Goal: Transaction & Acquisition: Purchase product/service

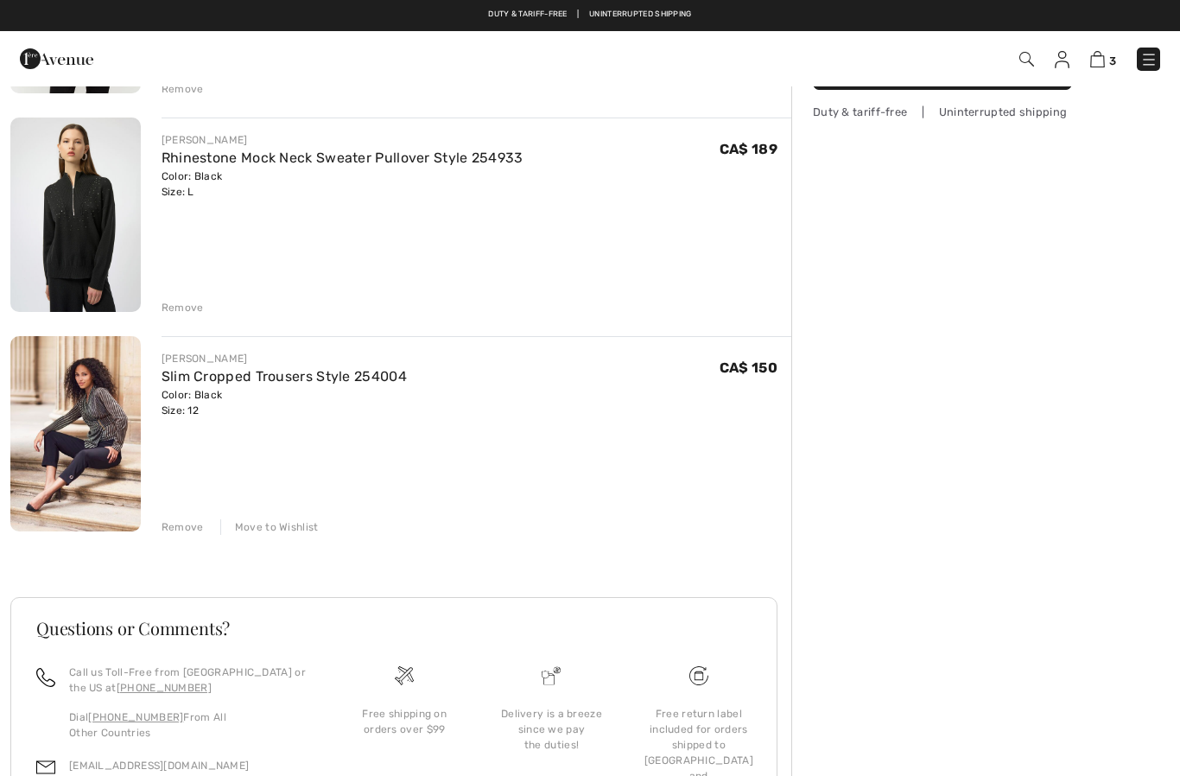
scroll to position [325, 0]
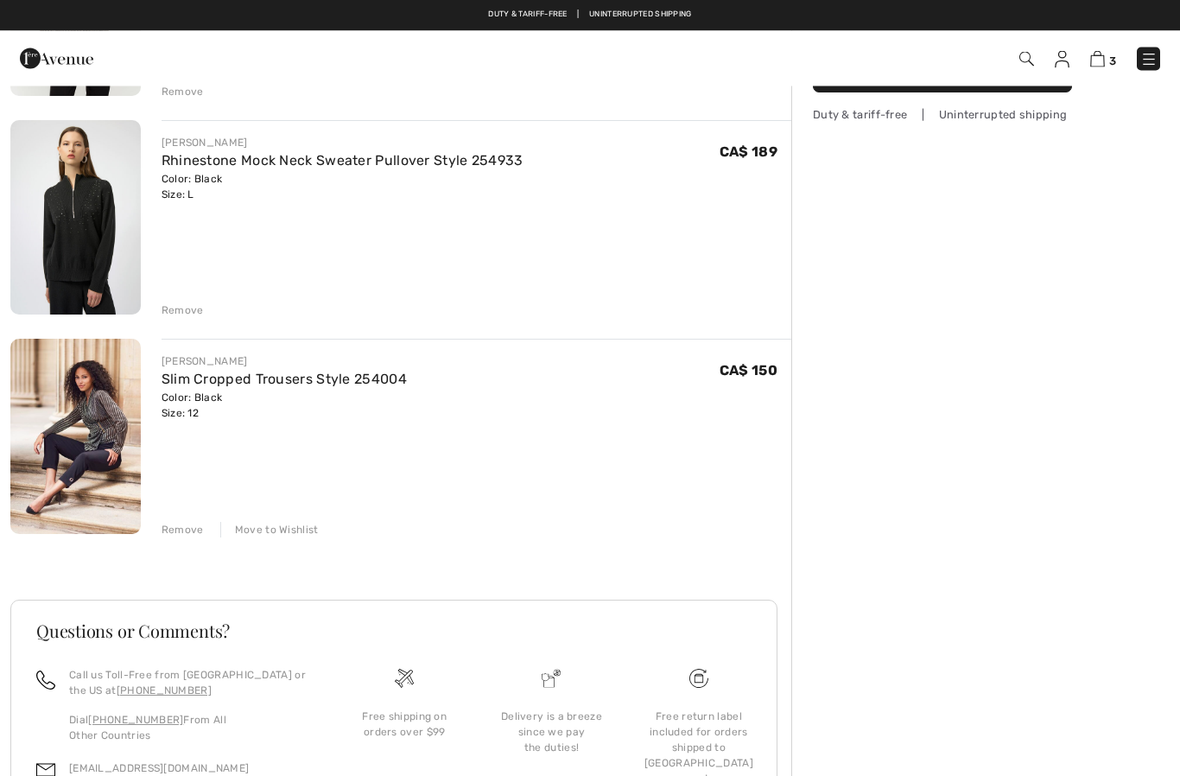
click at [326, 383] on link "Slim Cropped Trousers Style 254004" at bounding box center [283, 379] width 245 height 16
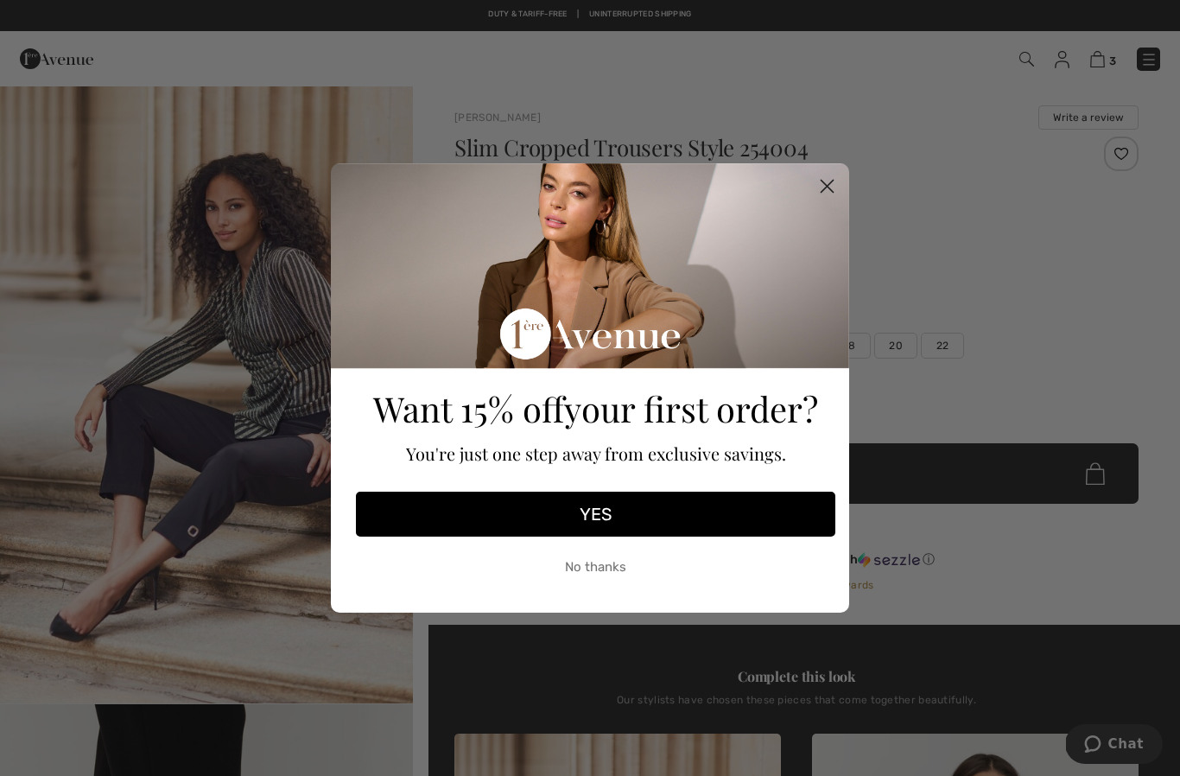
click at [834, 191] on circle "Close dialog" at bounding box center [827, 186] width 28 height 28
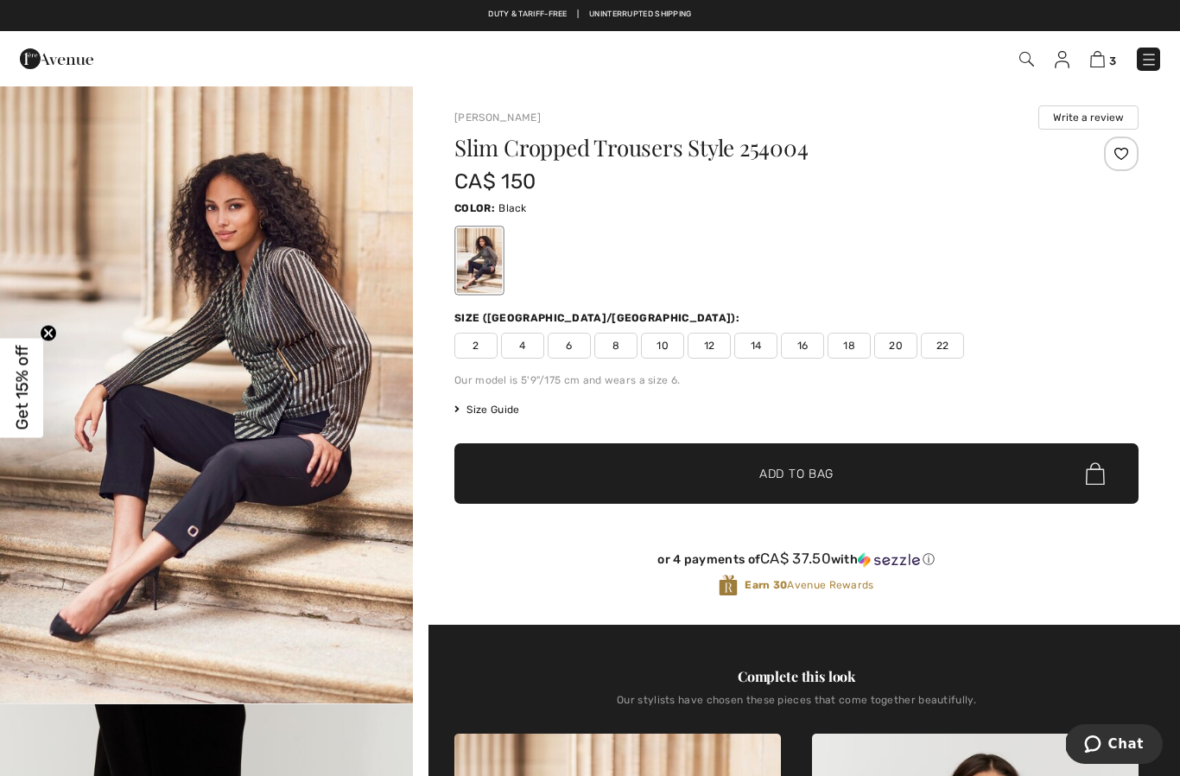
click at [1104, 62] on img at bounding box center [1097, 59] width 15 height 16
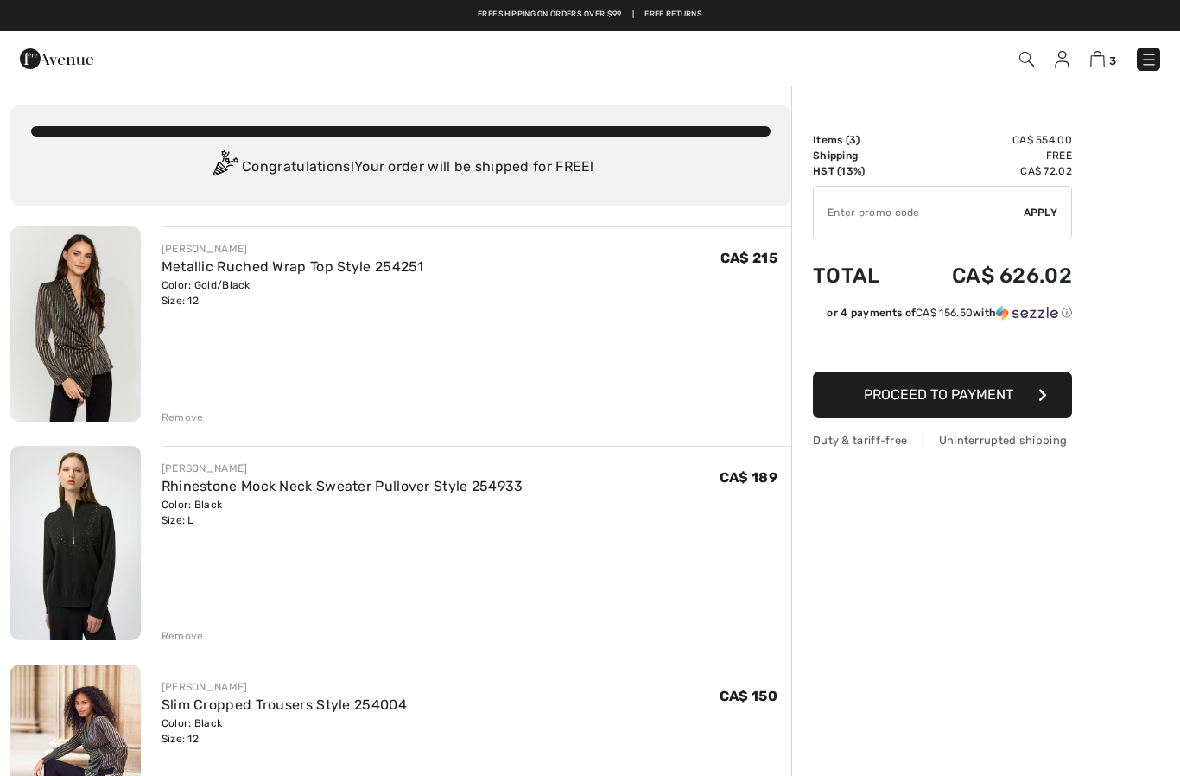
click at [1155, 60] on img at bounding box center [1148, 59] width 17 height 17
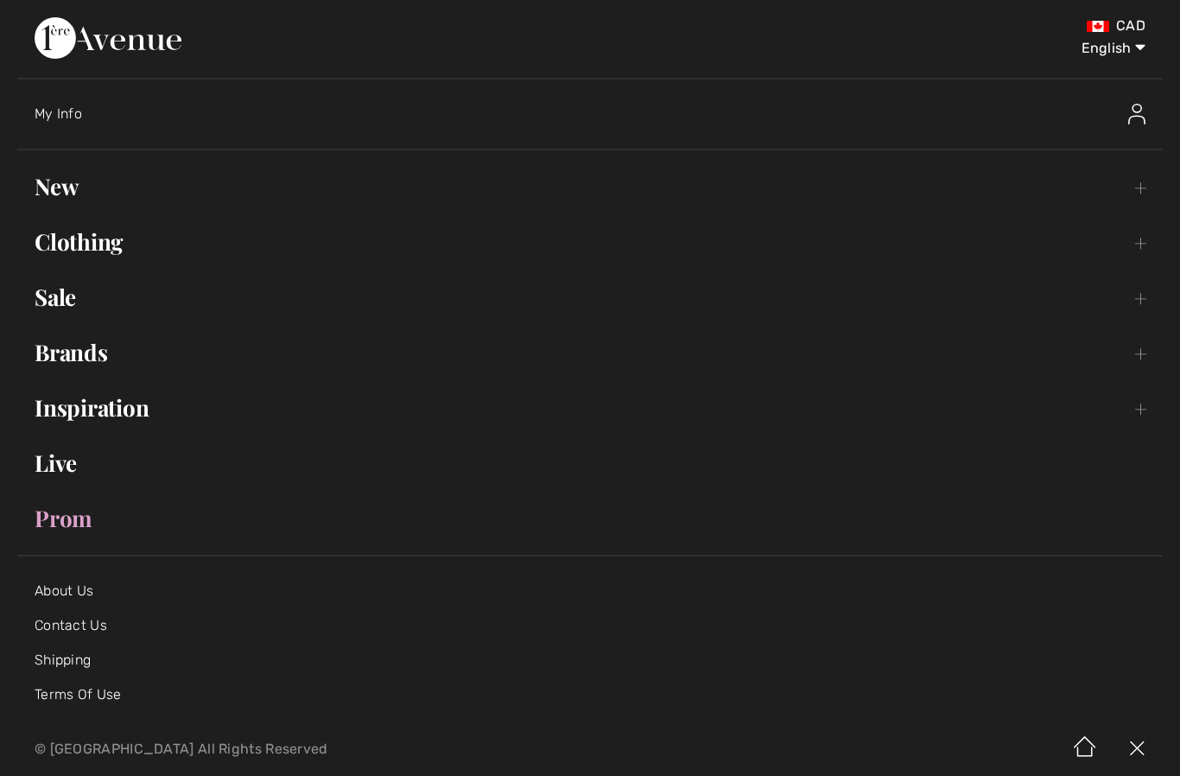
click at [111, 254] on link "Clothing Toggle submenu" at bounding box center [589, 242] width 1145 height 38
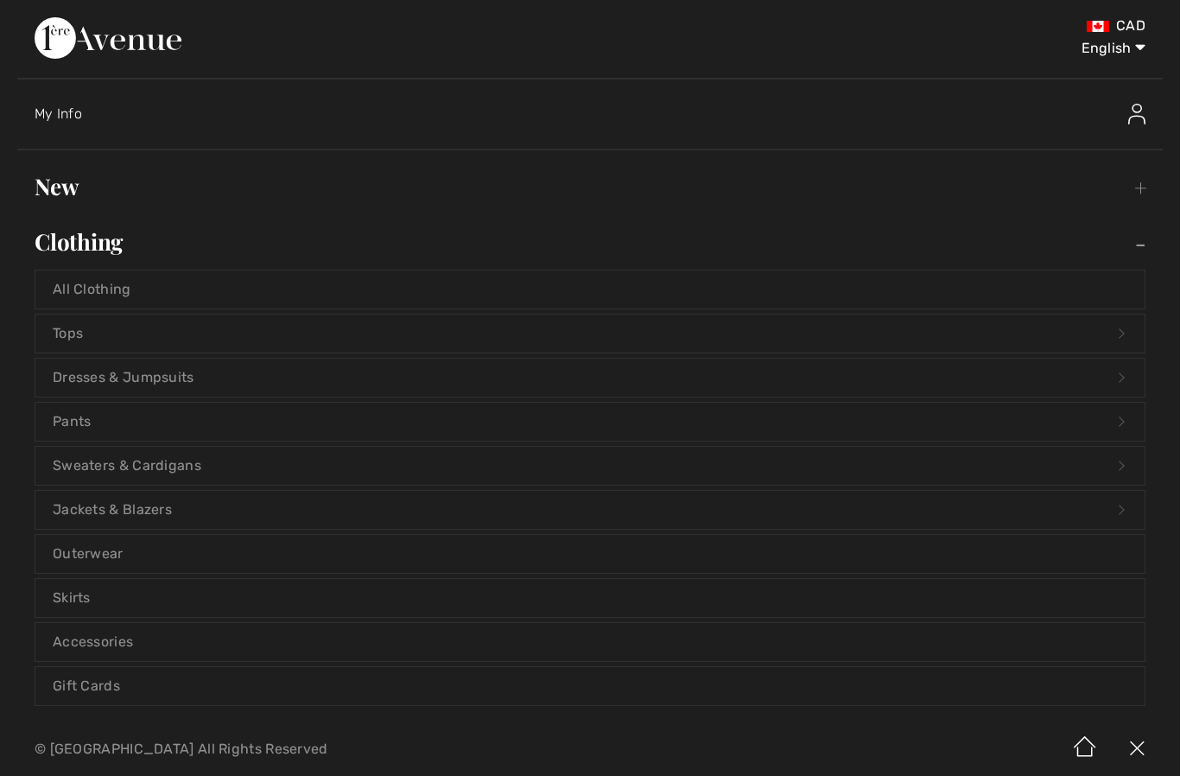
click at [163, 344] on link "Tops Open submenu" at bounding box center [589, 333] width 1109 height 38
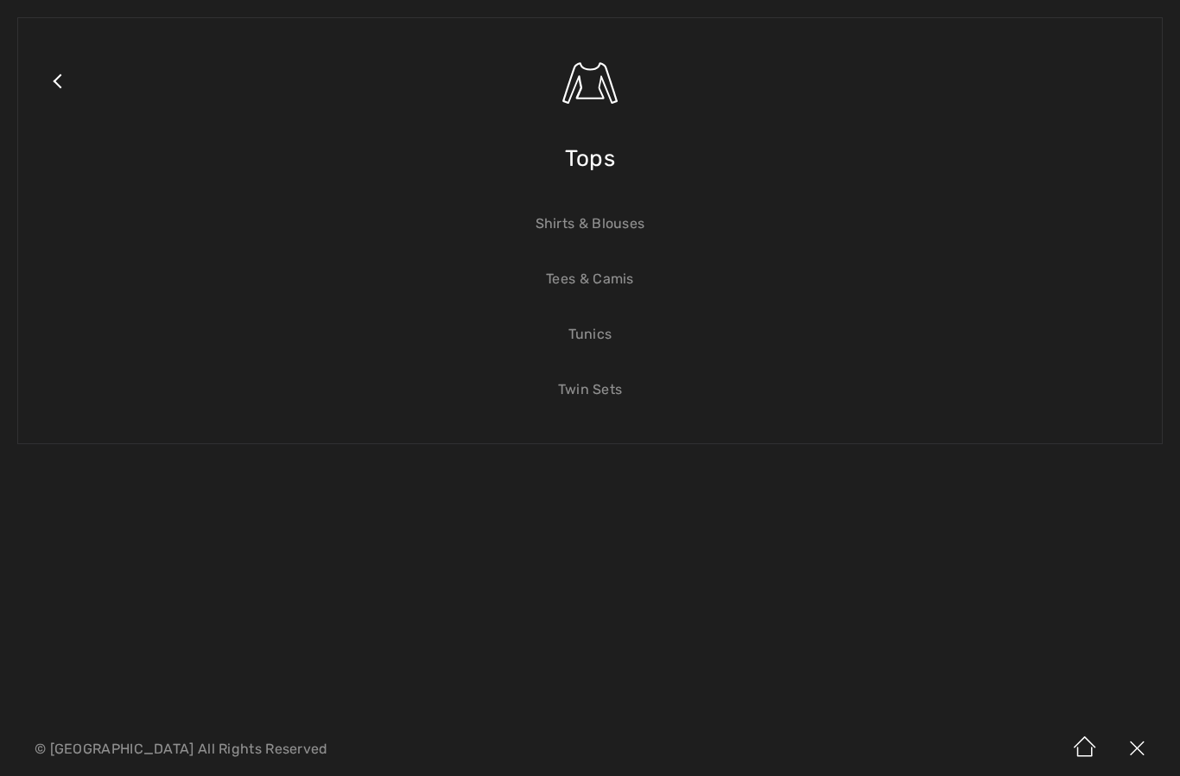
click at [623, 225] on link "Shirts & Blouses" at bounding box center [589, 224] width 1109 height 38
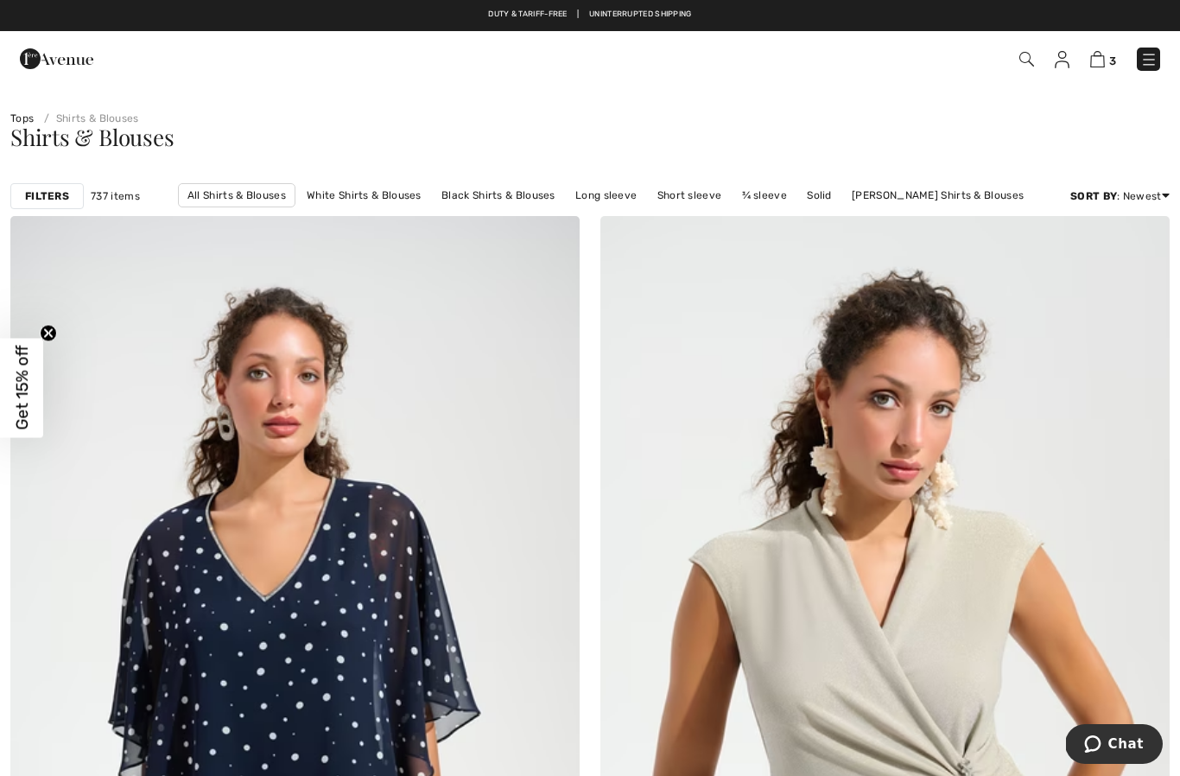
click at [53, 191] on strong "Filters" at bounding box center [47, 196] width 44 height 16
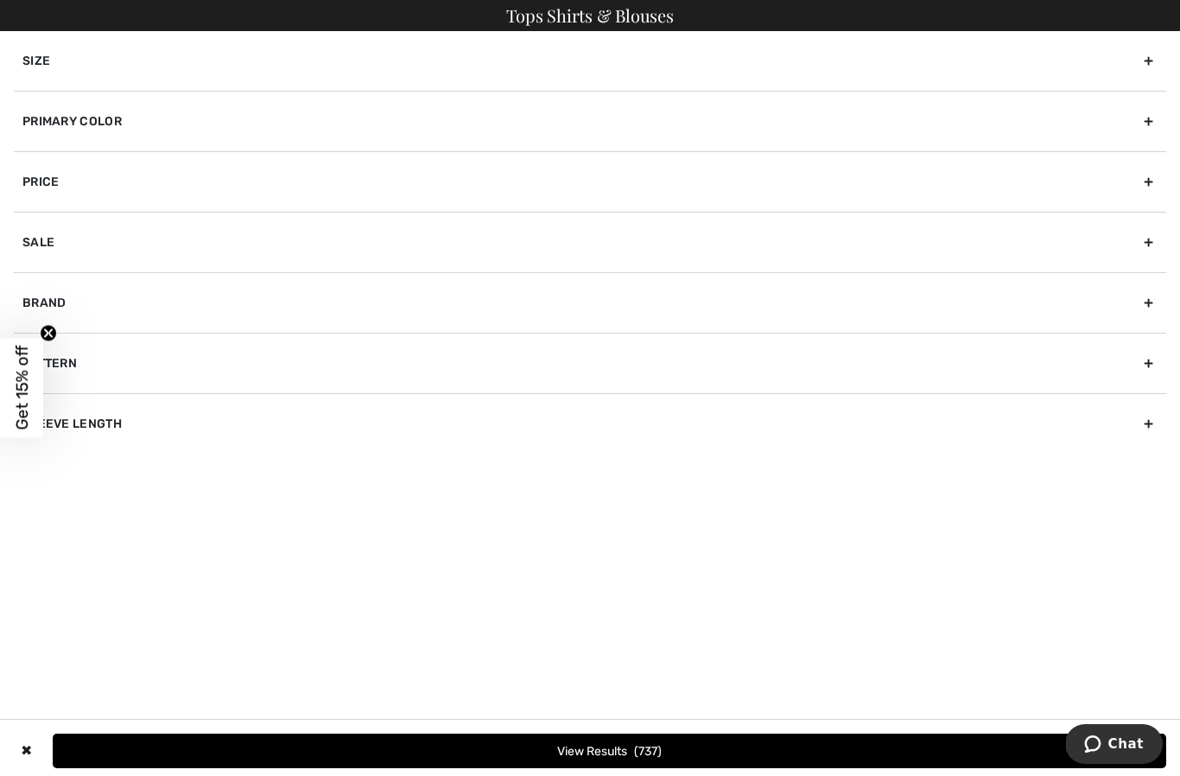
click at [459, 67] on div "Size" at bounding box center [590, 61] width 1152 height 60
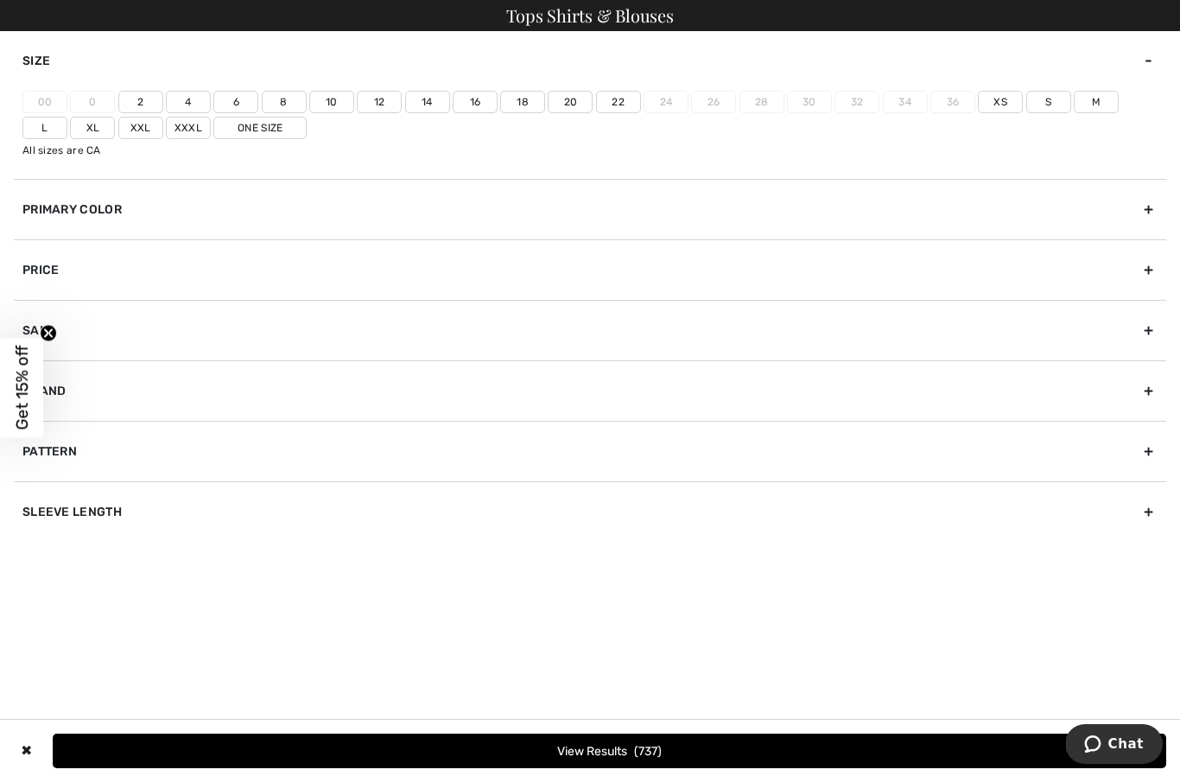
click at [381, 109] on label "12" at bounding box center [379, 102] width 45 height 22
click at [0, 0] on input"] "12" at bounding box center [0, 0] width 0 height 0
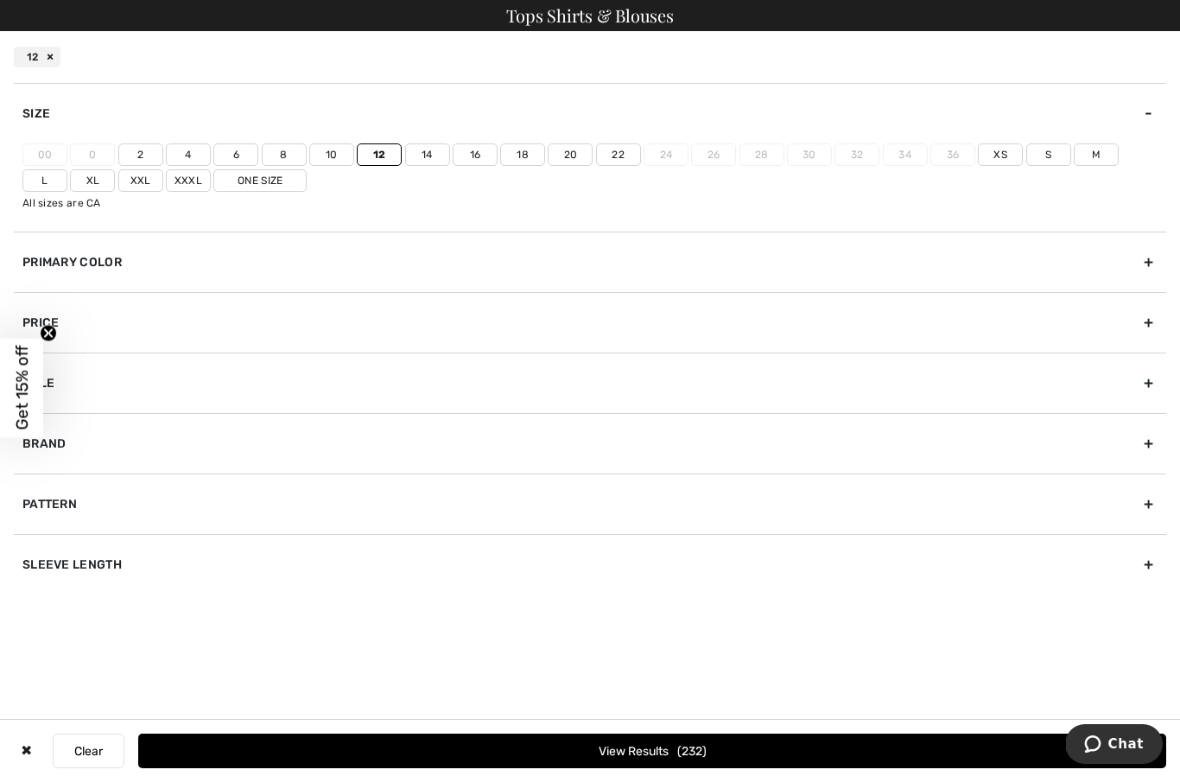
click at [67, 169] on label "L" at bounding box center [44, 180] width 45 height 22
click at [0, 0] on input"] "L" at bounding box center [0, 0] width 0 height 0
click at [566, 733] on button "View Results 380" at bounding box center [652, 750] width 1028 height 35
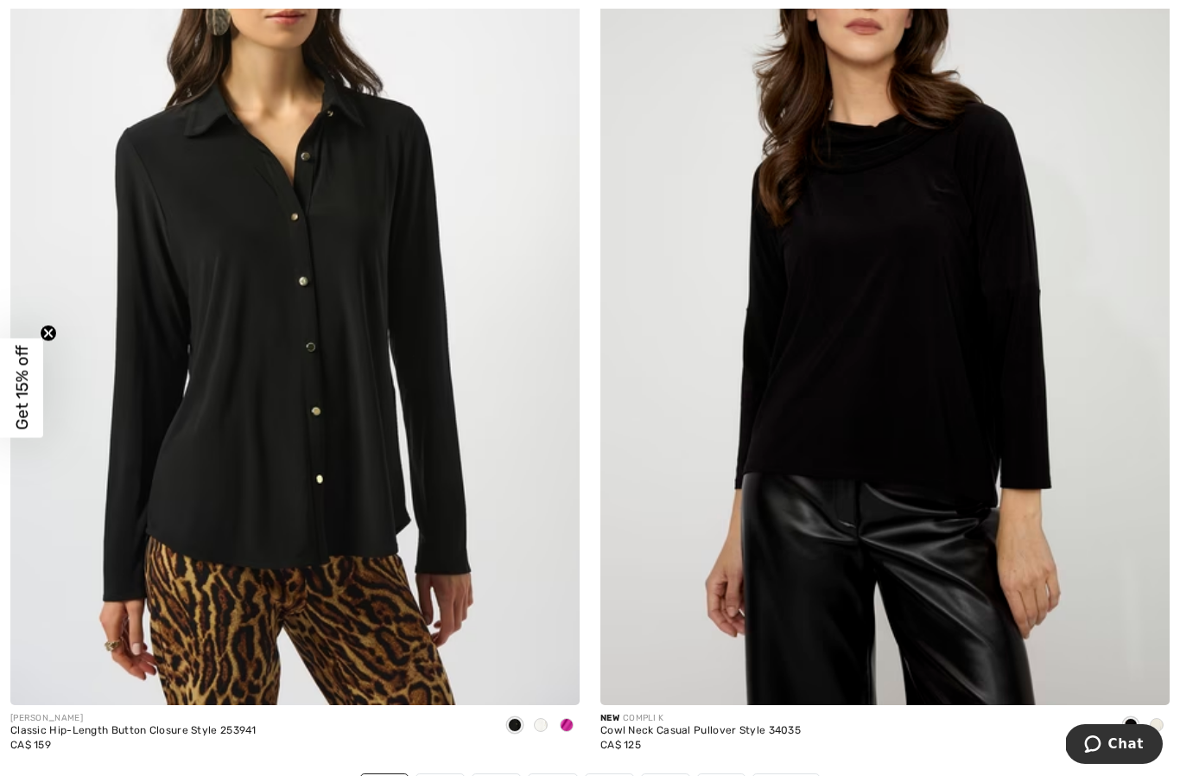
scroll to position [16441, 0]
click at [1159, 720] on div at bounding box center [1156, 725] width 26 height 28
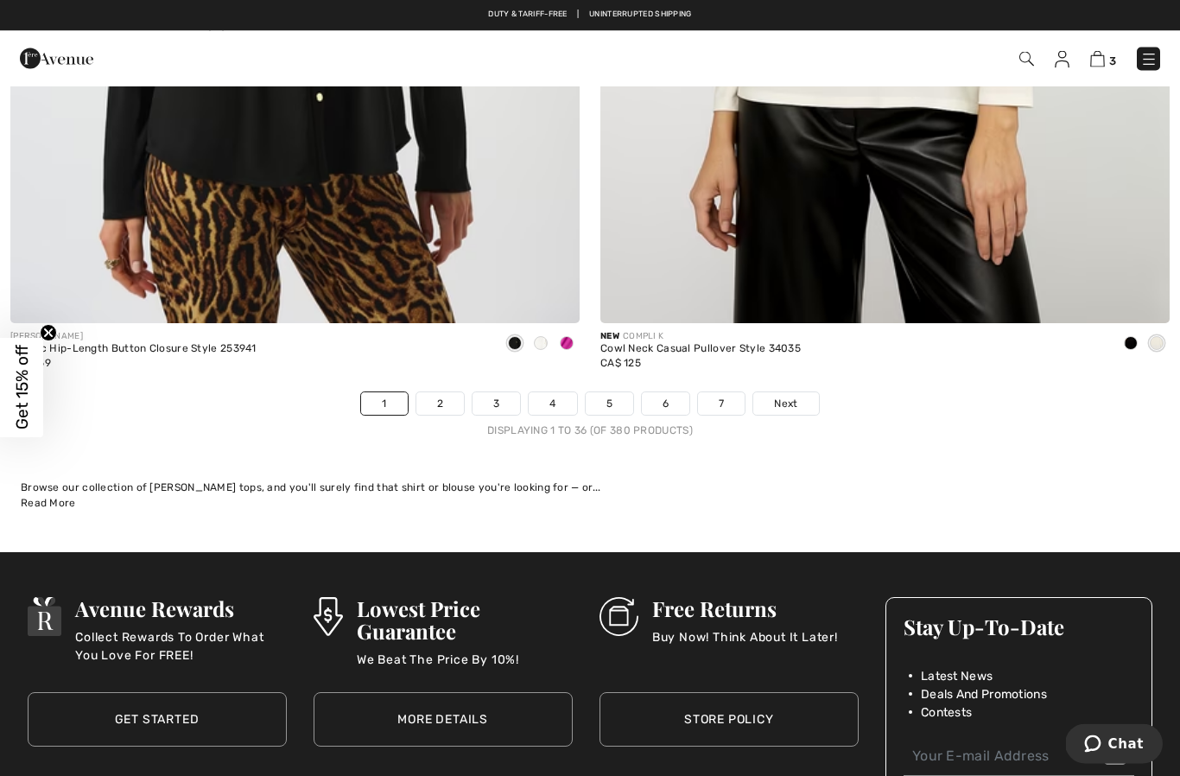
scroll to position [16821, 0]
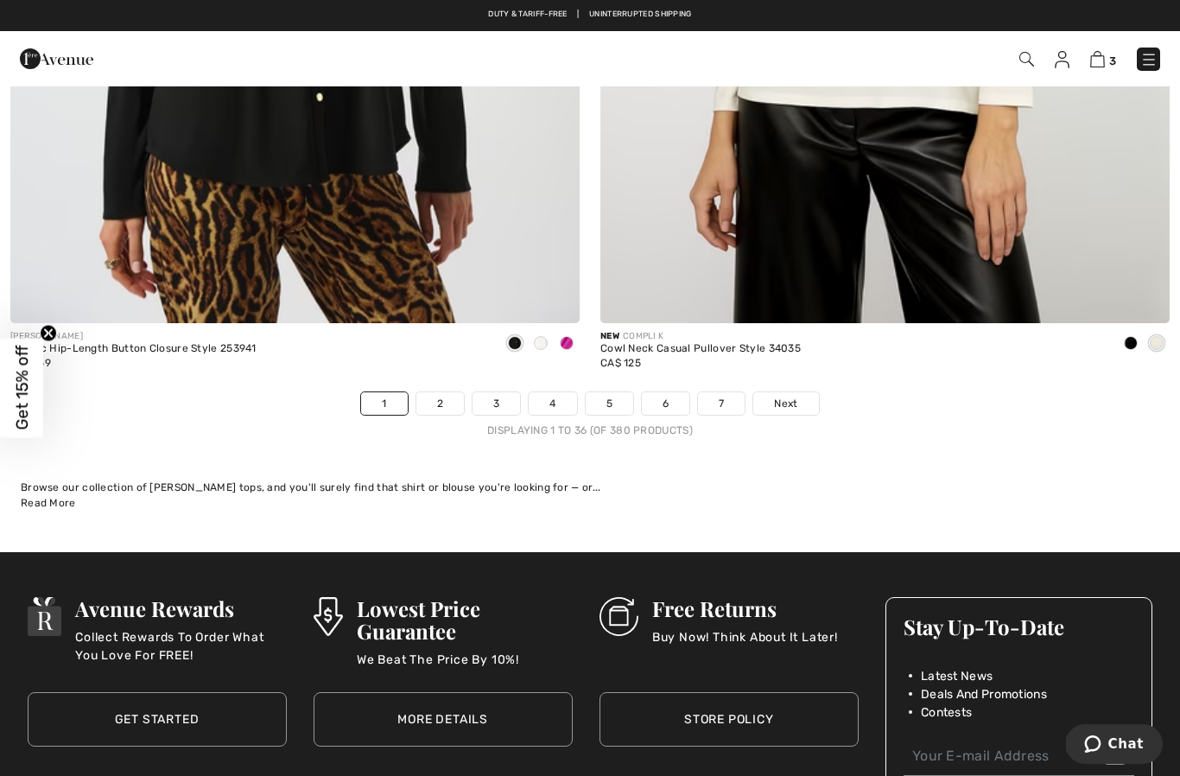
click at [788, 396] on span "Next" at bounding box center [785, 404] width 23 height 16
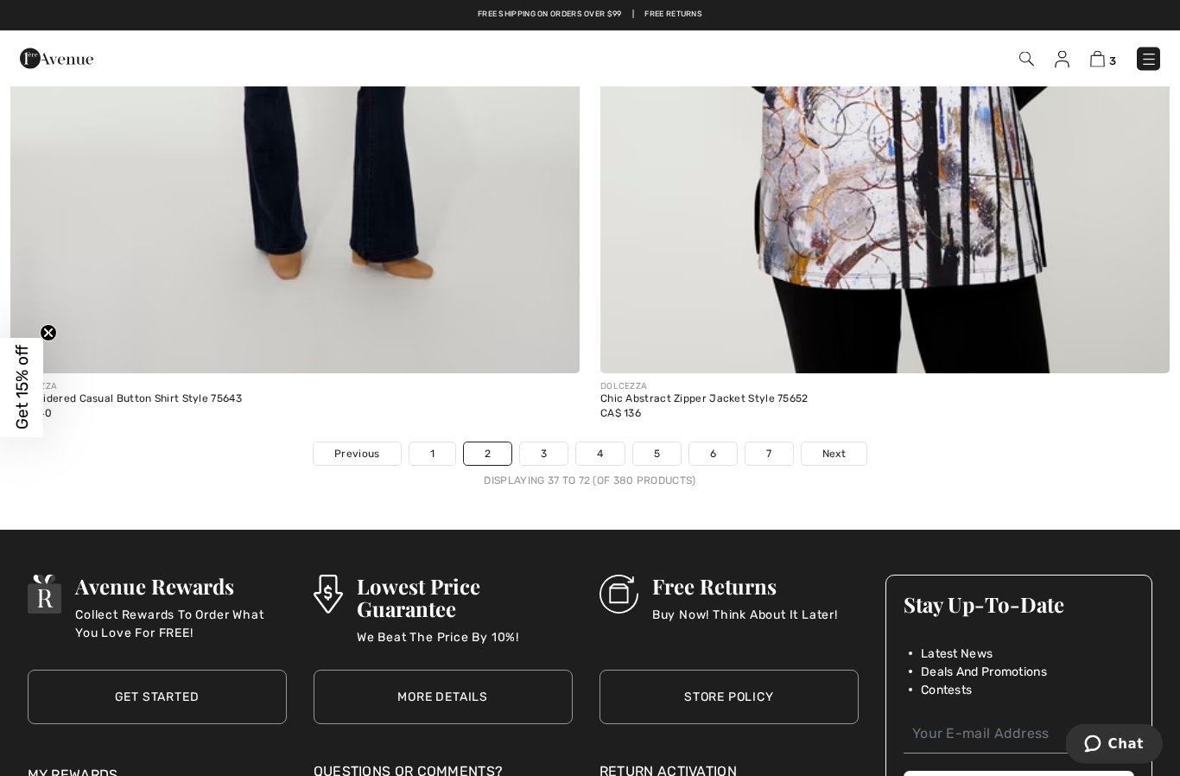
scroll to position [16764, 0]
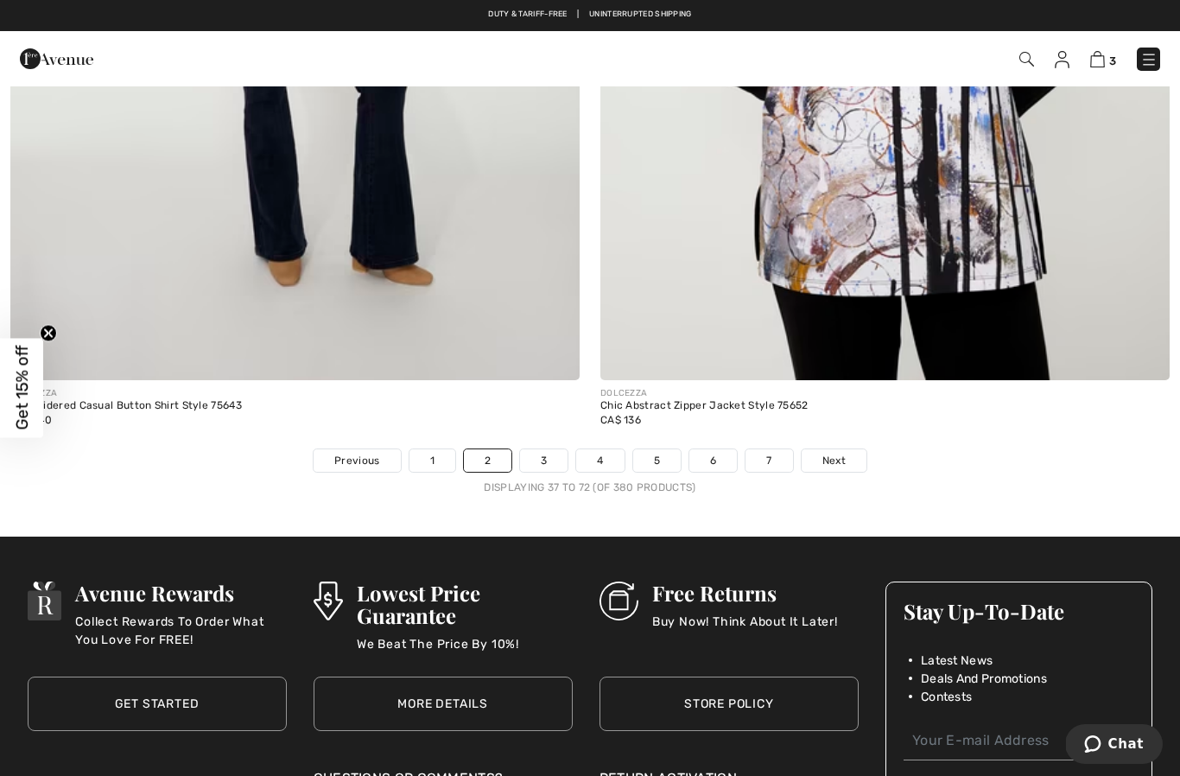
click at [846, 449] on link "Next" at bounding box center [833, 460] width 65 height 22
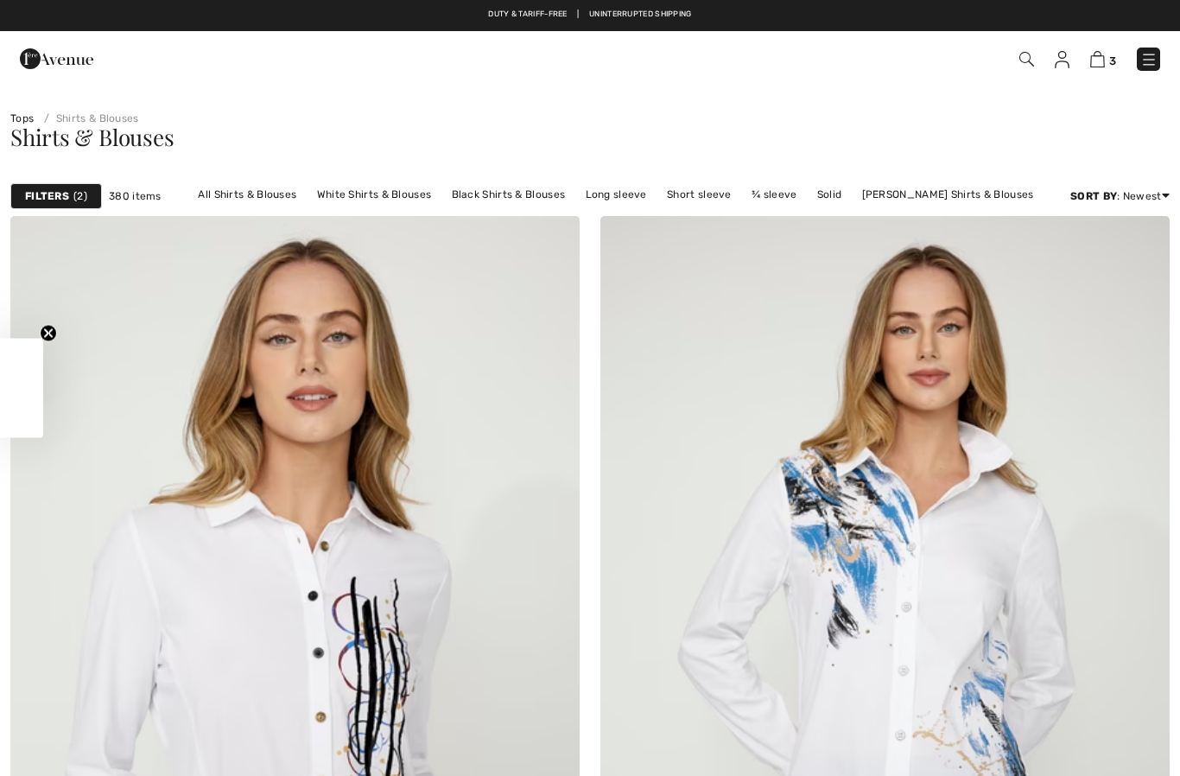
checkbox input "true"
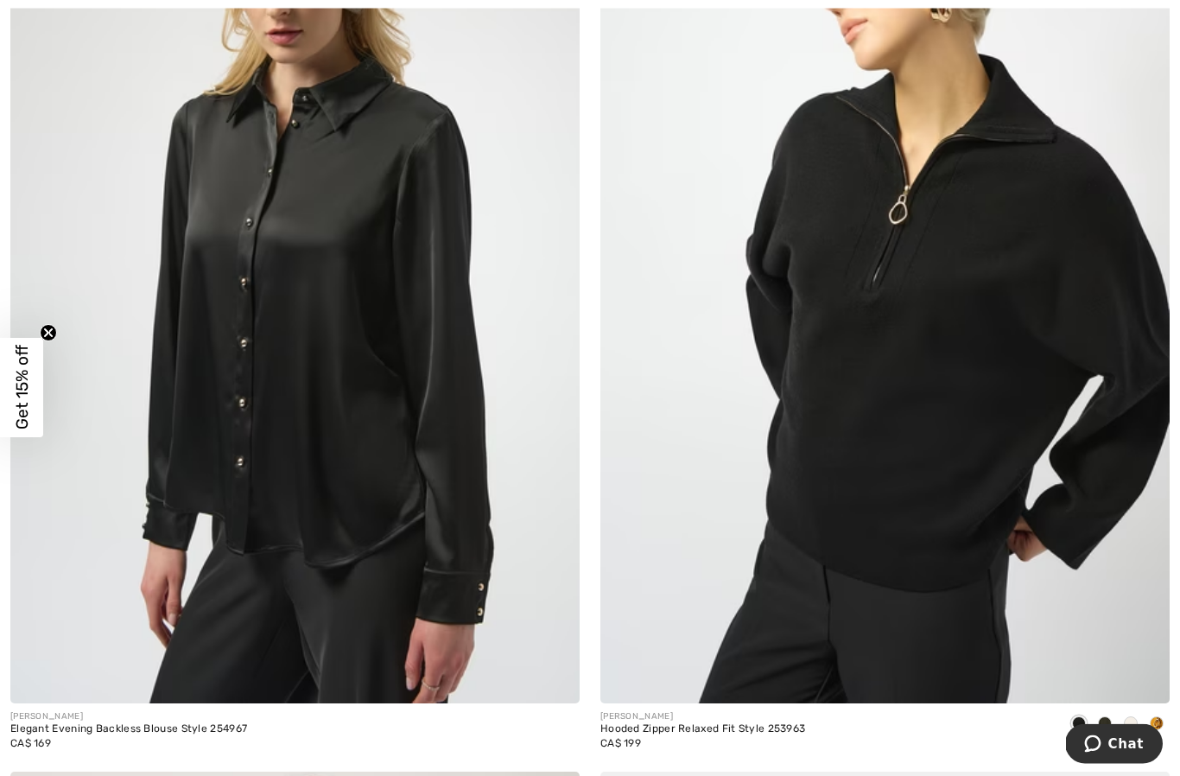
scroll to position [6077, 0]
click at [1137, 719] on div at bounding box center [1131, 724] width 26 height 28
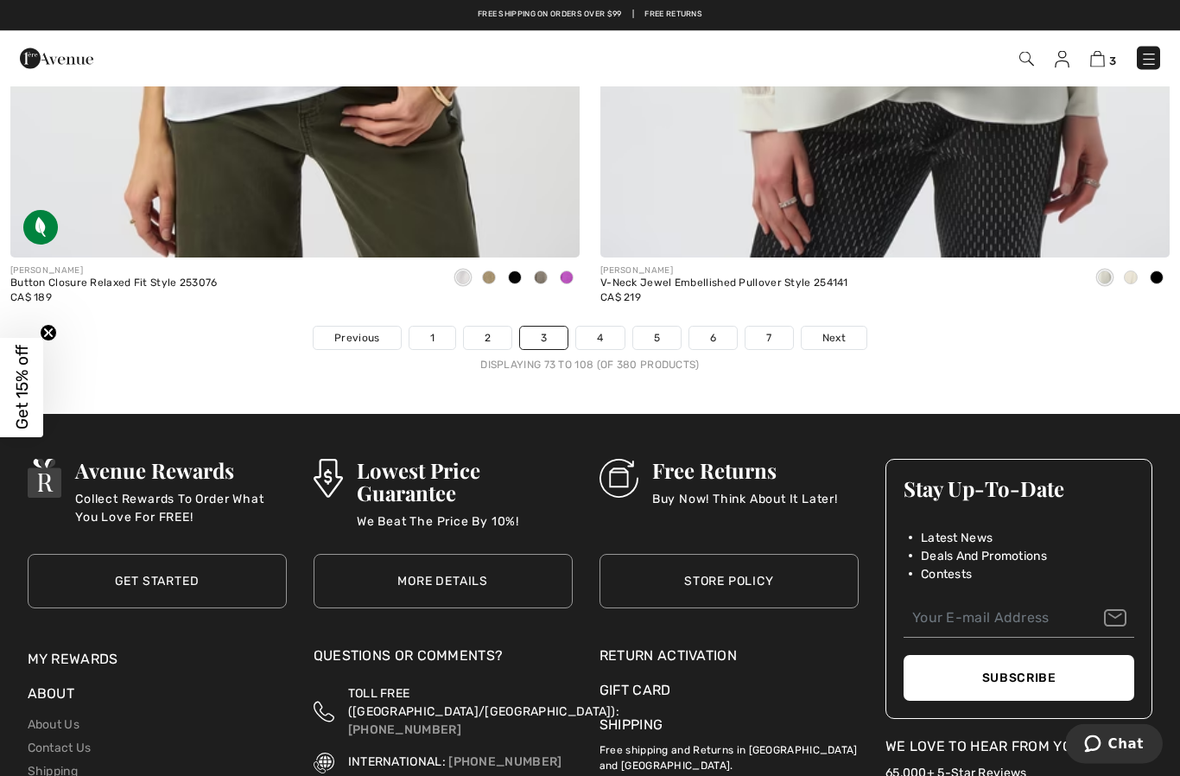
scroll to position [16887, 0]
click at [837, 330] on span "Next" at bounding box center [833, 338] width 23 height 16
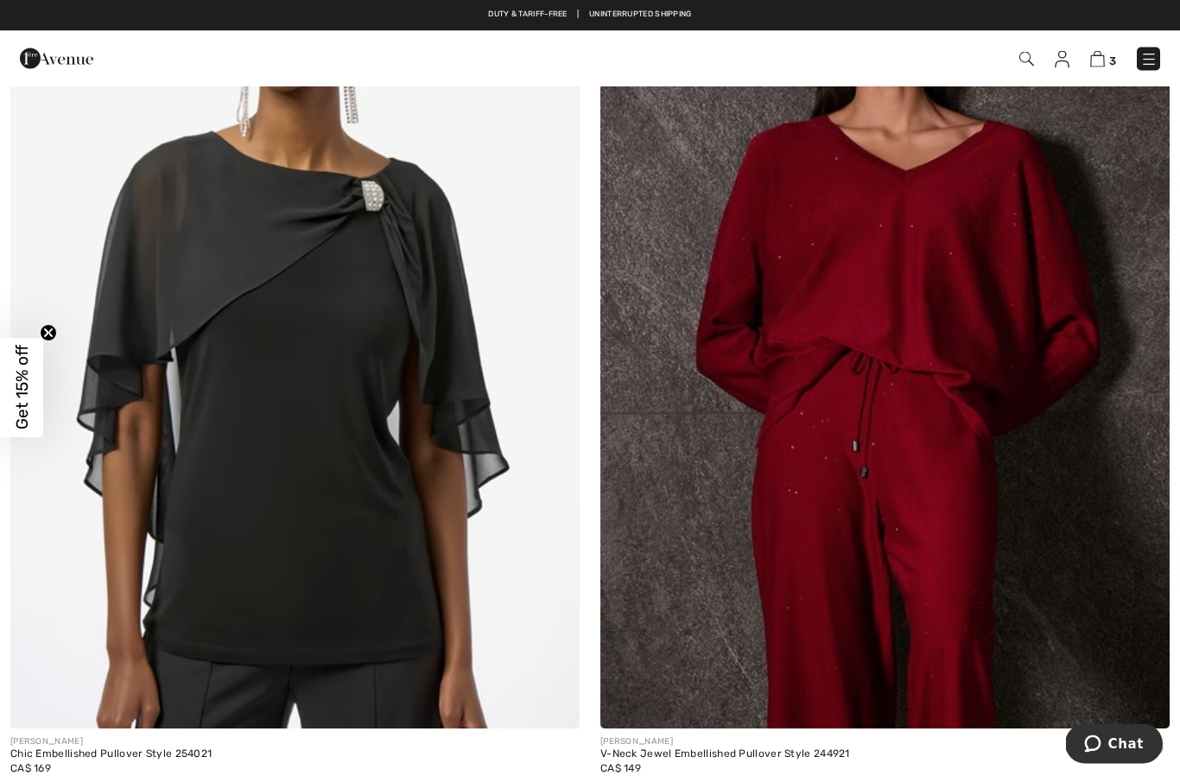
scroll to position [14563, 0]
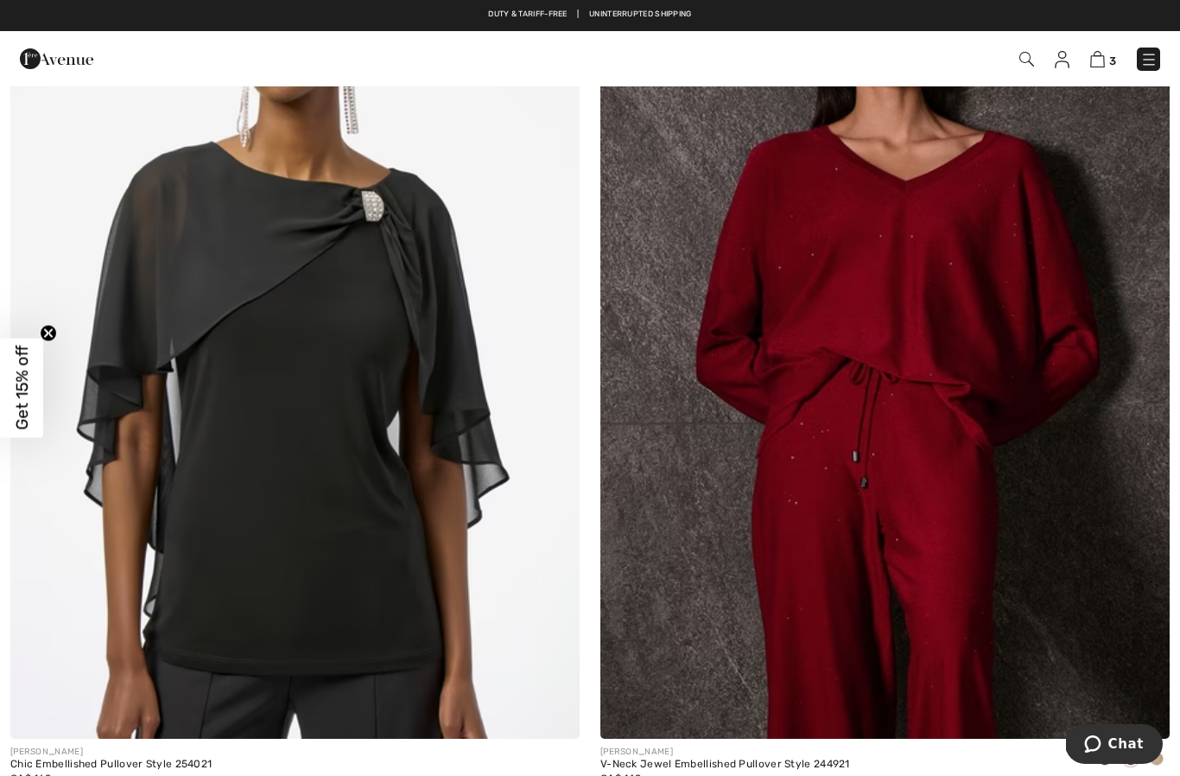
click at [1161, 751] on span at bounding box center [1156, 758] width 14 height 14
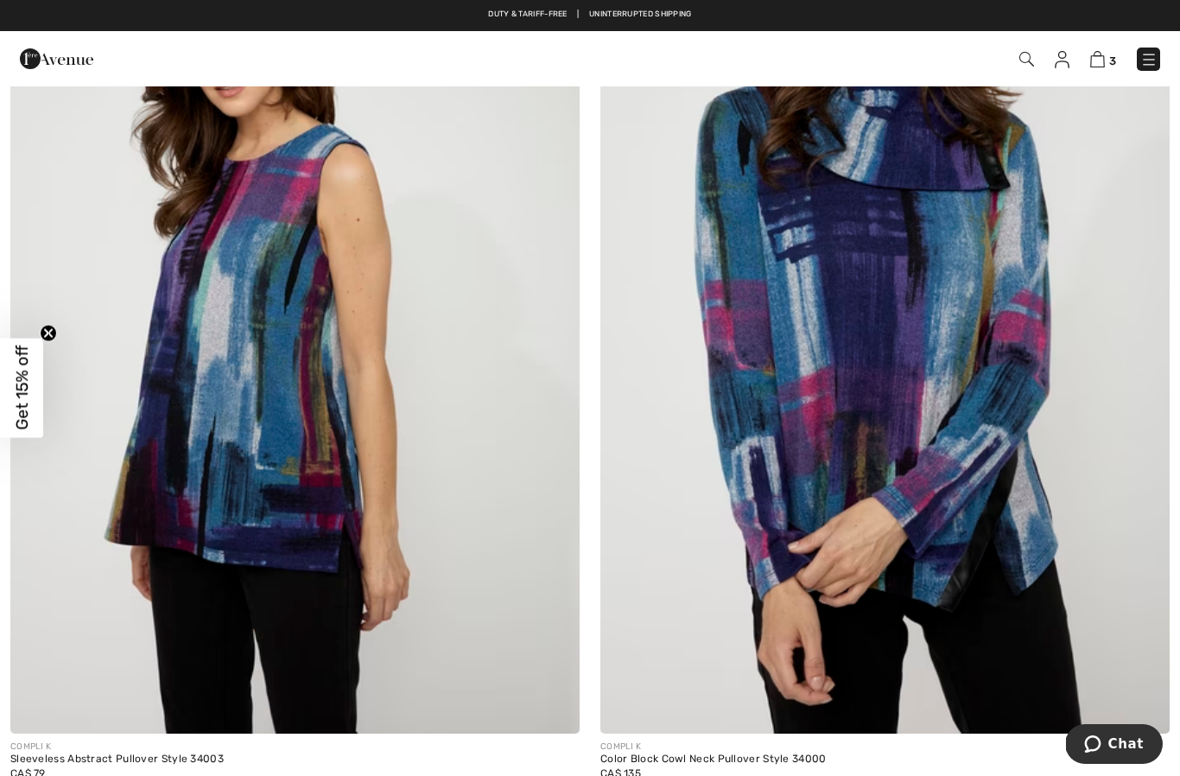
scroll to position [16410, 0]
click at [883, 481] on img at bounding box center [884, 308] width 569 height 854
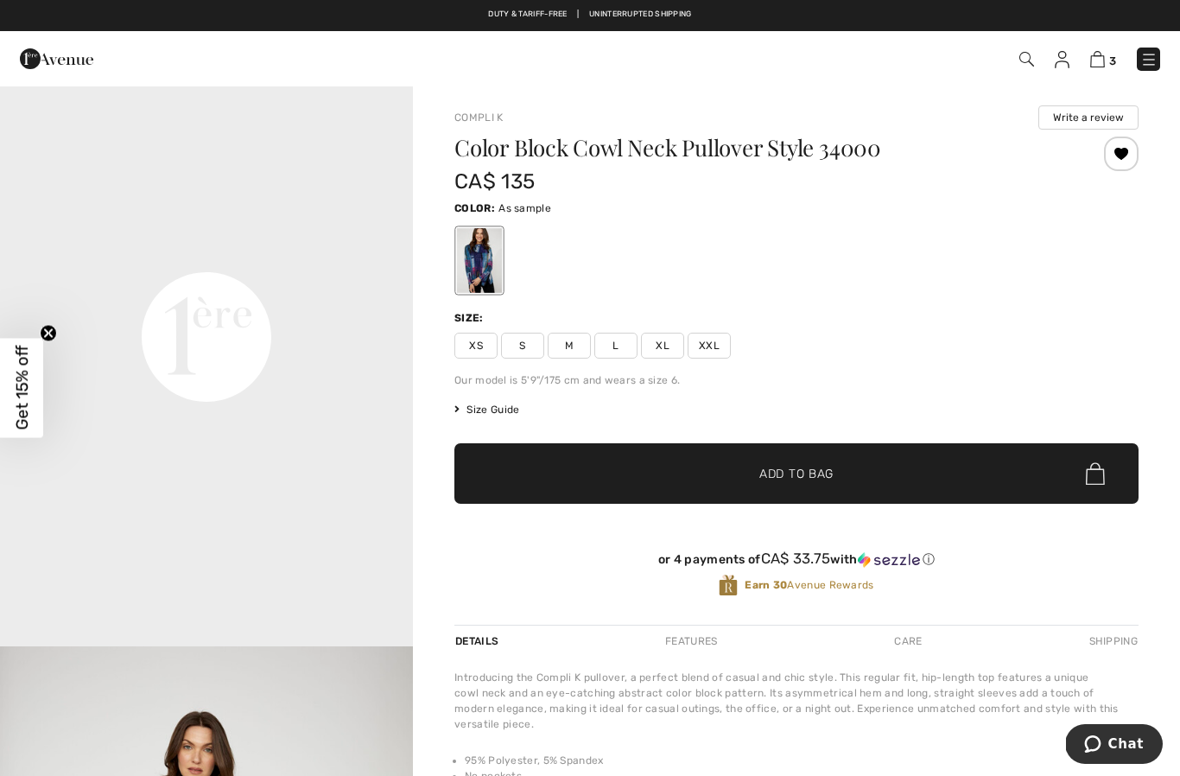
scroll to position [1295, 0]
click at [617, 358] on span "L" at bounding box center [615, 345] width 43 height 26
click at [871, 470] on span "✔ Added to Bag Add to Bag" at bounding box center [796, 473] width 684 height 60
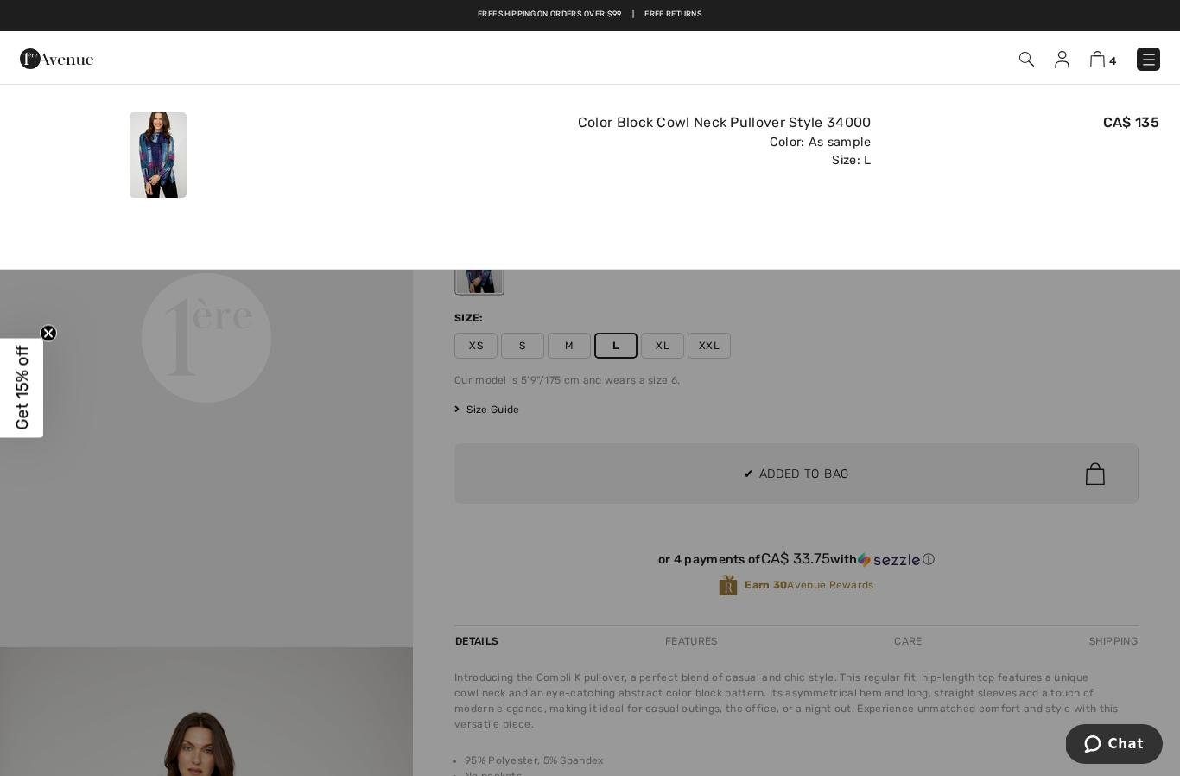
scroll to position [0, 0]
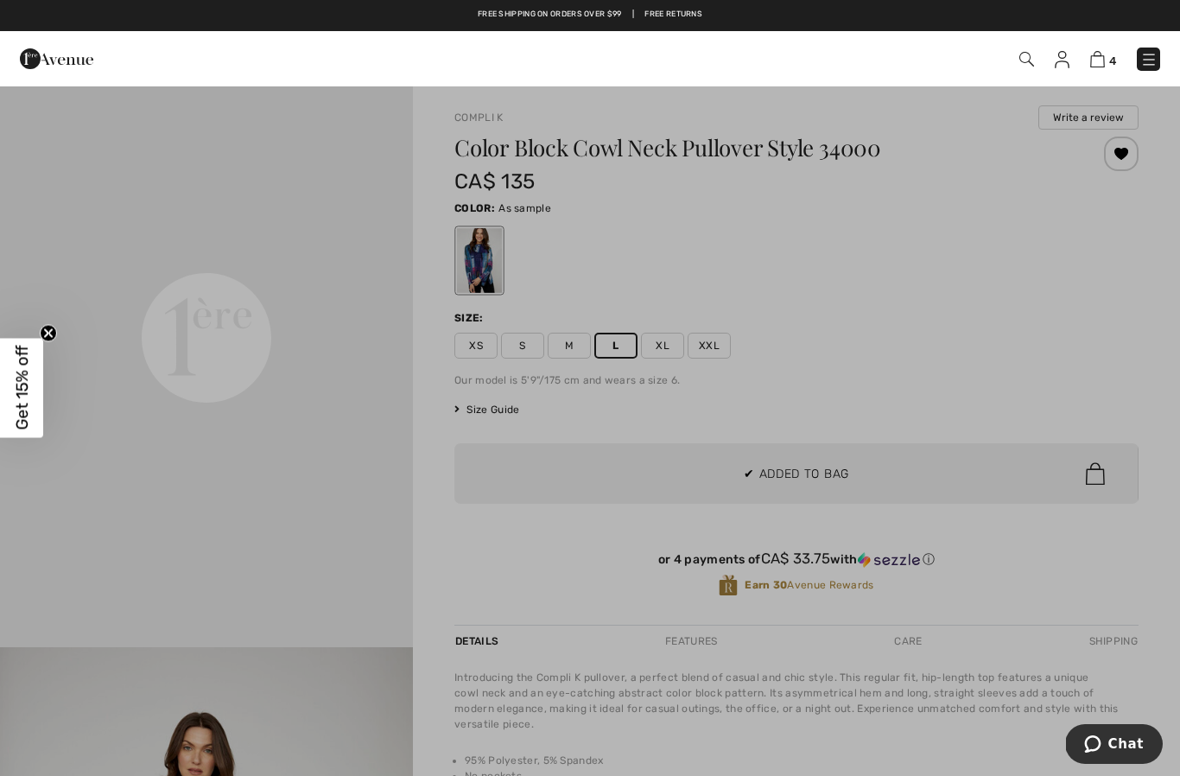
click at [1010, 381] on div at bounding box center [590, 388] width 1180 height 776
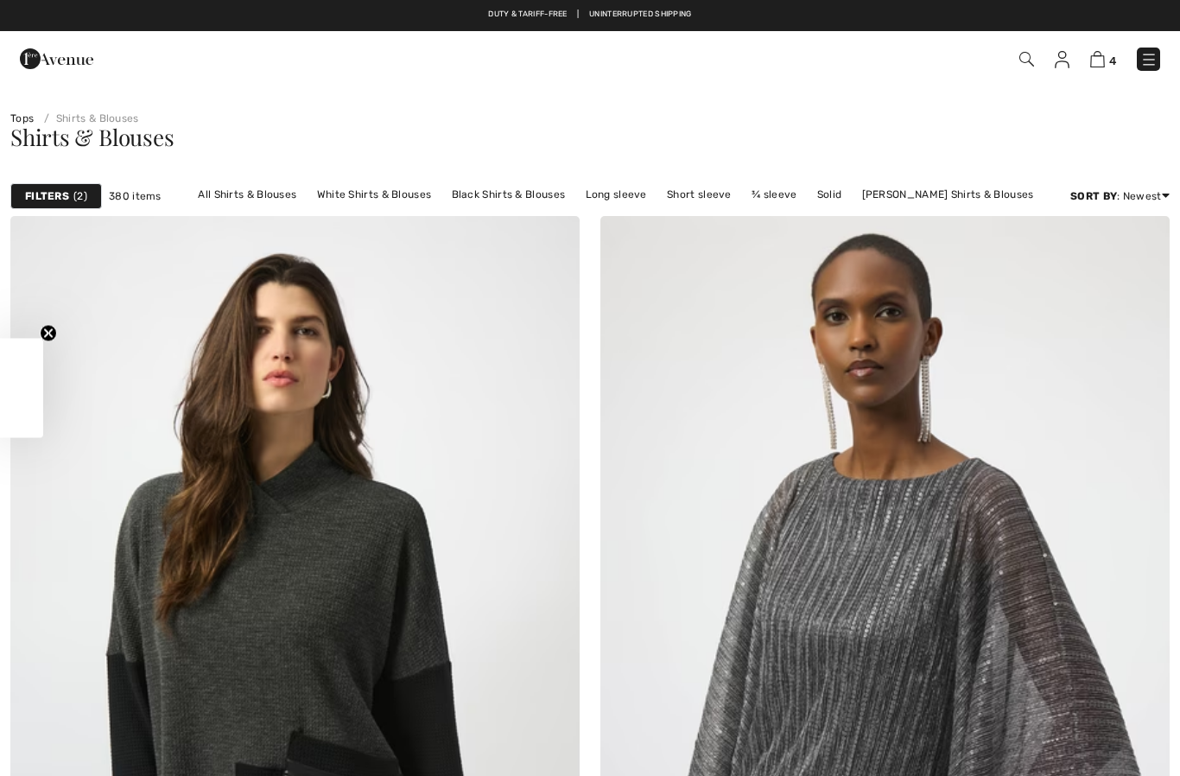
checkbox input "true"
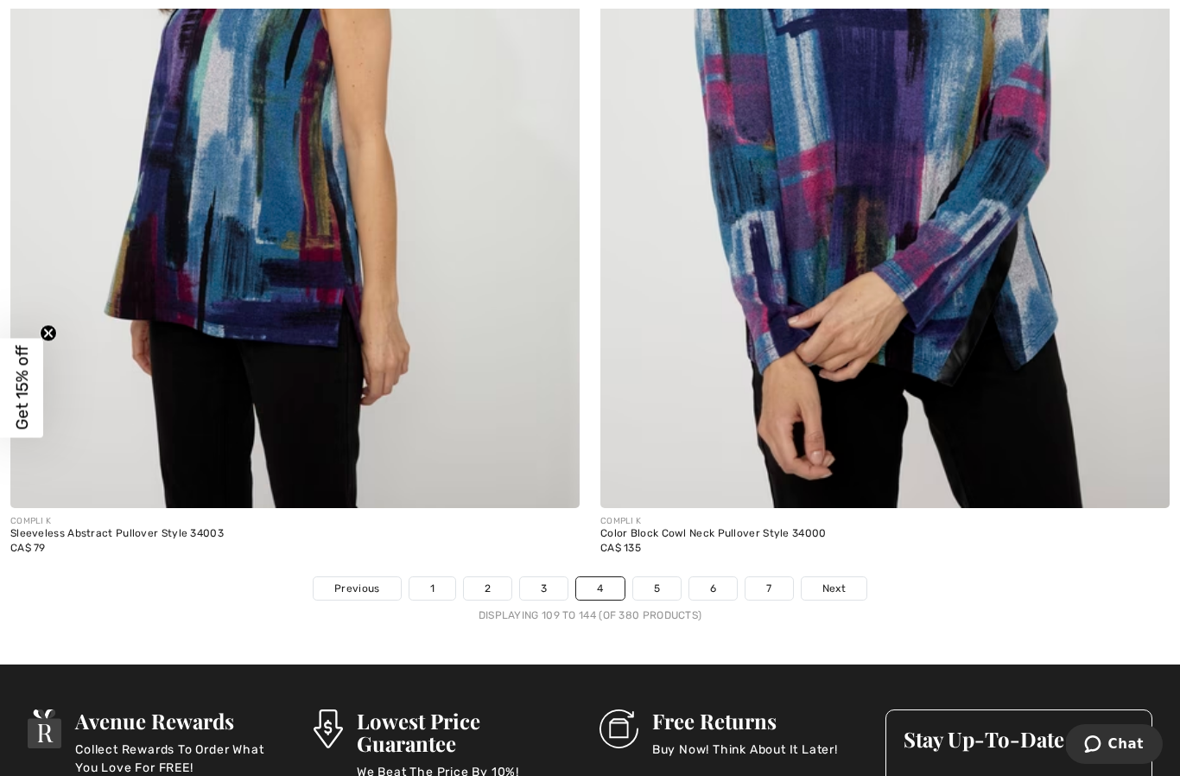
scroll to position [16638, 0]
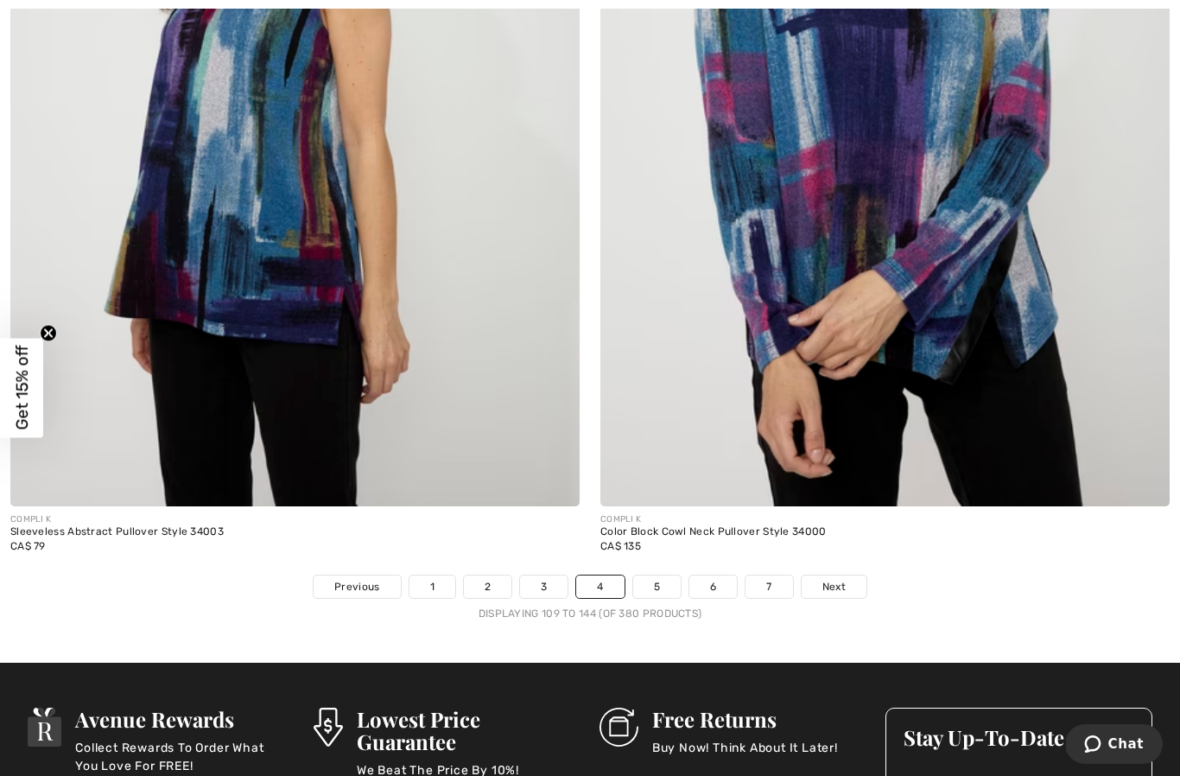
click at [853, 579] on link "Next" at bounding box center [833, 586] width 65 height 22
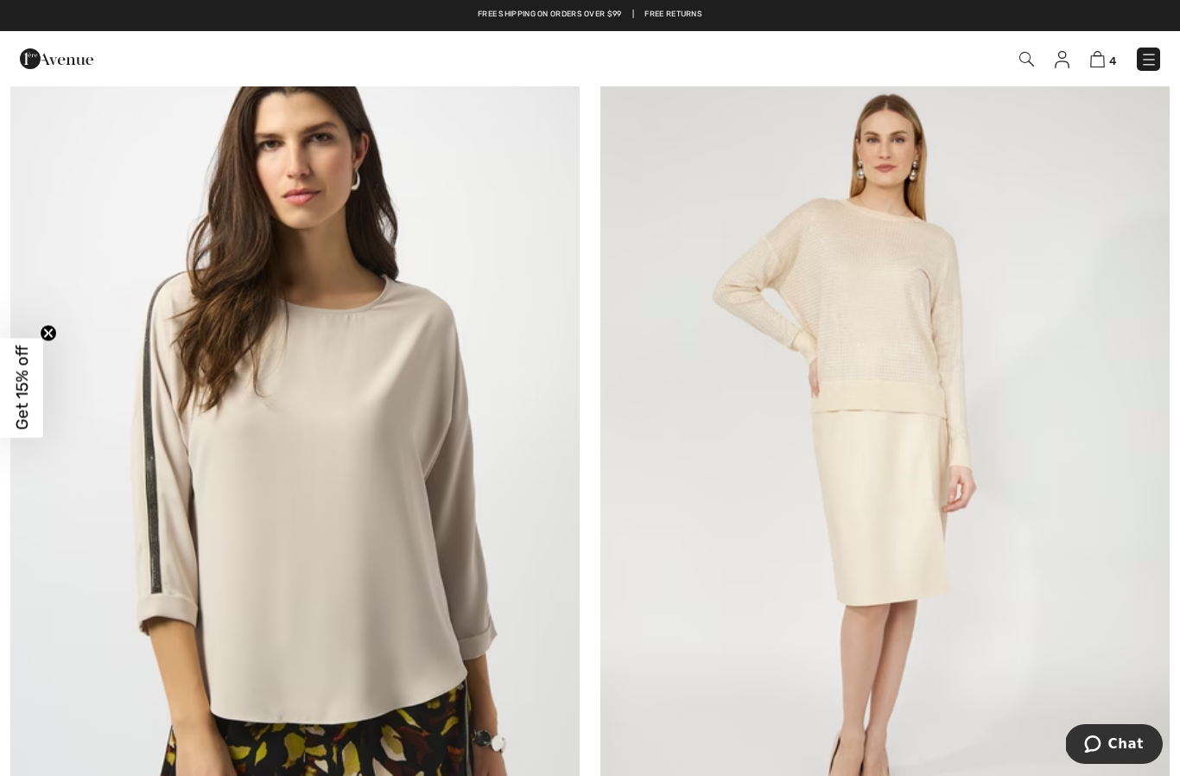
scroll to position [3867, 0]
click at [953, 525] on img at bounding box center [884, 462] width 569 height 854
click at [953, 453] on img at bounding box center [884, 462] width 569 height 854
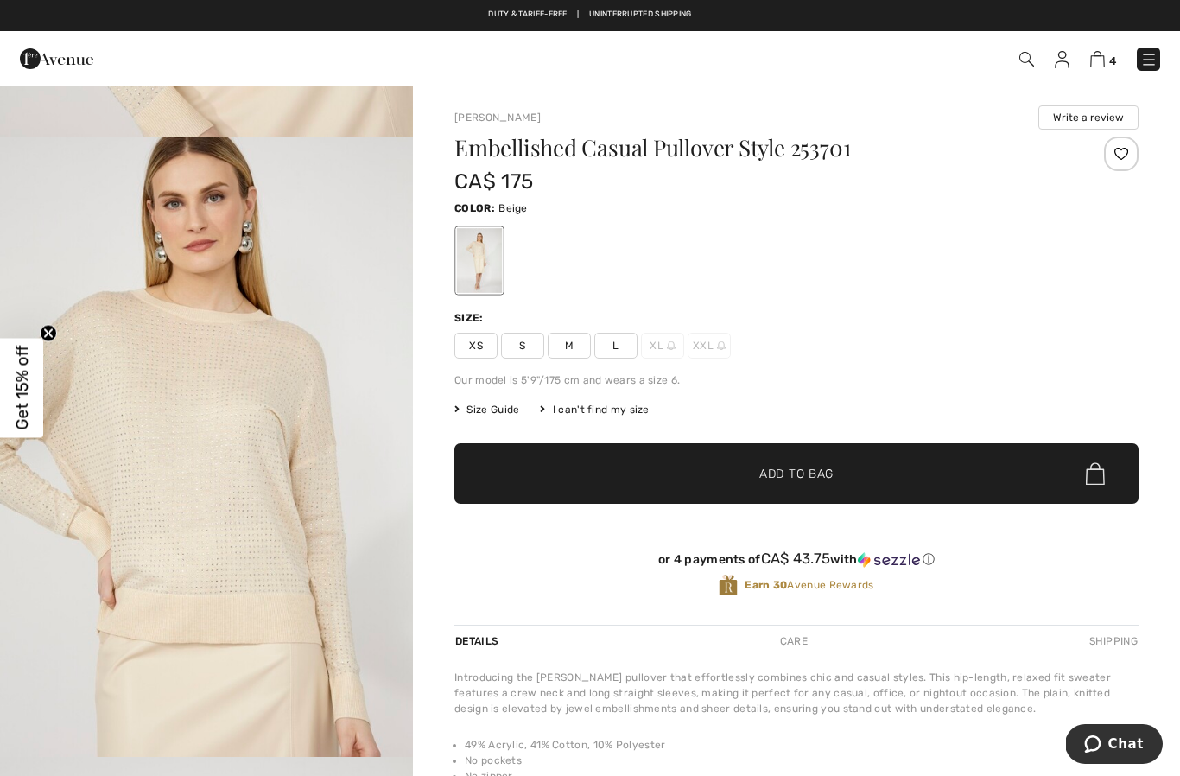
click at [1124, 152] on div at bounding box center [1121, 153] width 35 height 35
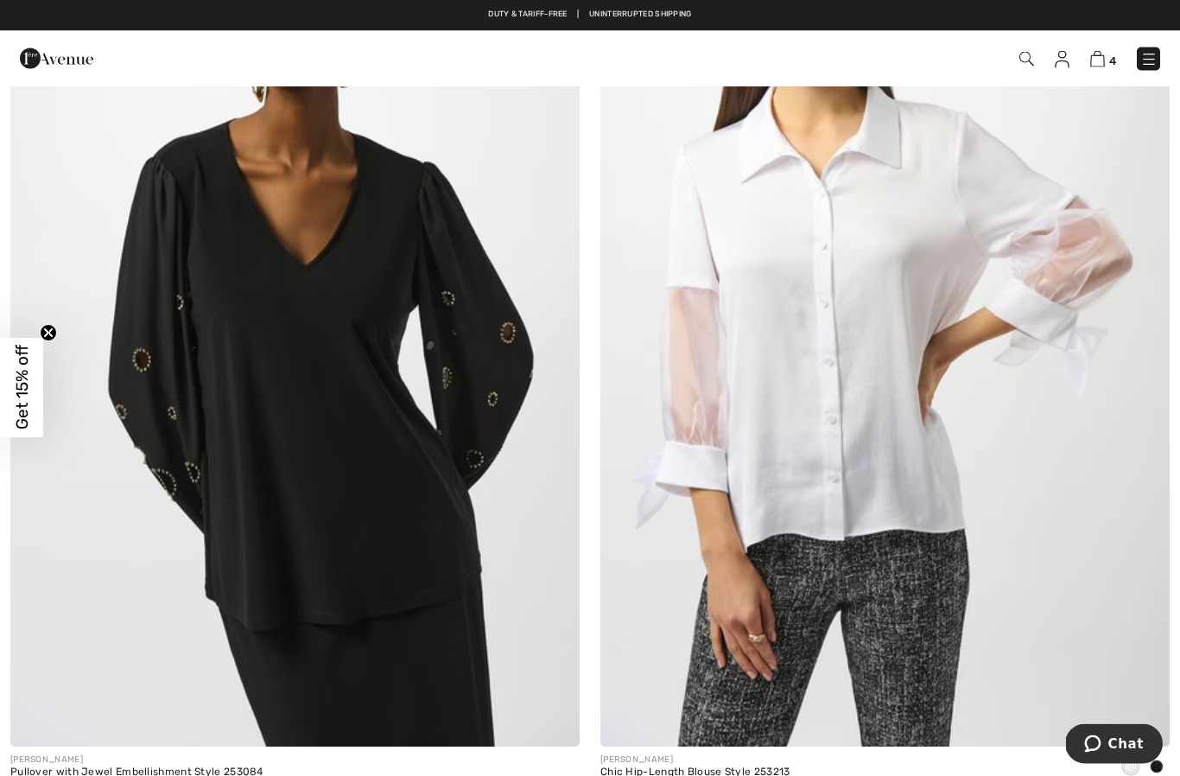
scroll to position [7877, 0]
click at [346, 505] on img at bounding box center [294, 320] width 569 height 854
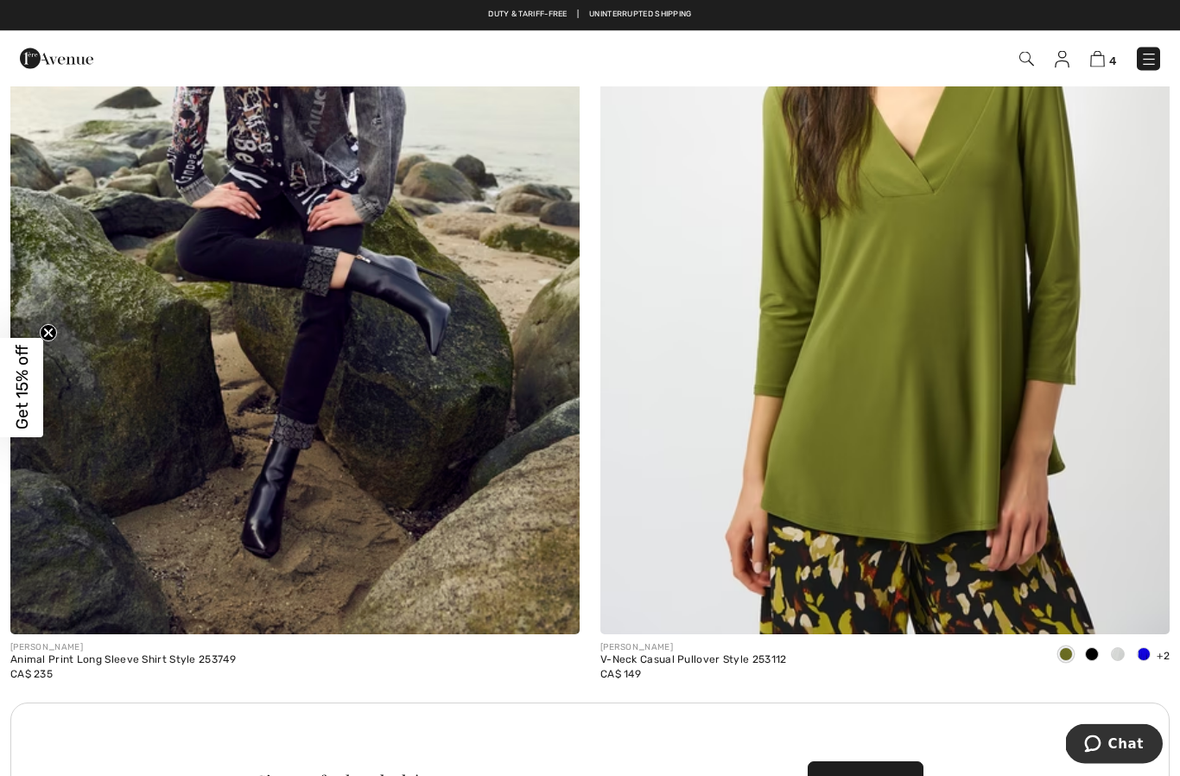
scroll to position [10750, 0]
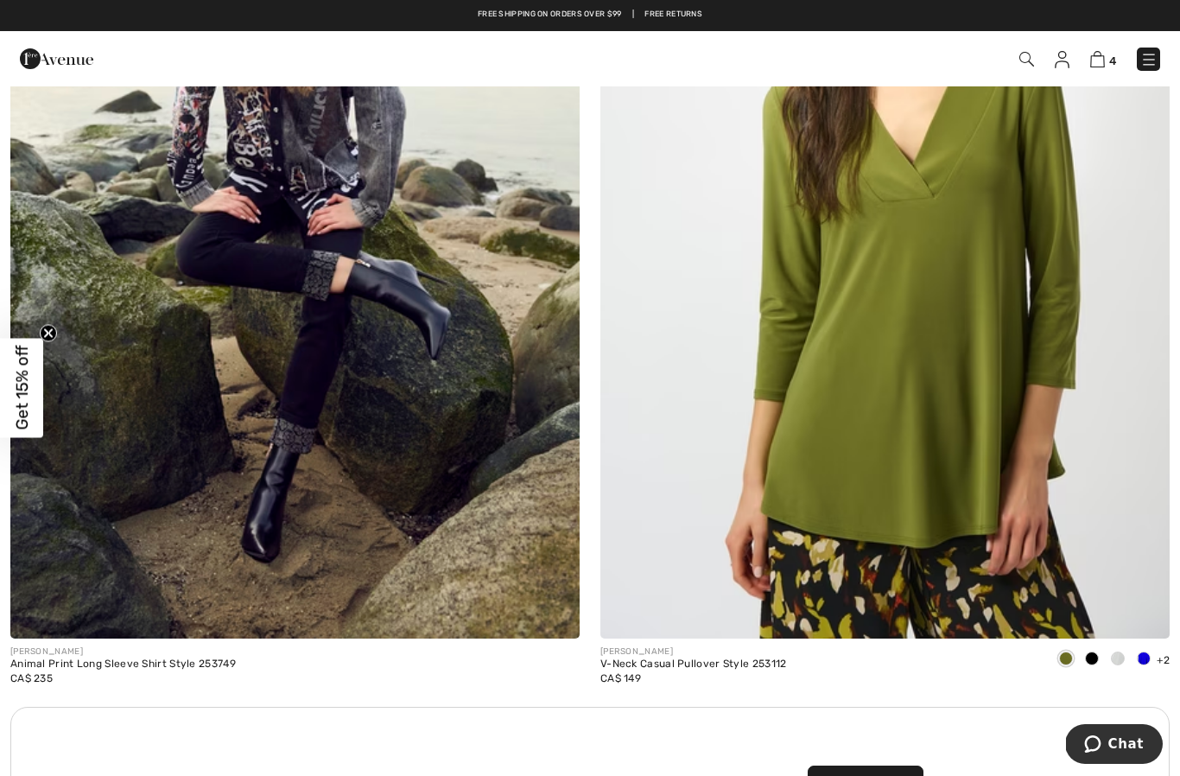
click at [1146, 657] on div at bounding box center [1143, 659] width 26 height 28
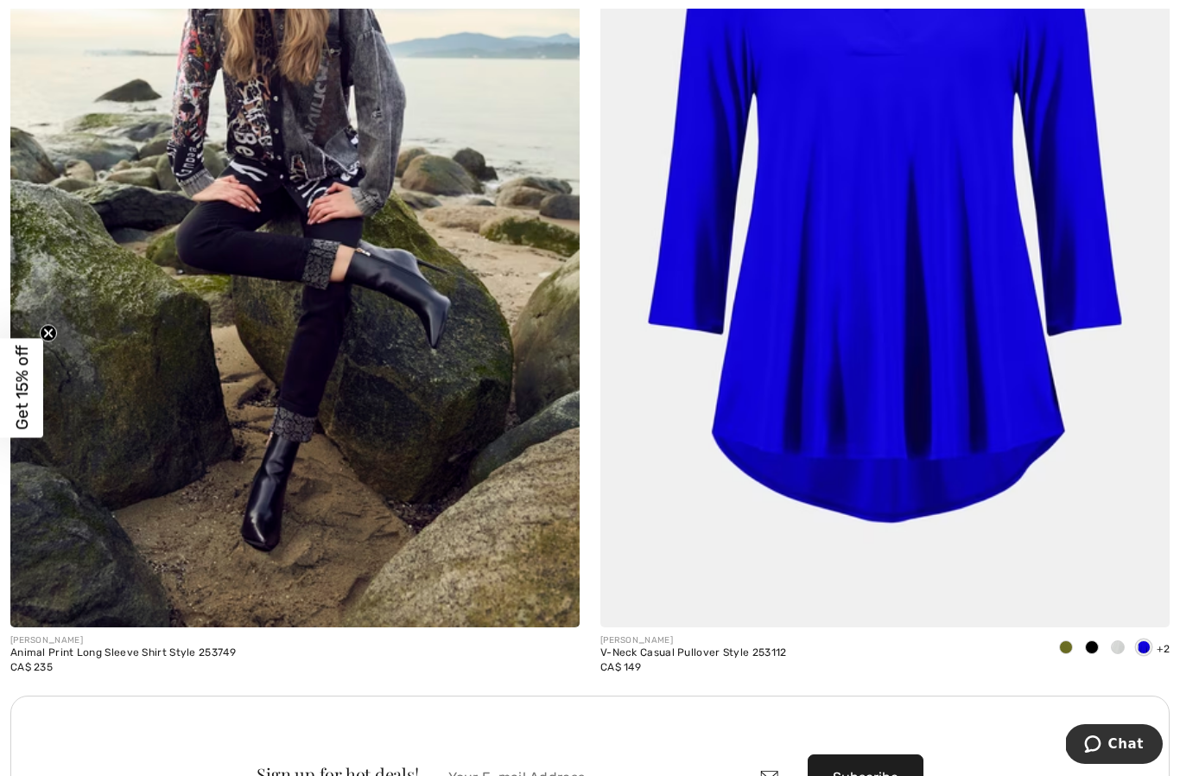
scroll to position [10759, 0]
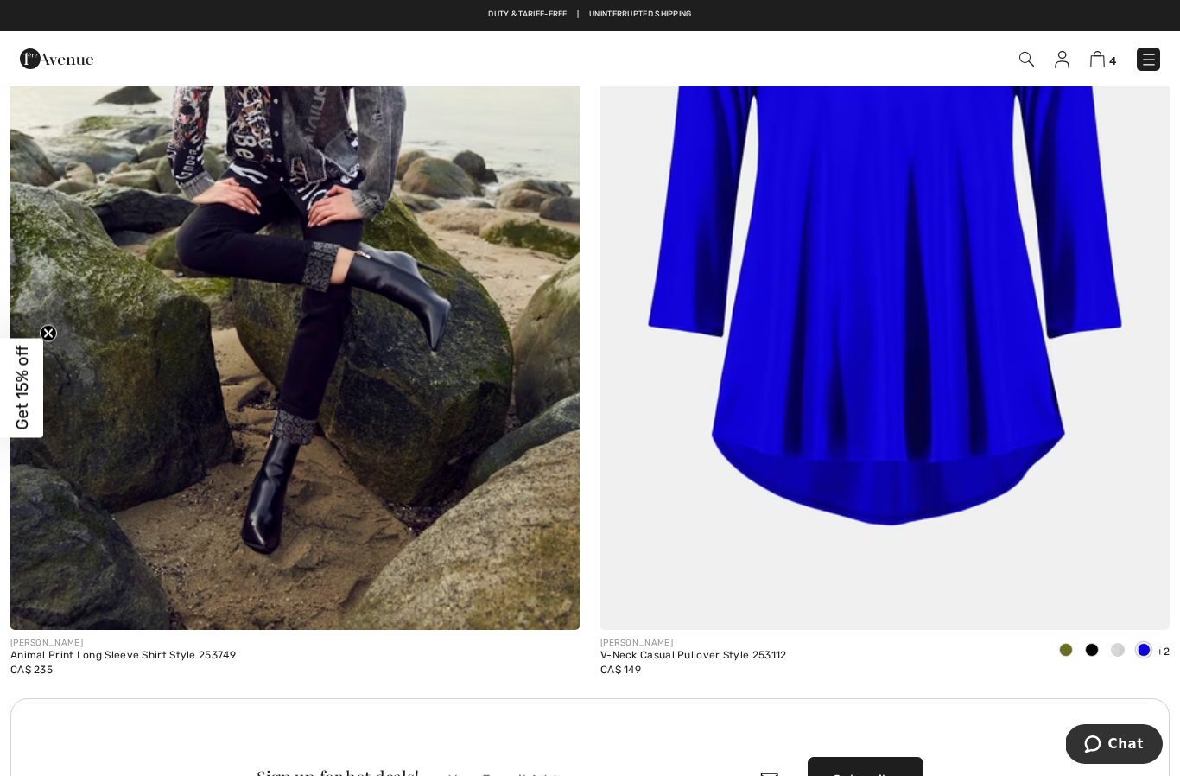
click at [1123, 647] on div at bounding box center [1118, 650] width 26 height 28
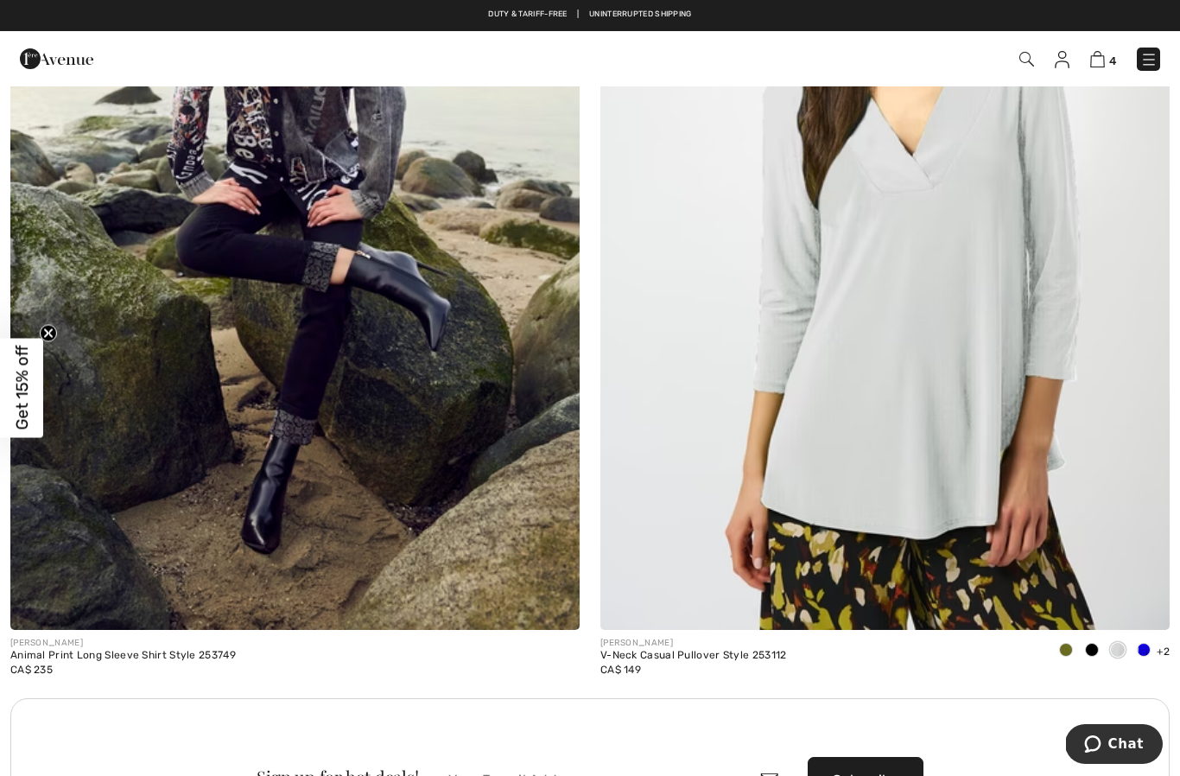
click at [1121, 647] on span at bounding box center [1118, 650] width 14 height 14
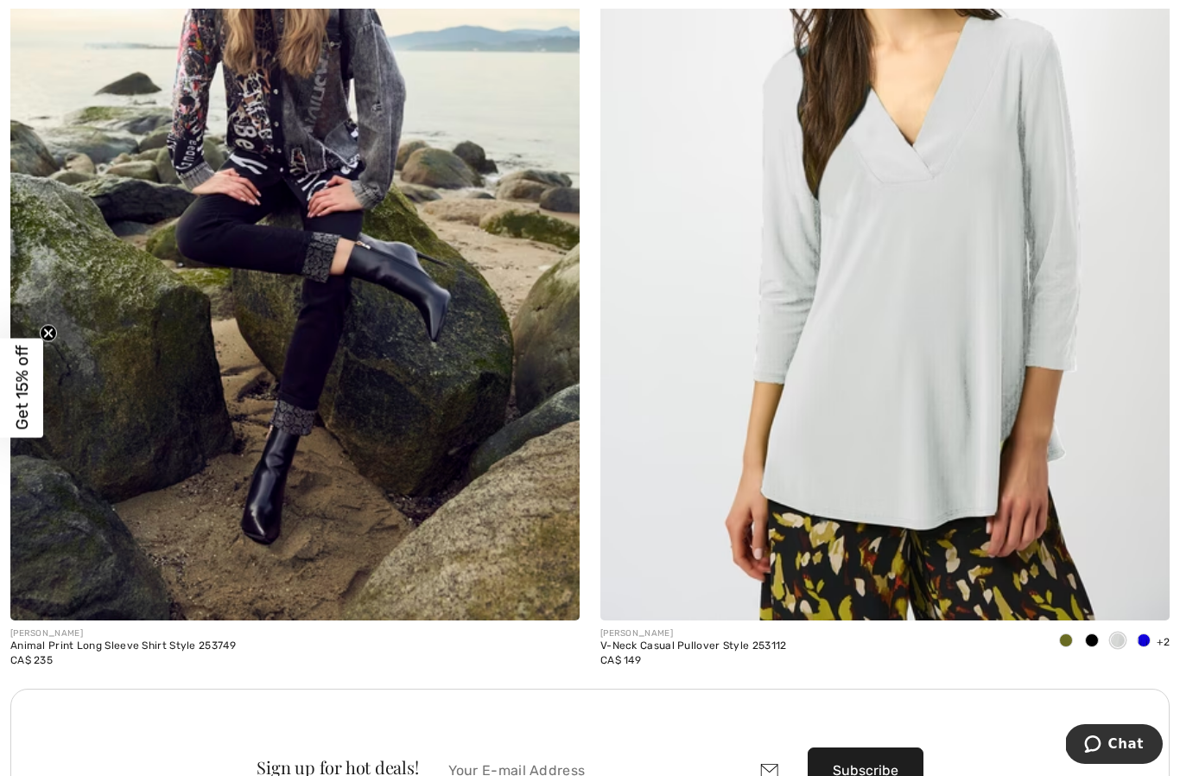
scroll to position [10799, 0]
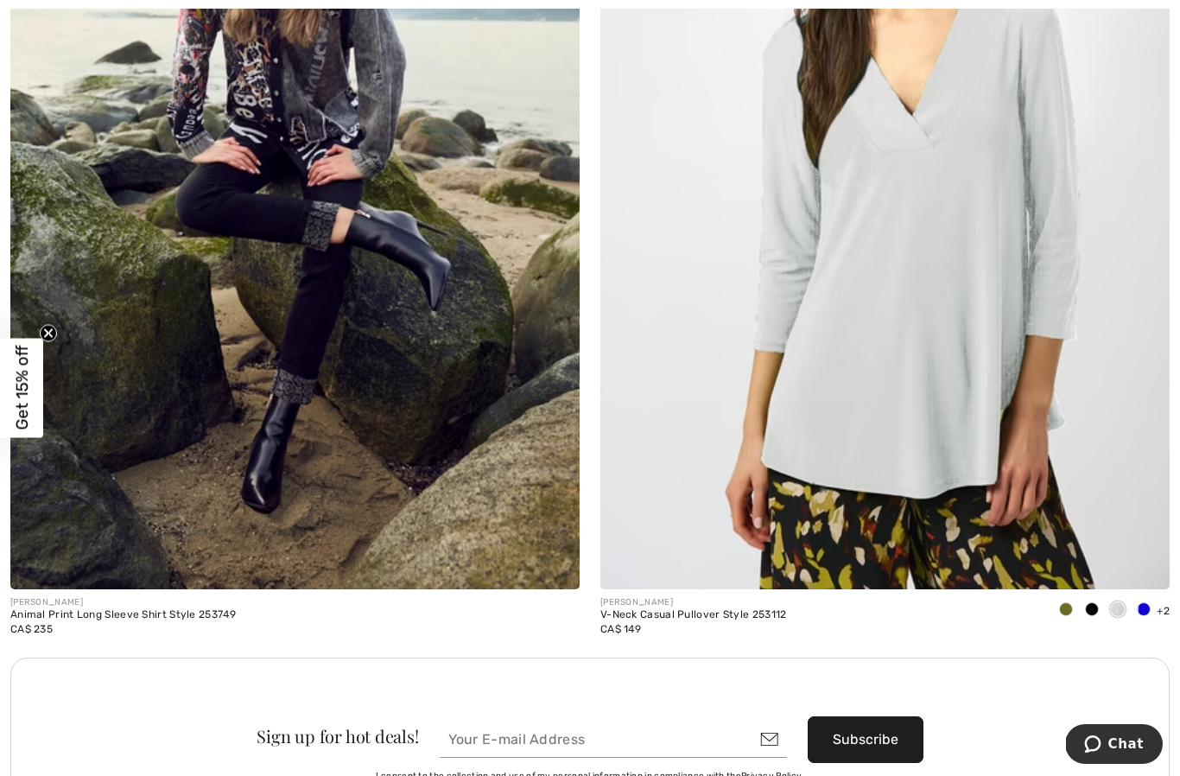
click at [1094, 607] on span at bounding box center [1092, 609] width 14 height 14
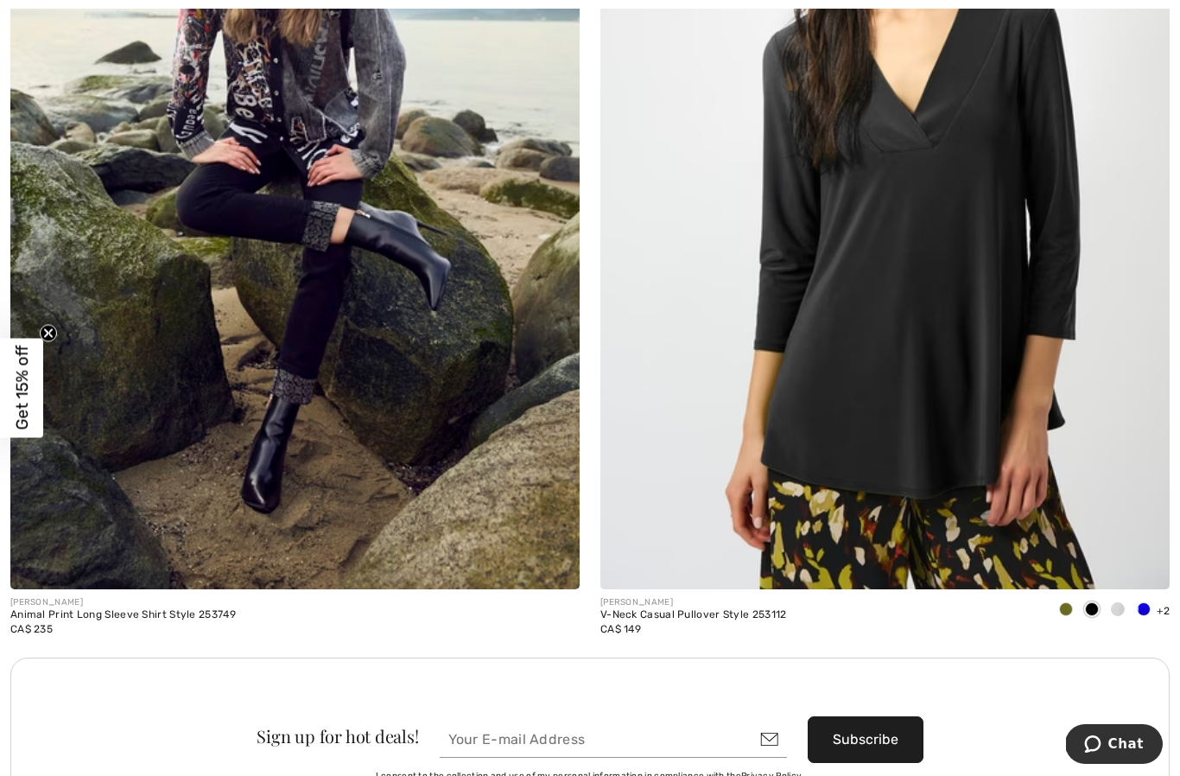
click at [1061, 604] on span at bounding box center [1066, 609] width 14 height 14
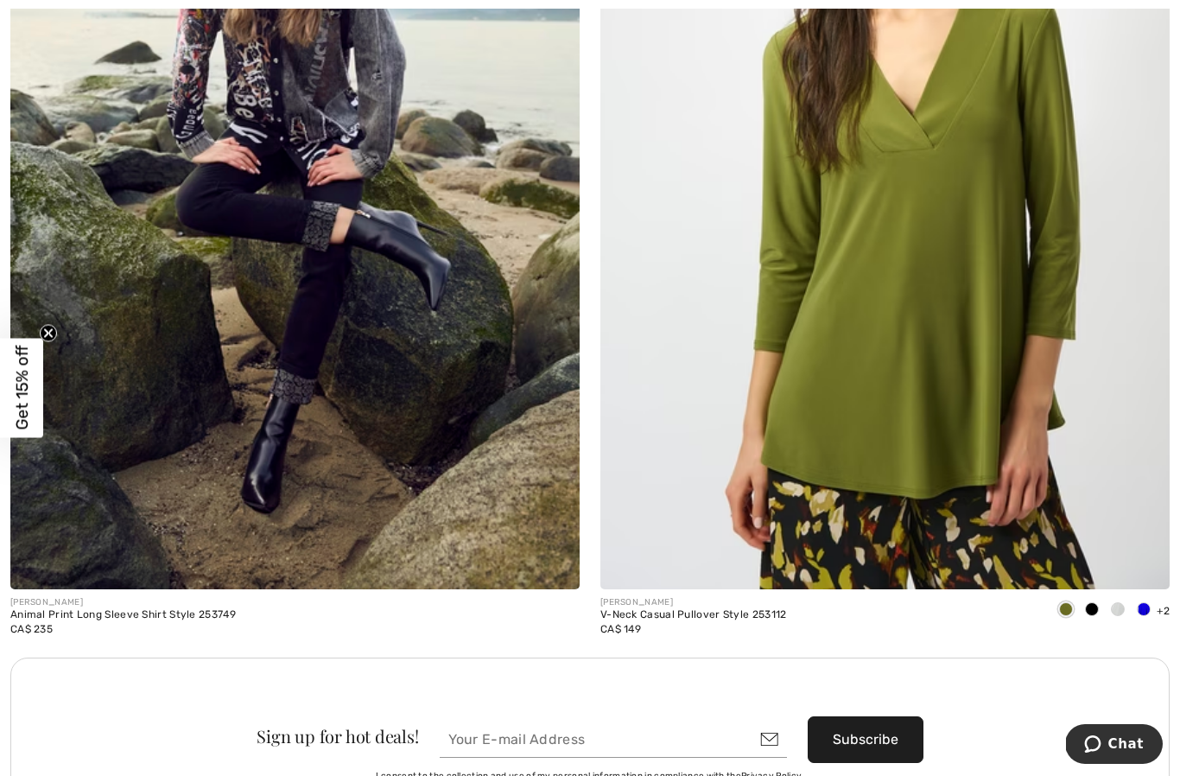
click at [1140, 605] on span at bounding box center [1144, 609] width 14 height 14
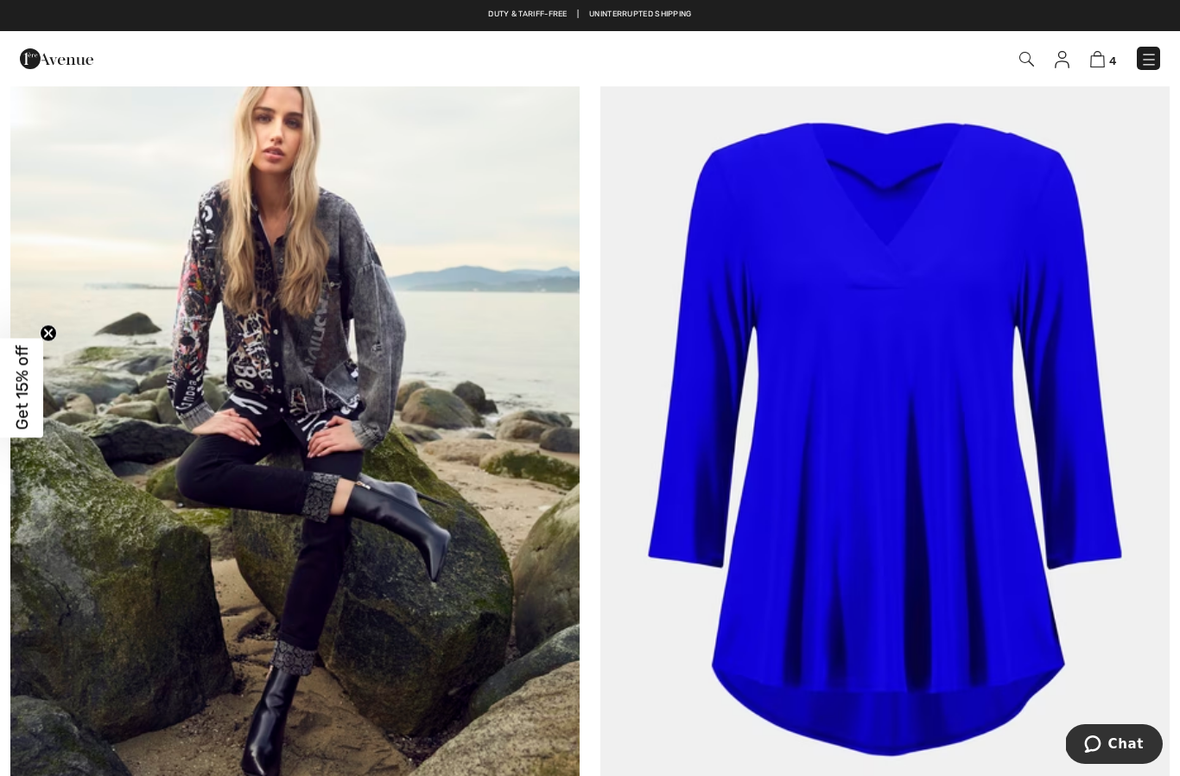
scroll to position [10525, 0]
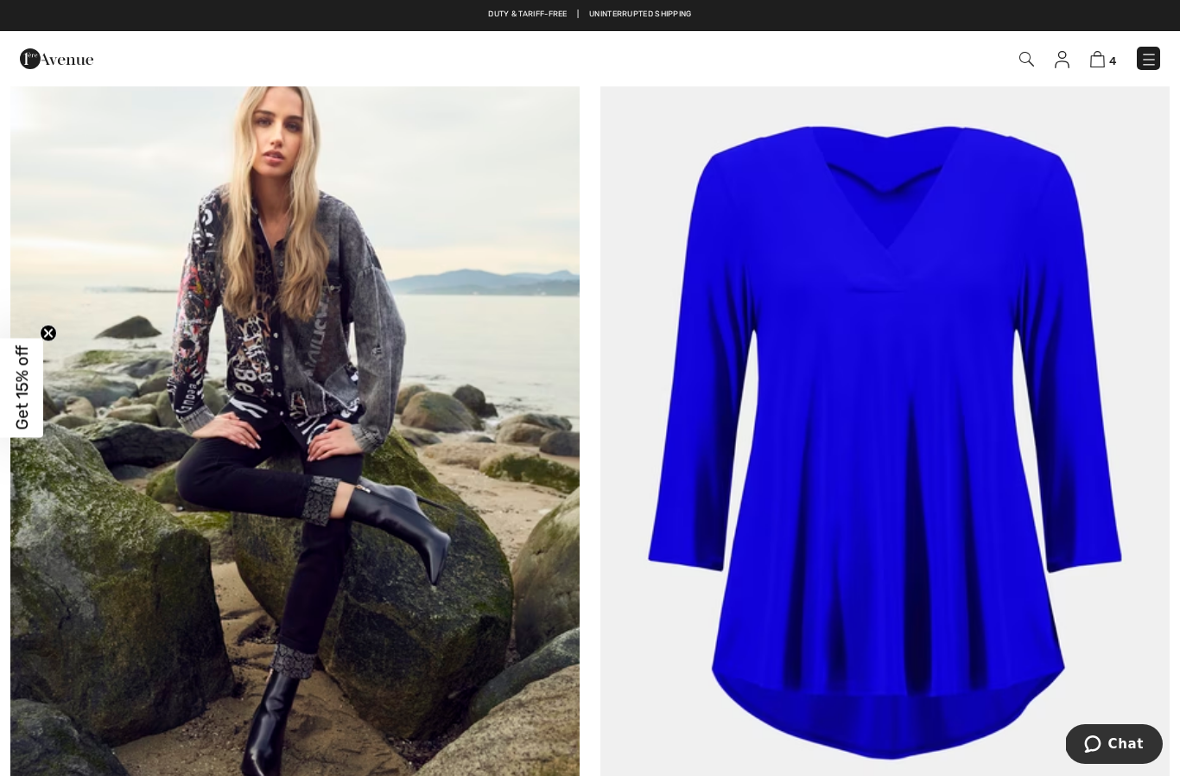
click at [995, 545] on img at bounding box center [884, 437] width 569 height 854
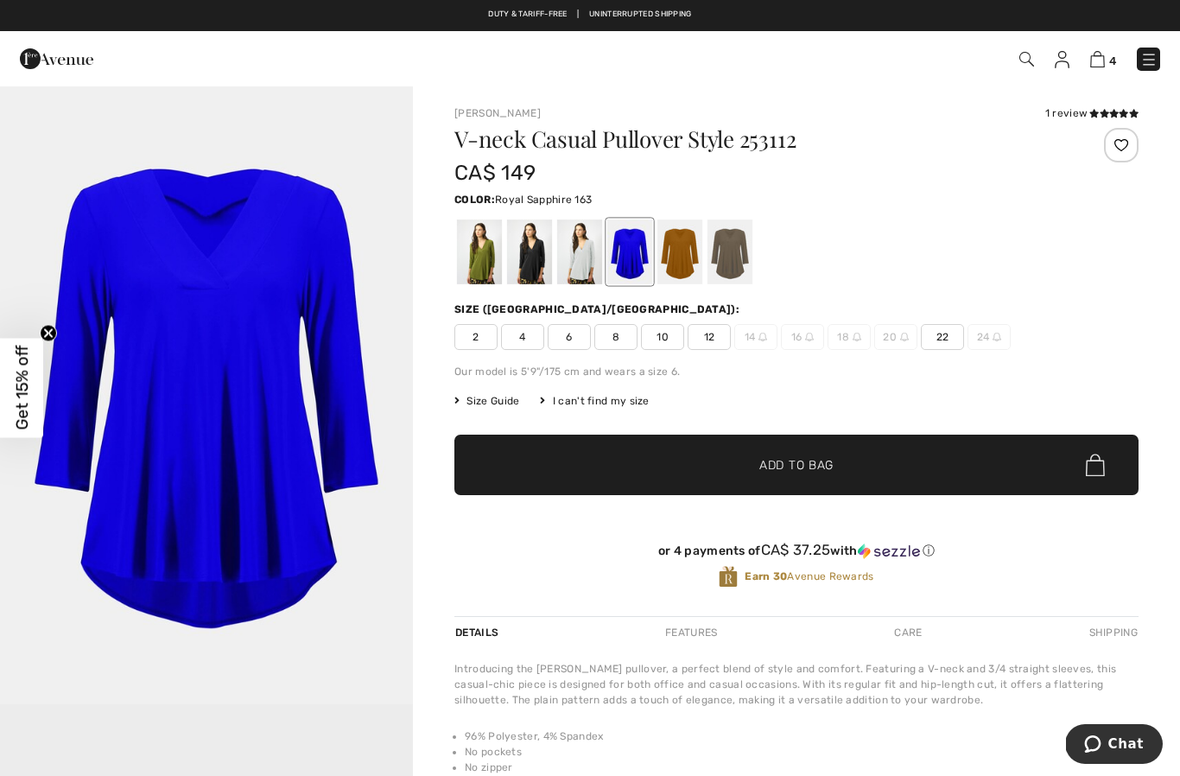
click at [1103, 111] on icon at bounding box center [1103, 113] width 9 height 9
click at [683, 258] on div at bounding box center [679, 251] width 45 height 65
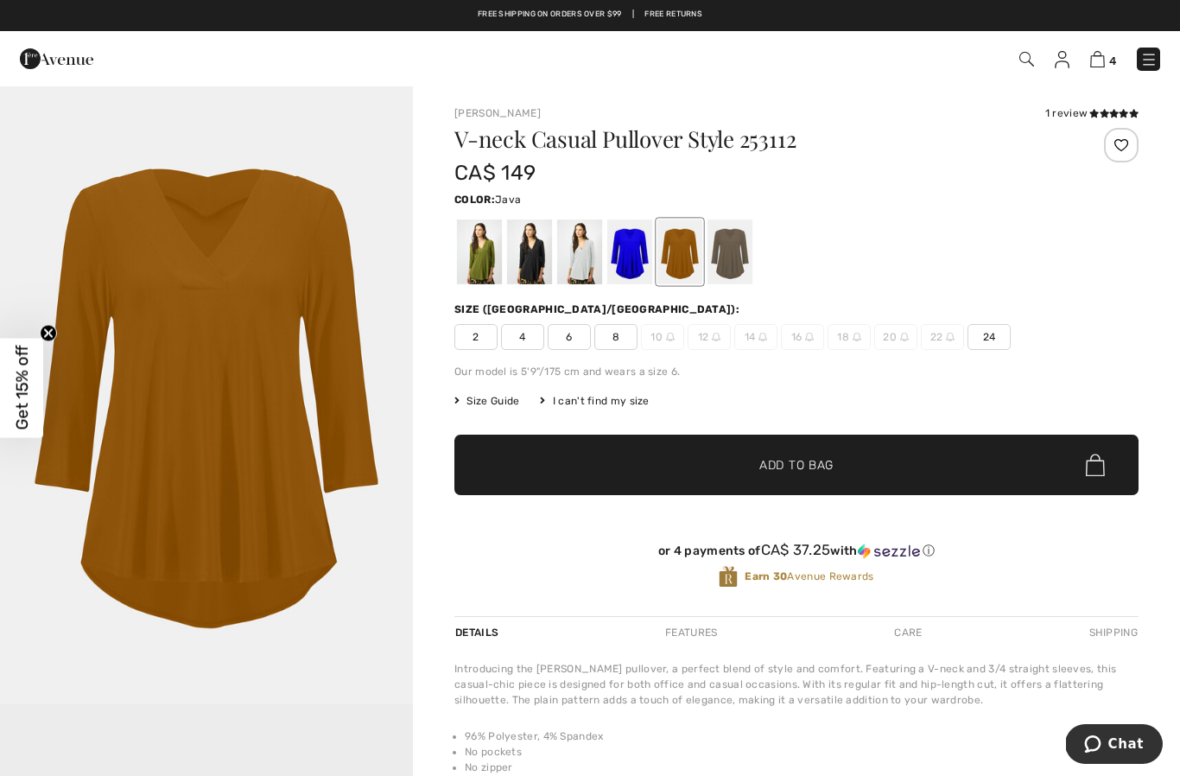
click at [739, 261] on div at bounding box center [729, 251] width 45 height 65
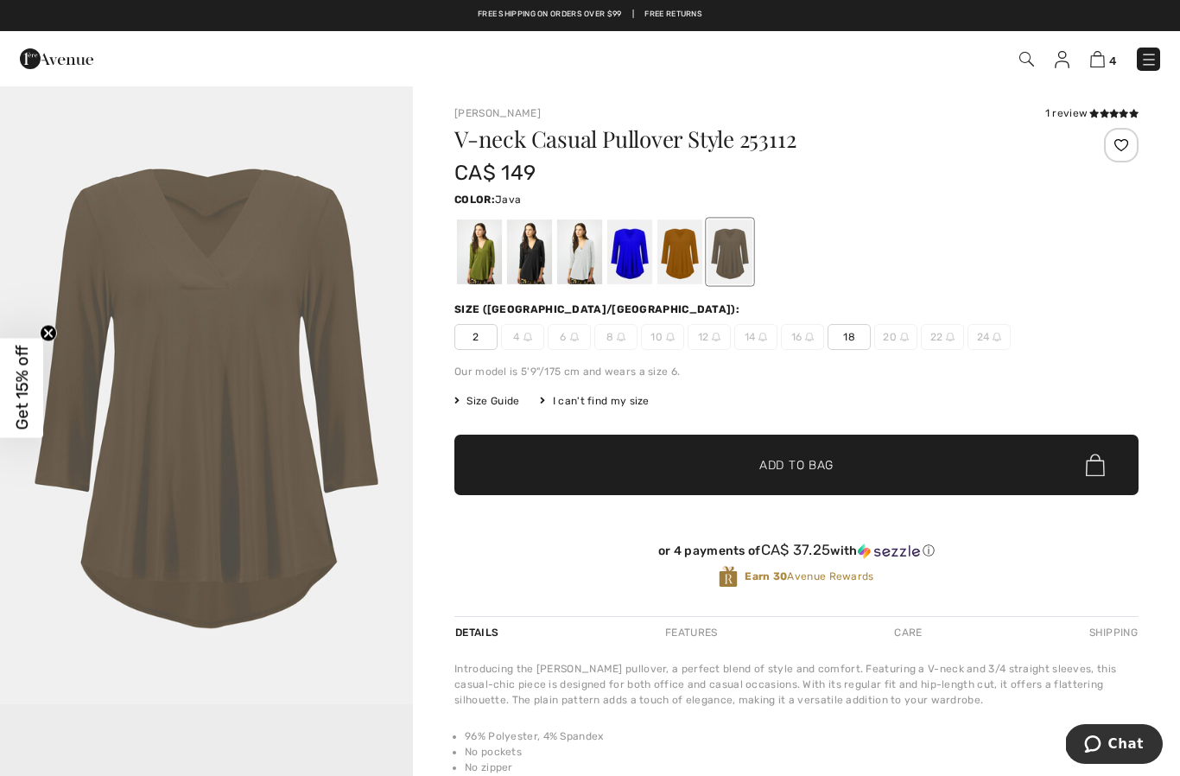
click at [1125, 142] on div at bounding box center [1121, 145] width 35 height 35
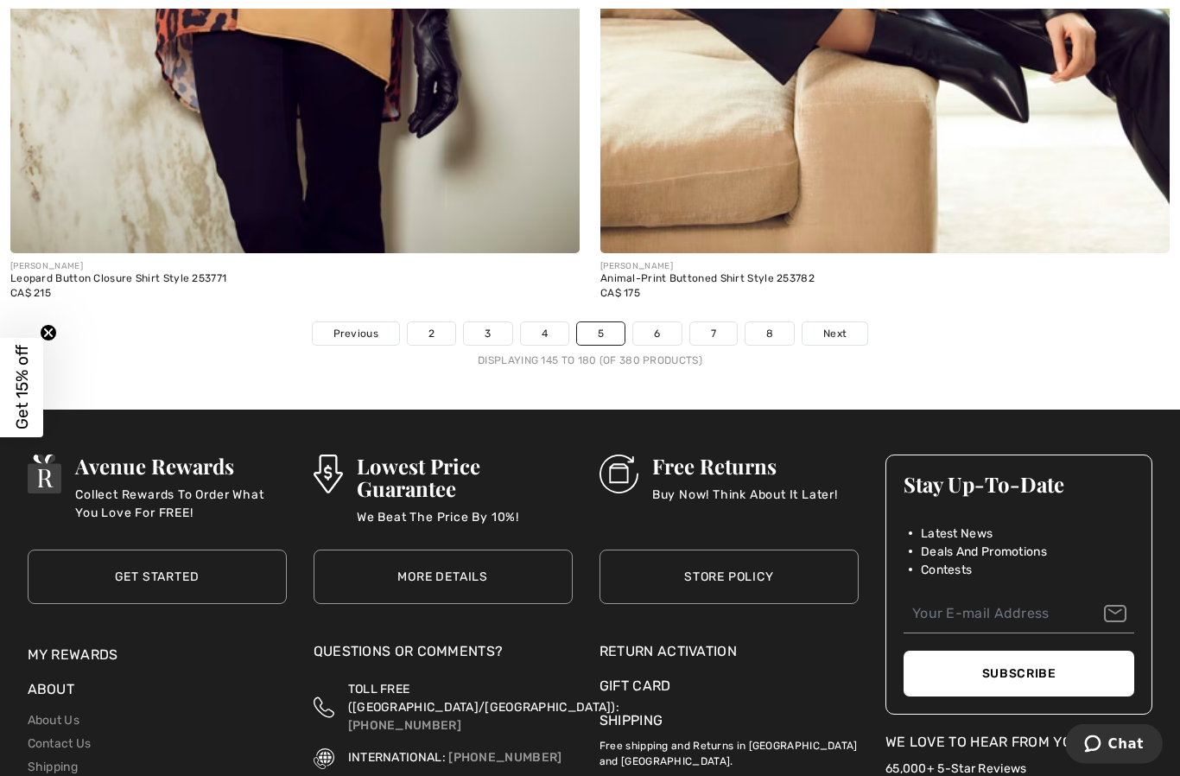
scroll to position [16907, 0]
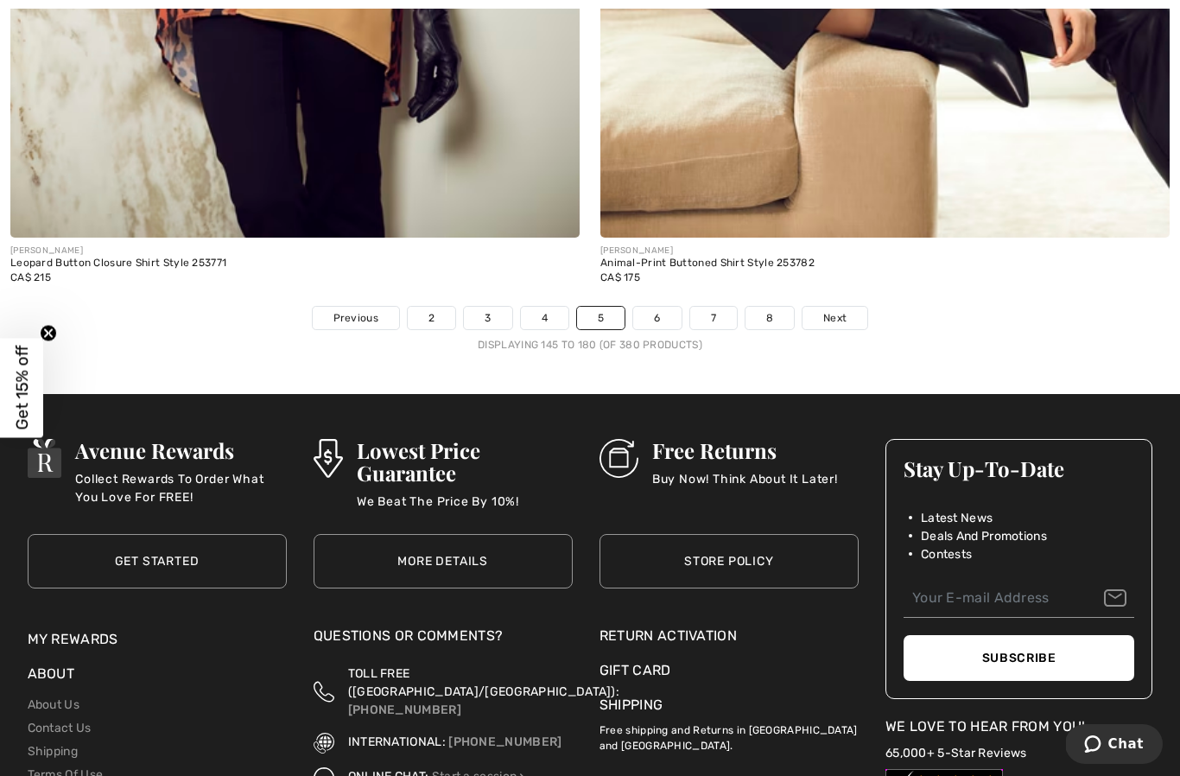
click at [844, 307] on link "Next" at bounding box center [834, 318] width 65 height 22
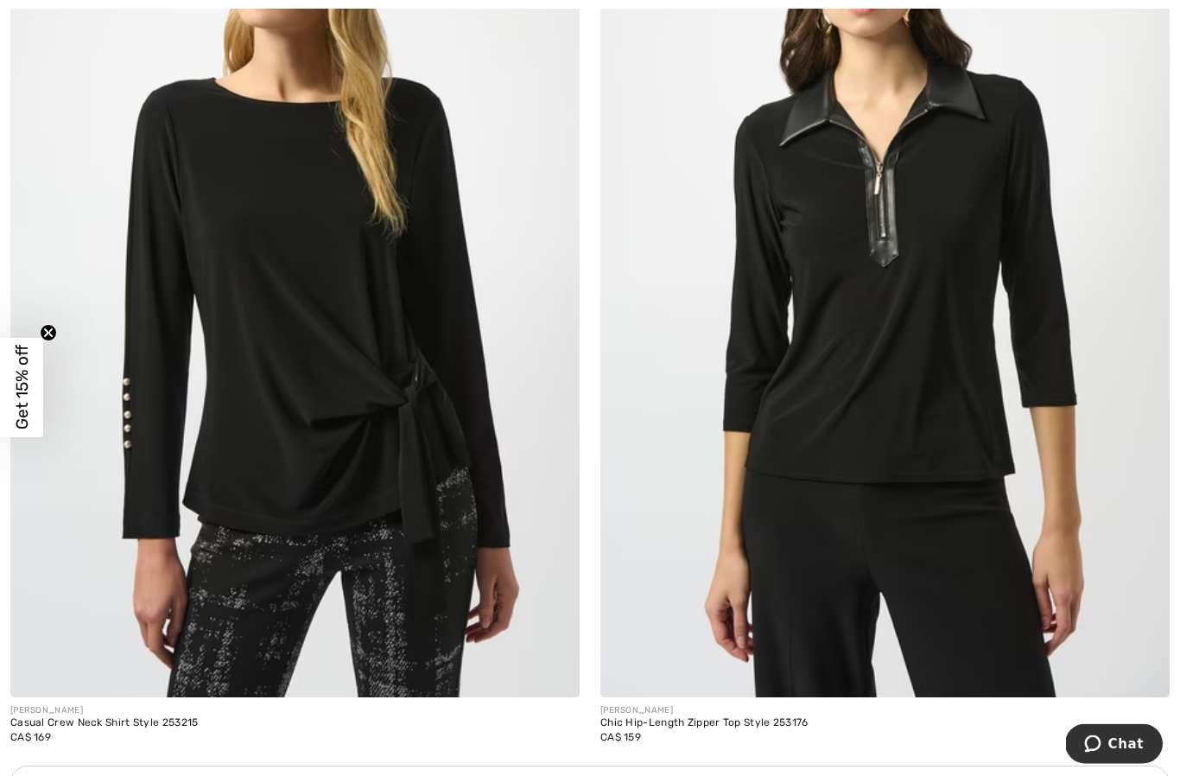
scroll to position [4981, 0]
click at [423, 491] on img at bounding box center [294, 270] width 569 height 854
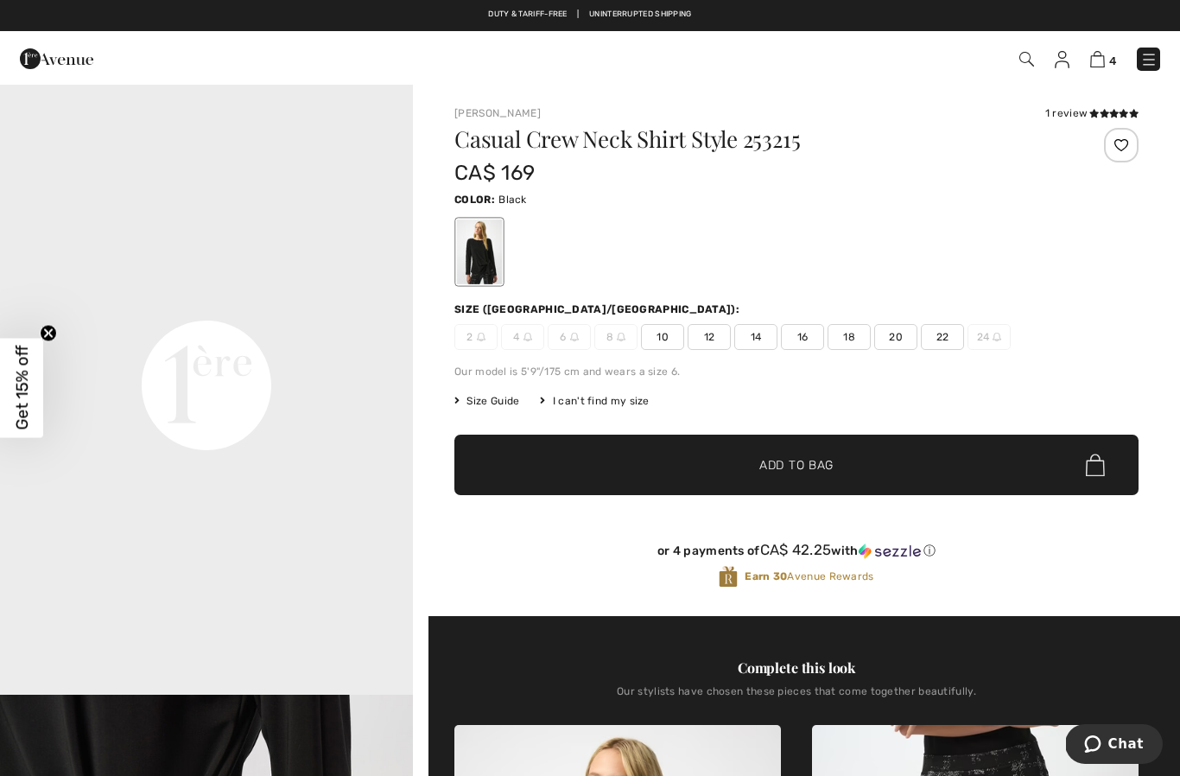
scroll to position [1243, 0]
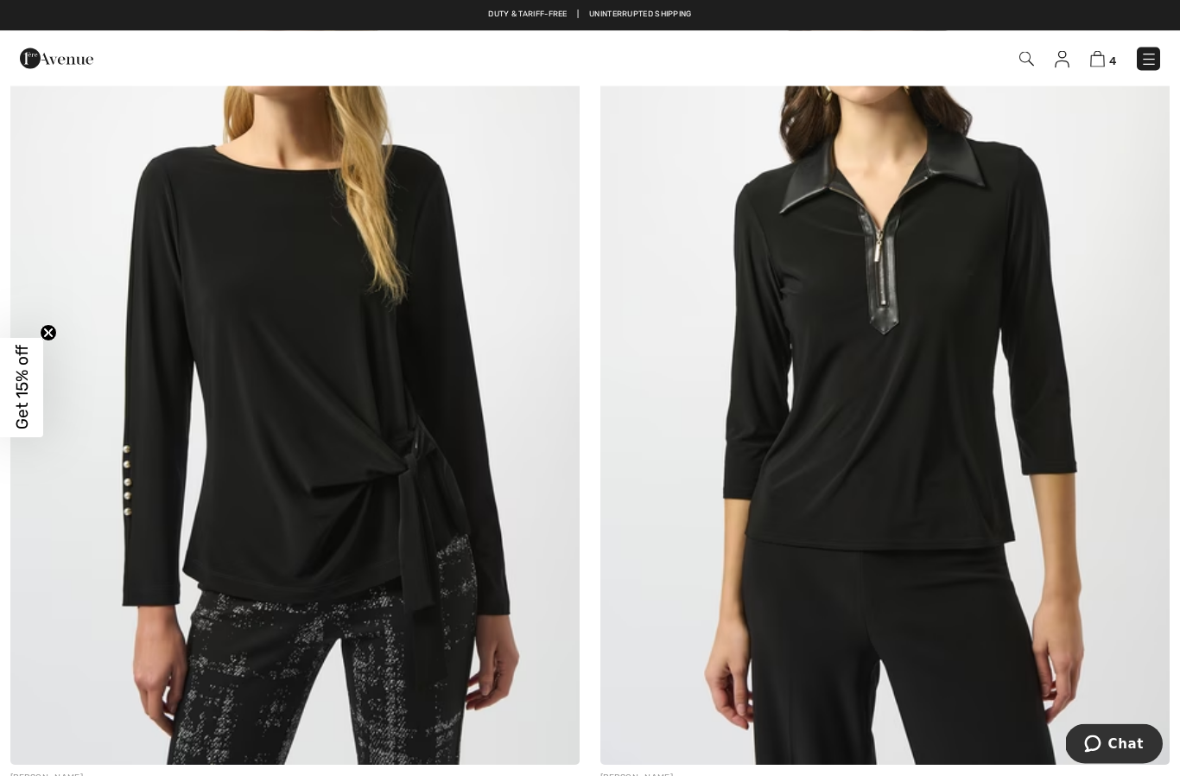
scroll to position [4914, 0]
click at [420, 500] on img at bounding box center [294, 337] width 569 height 854
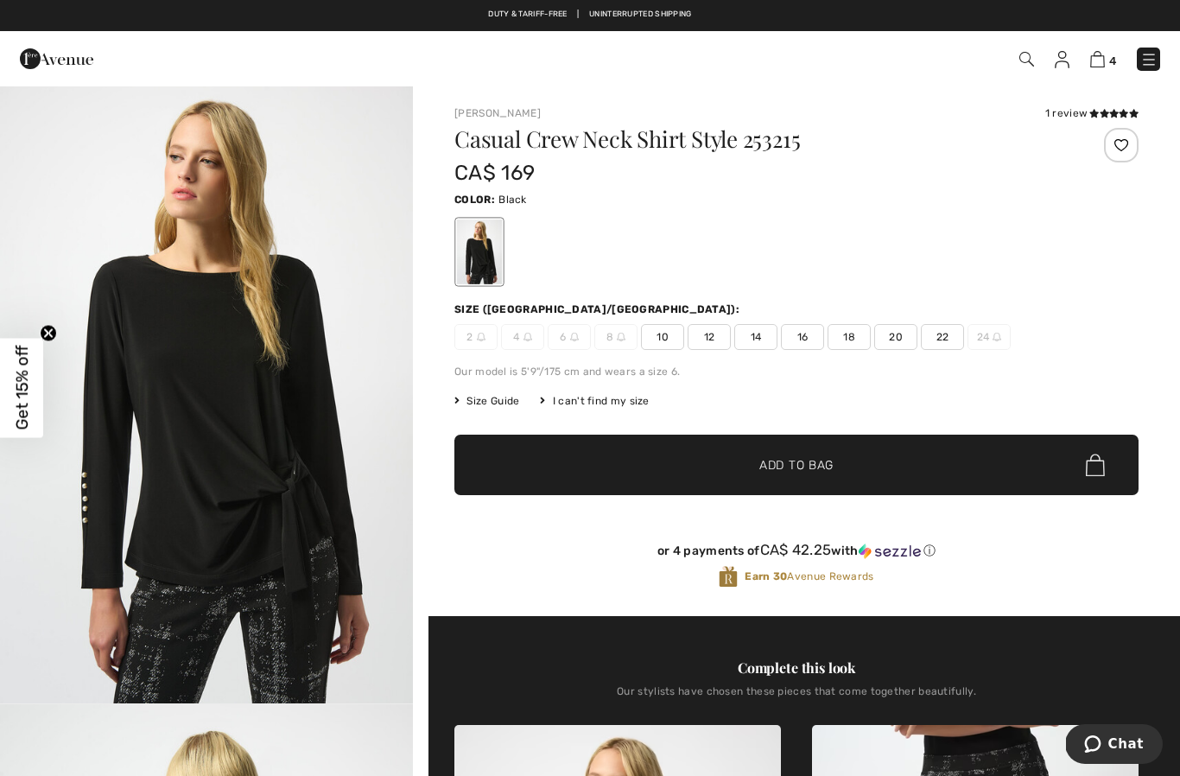
click at [1106, 110] on icon at bounding box center [1103, 113] width 9 height 9
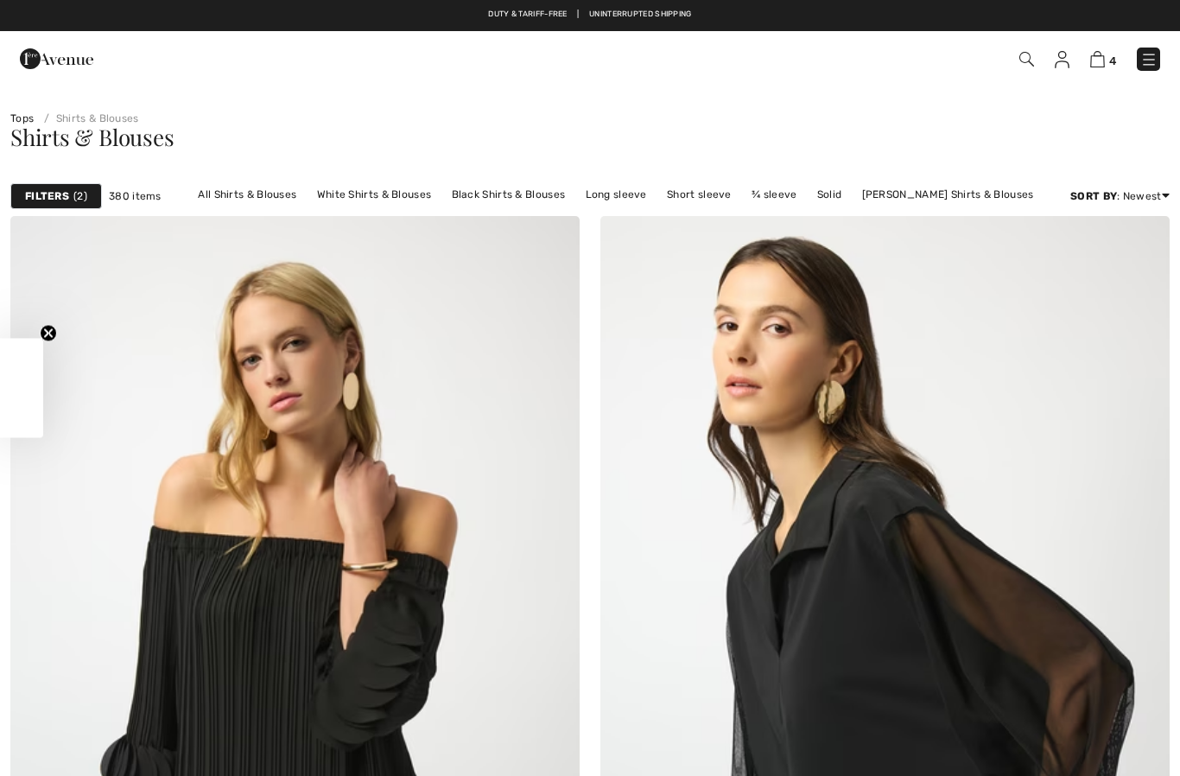
checkbox input "true"
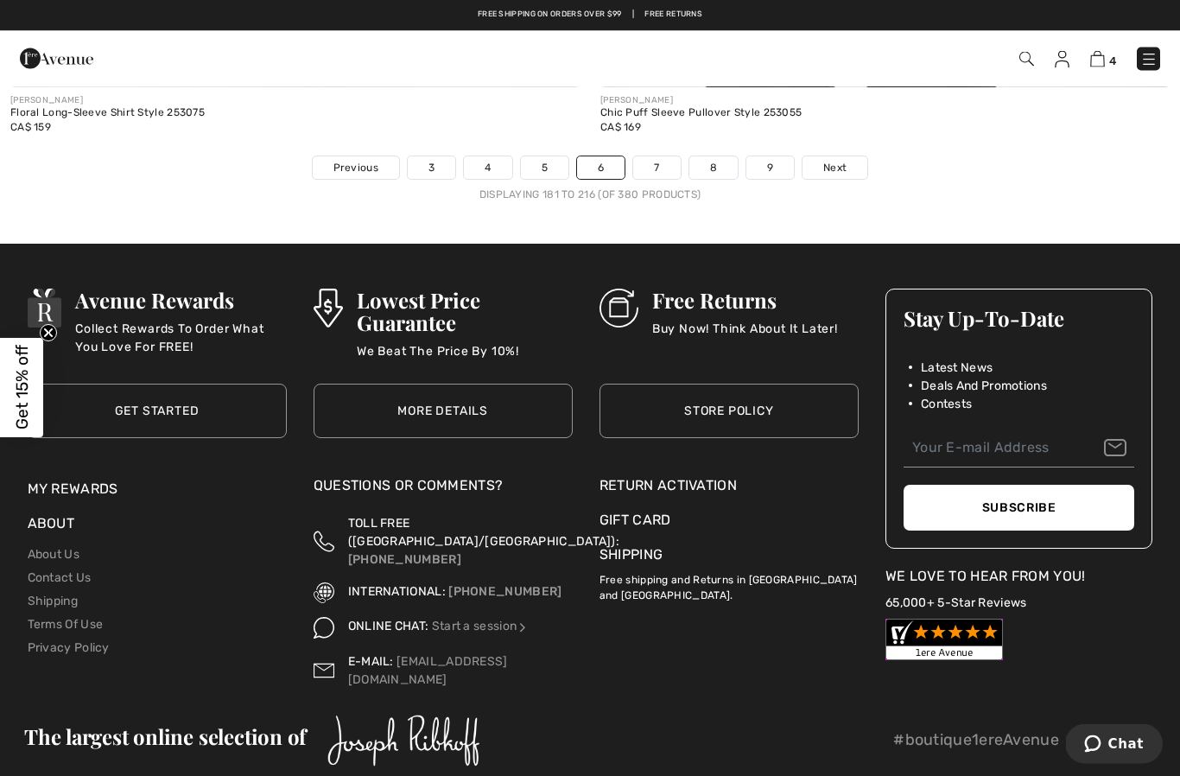
scroll to position [17051, 0]
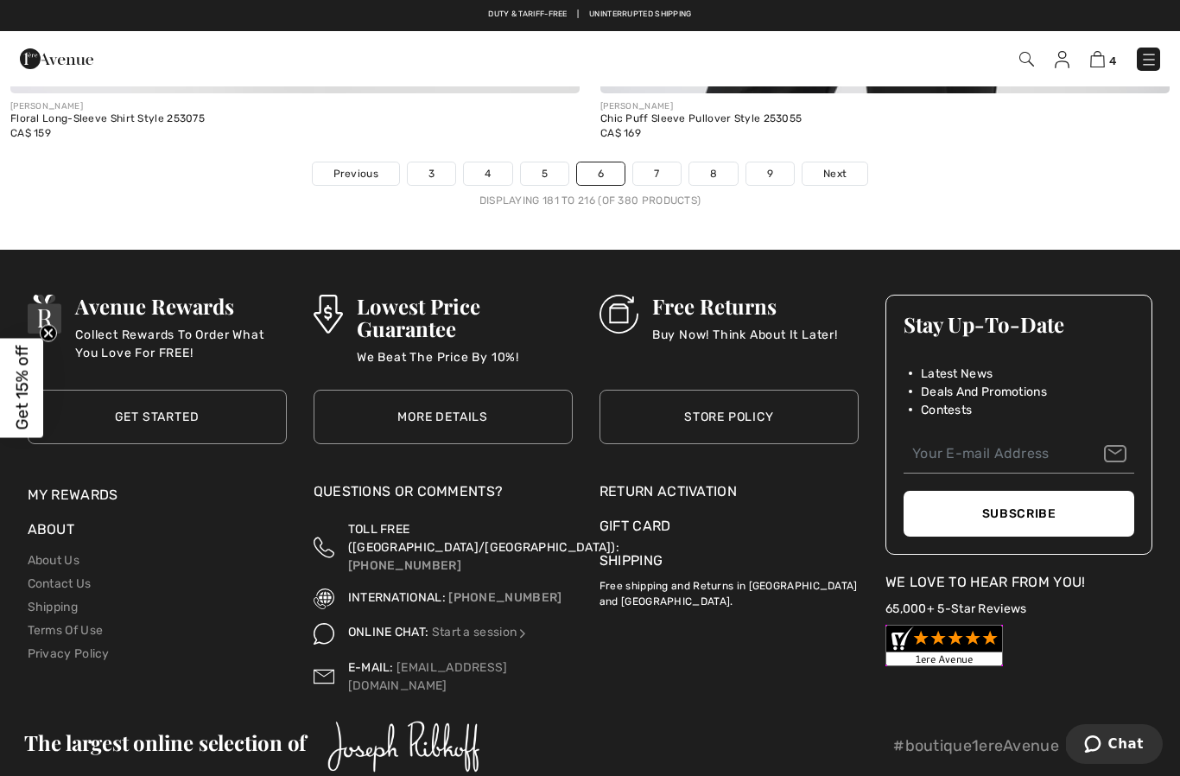
click at [835, 166] on span "Next" at bounding box center [834, 174] width 23 height 16
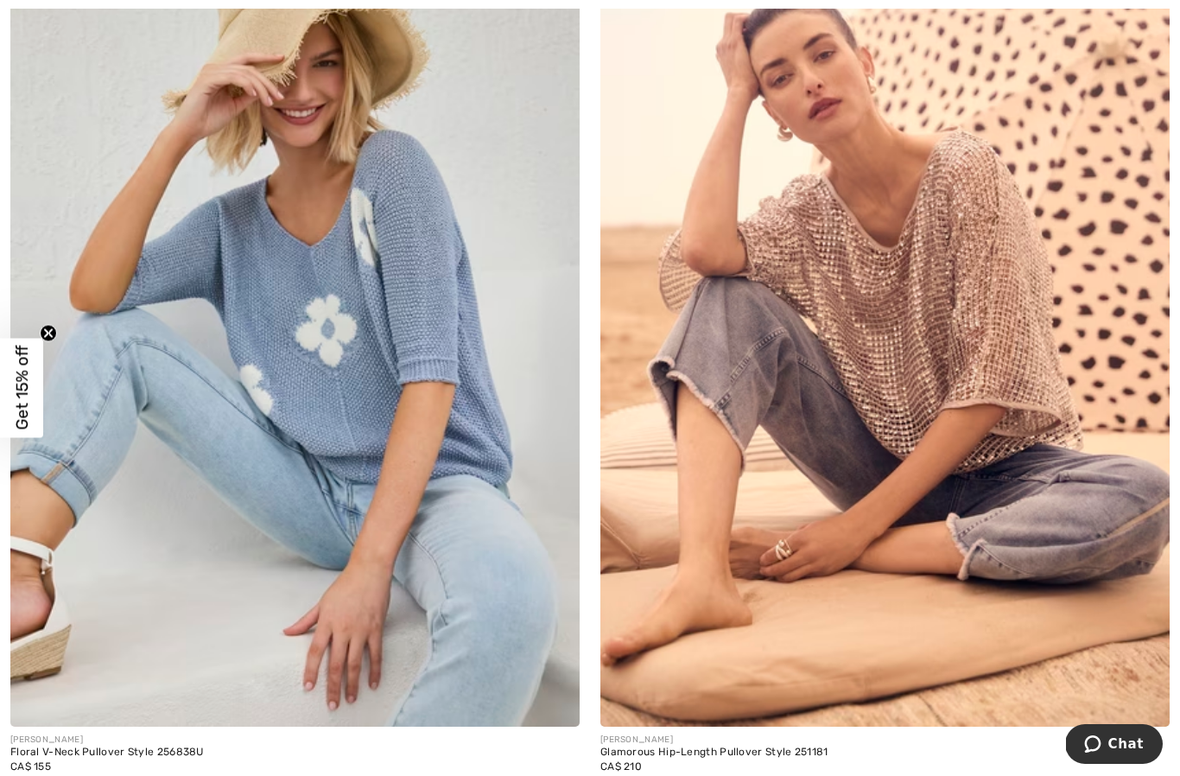
scroll to position [10664, 0]
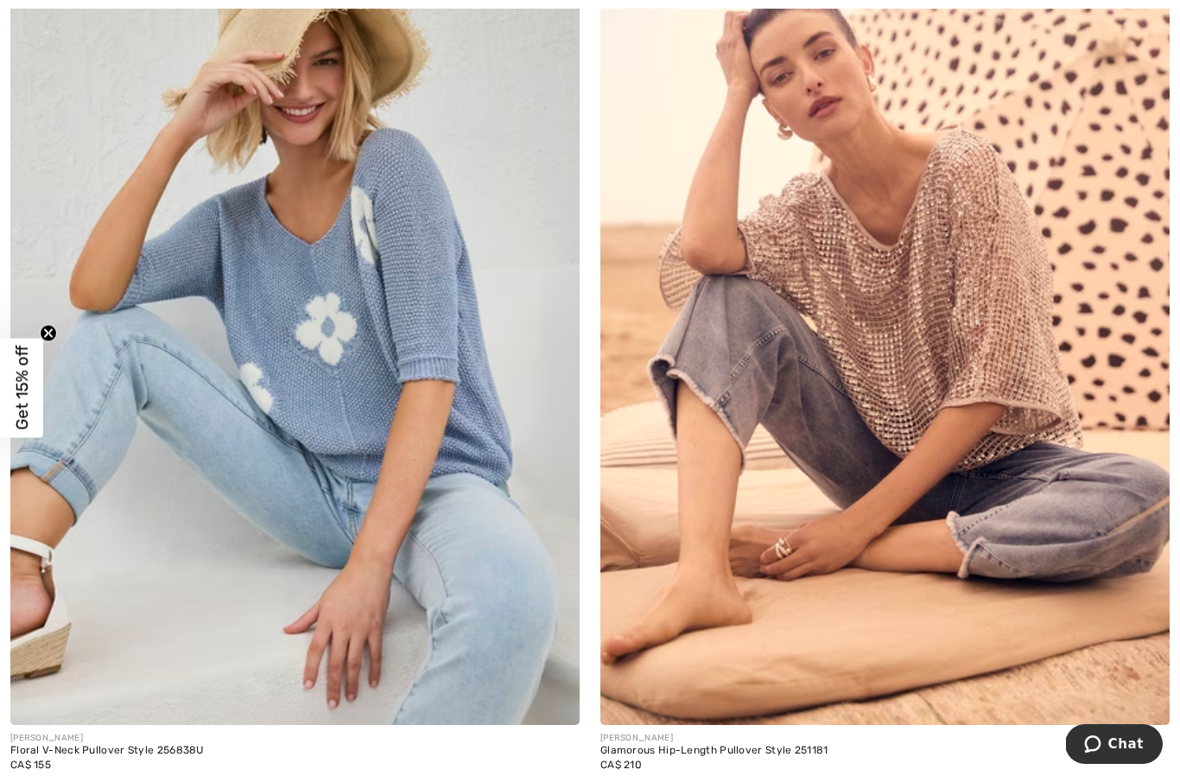
click at [341, 500] on img at bounding box center [294, 298] width 569 height 854
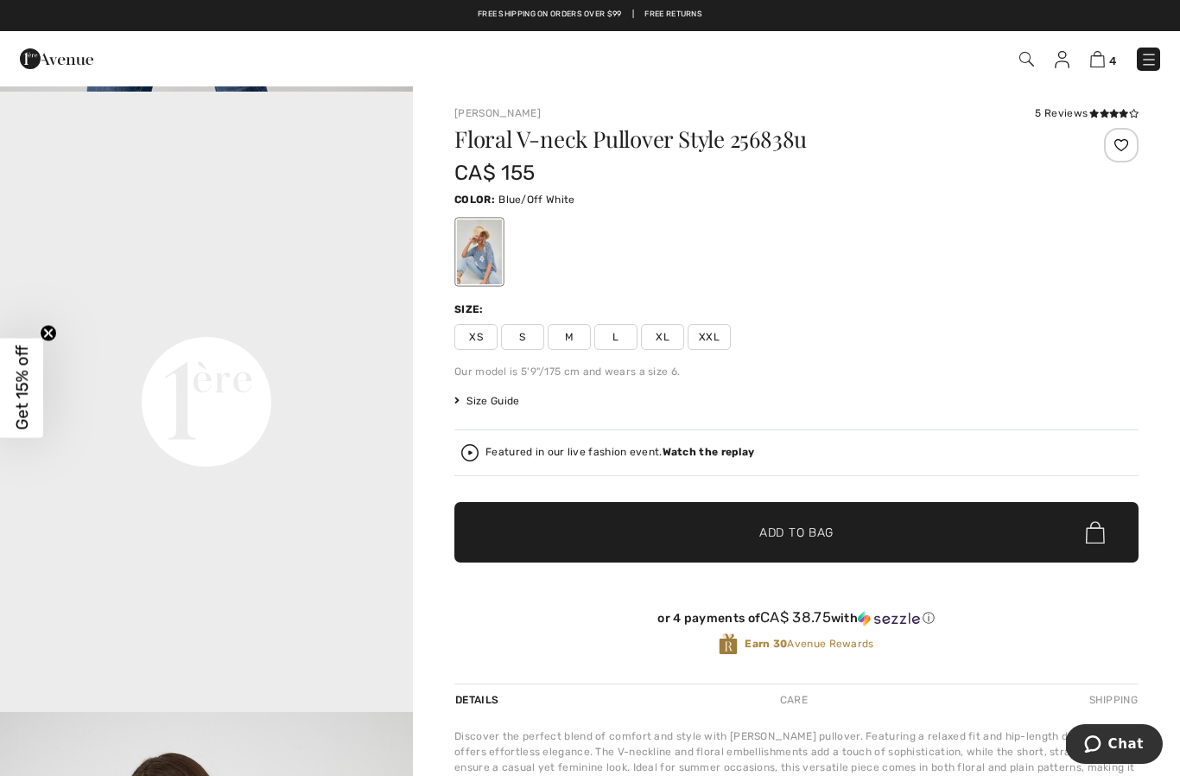
click at [1124, 150] on div at bounding box center [1121, 145] width 35 height 35
click at [1102, 112] on icon at bounding box center [1103, 113] width 9 height 9
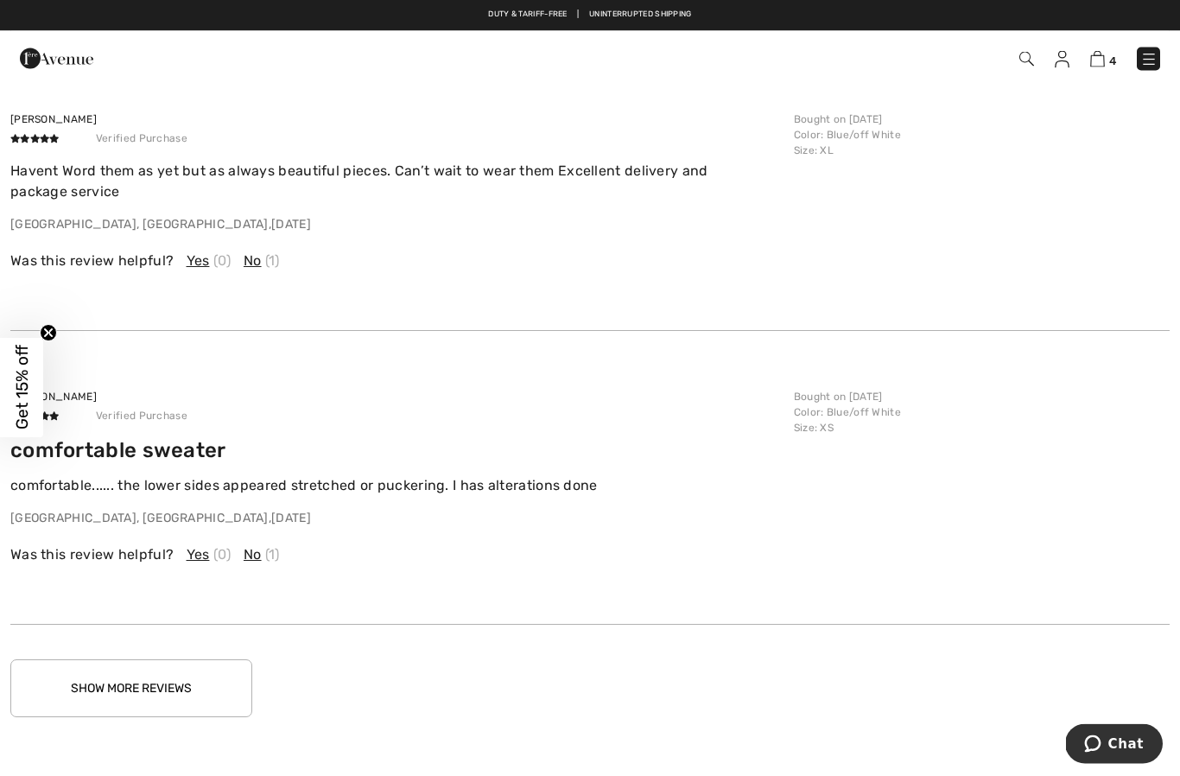
scroll to position [2340, 0]
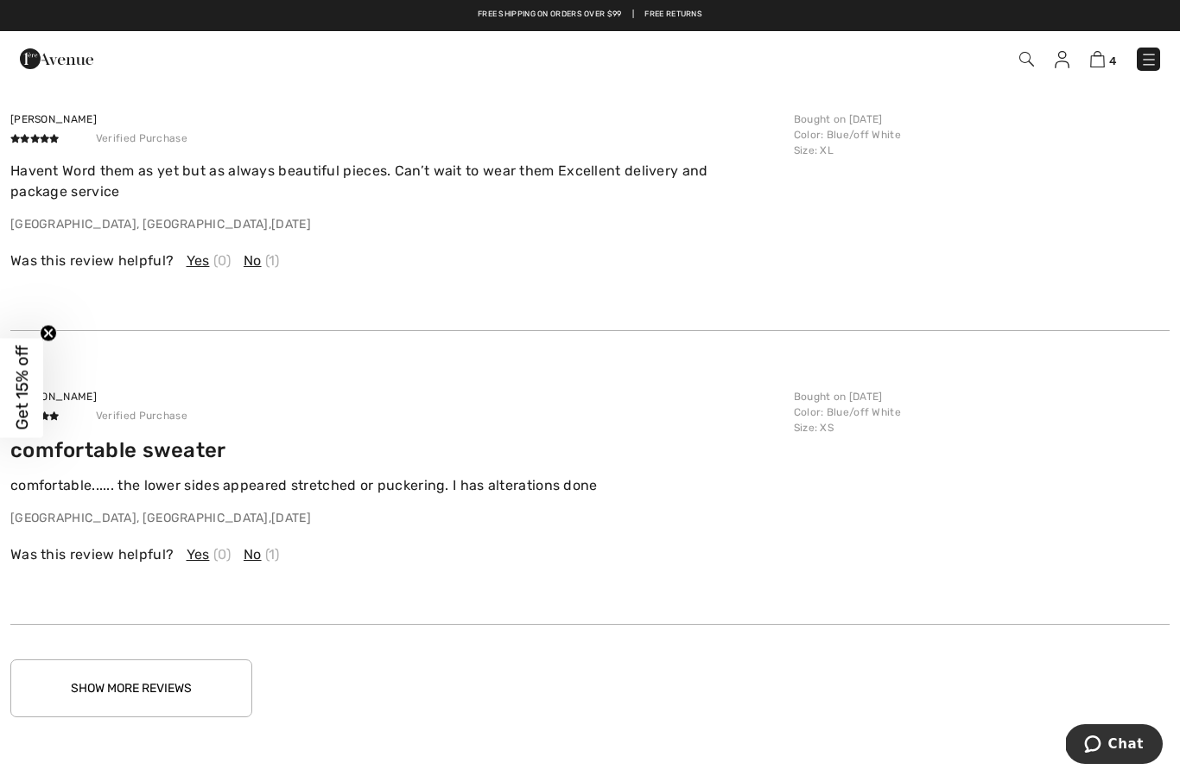
click at [186, 679] on button "Show More Reviews" at bounding box center [131, 688] width 242 height 58
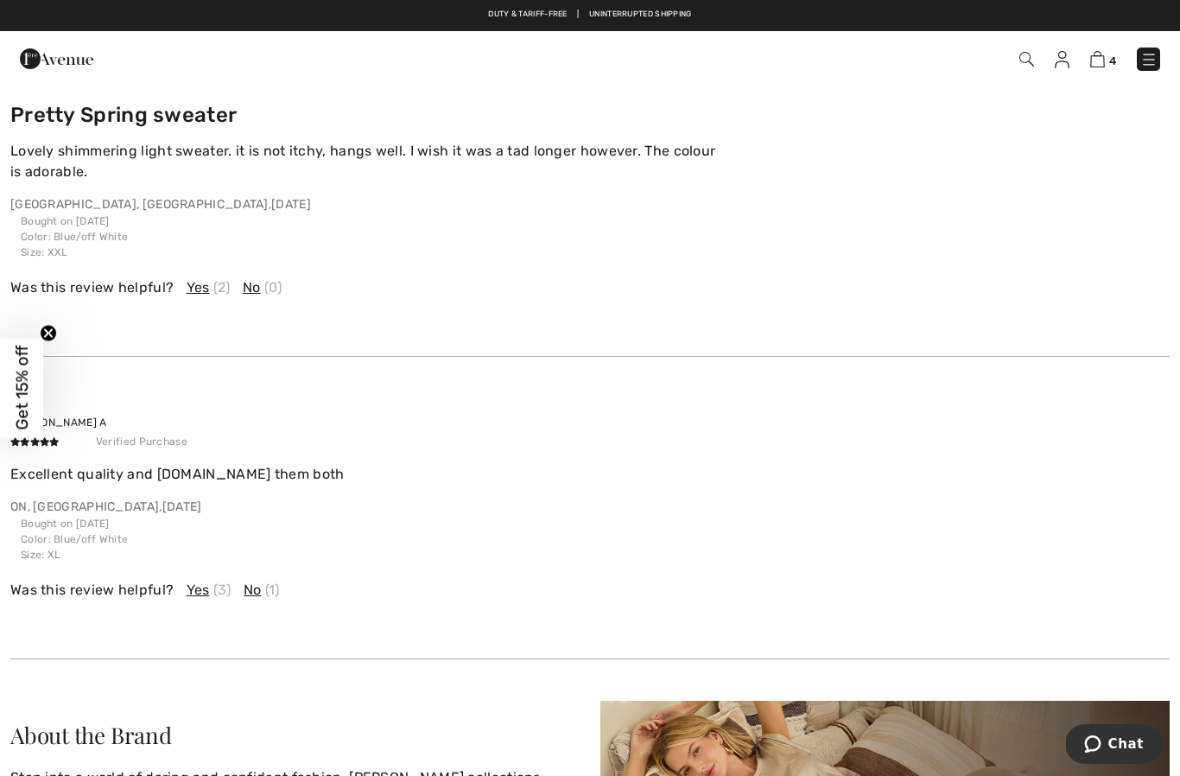
scroll to position [3257, 0]
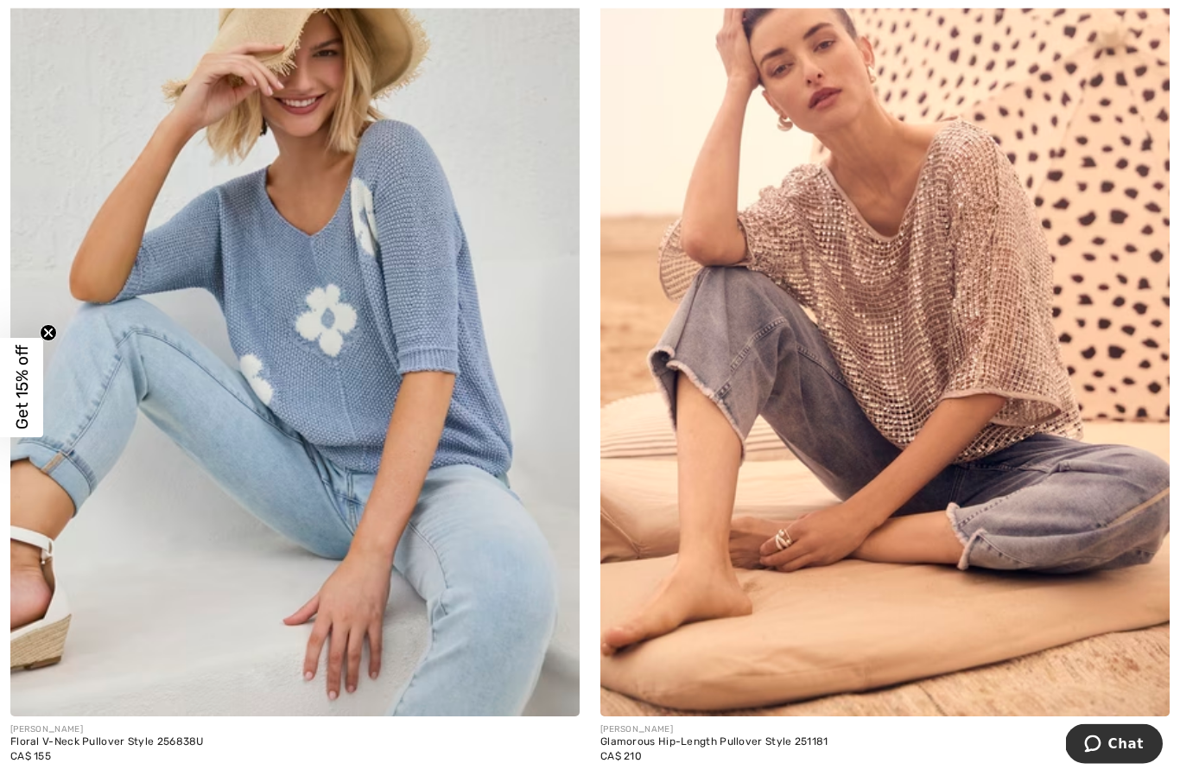
scroll to position [10672, 0]
click at [985, 366] on img at bounding box center [884, 290] width 569 height 854
click at [991, 308] on img at bounding box center [884, 290] width 569 height 854
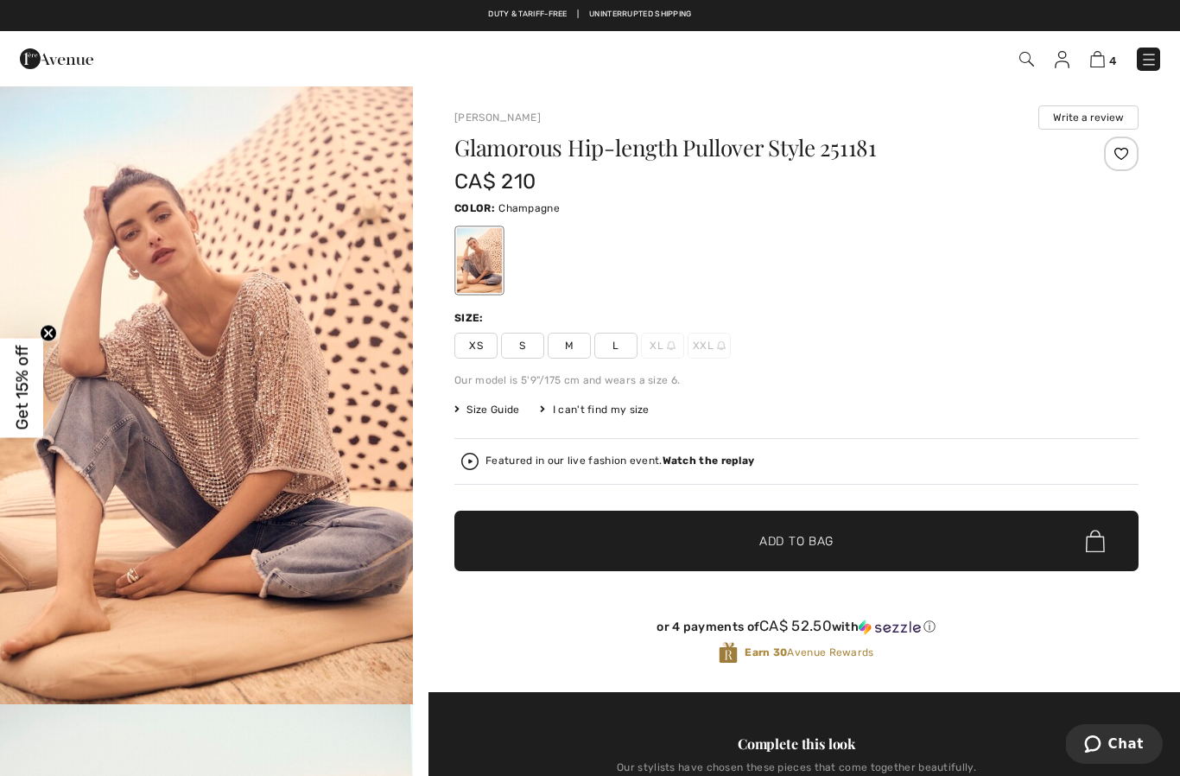
checkbox input "true"
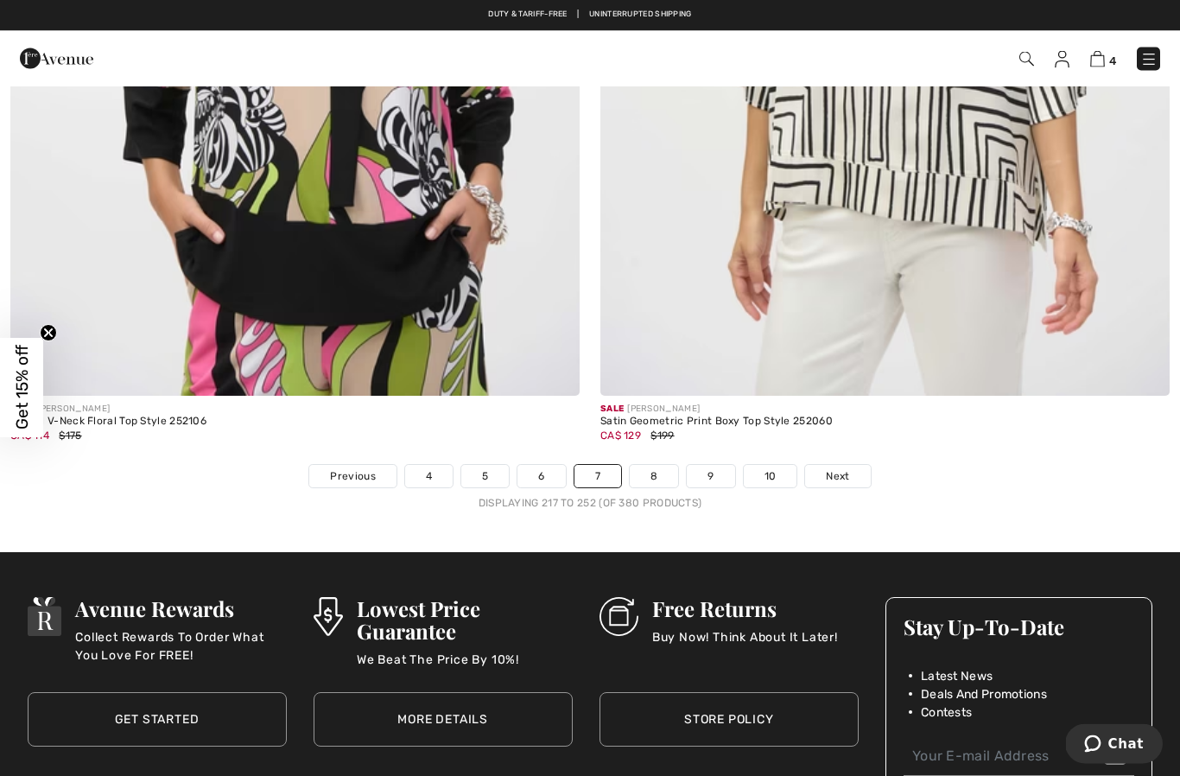
scroll to position [16747, 0]
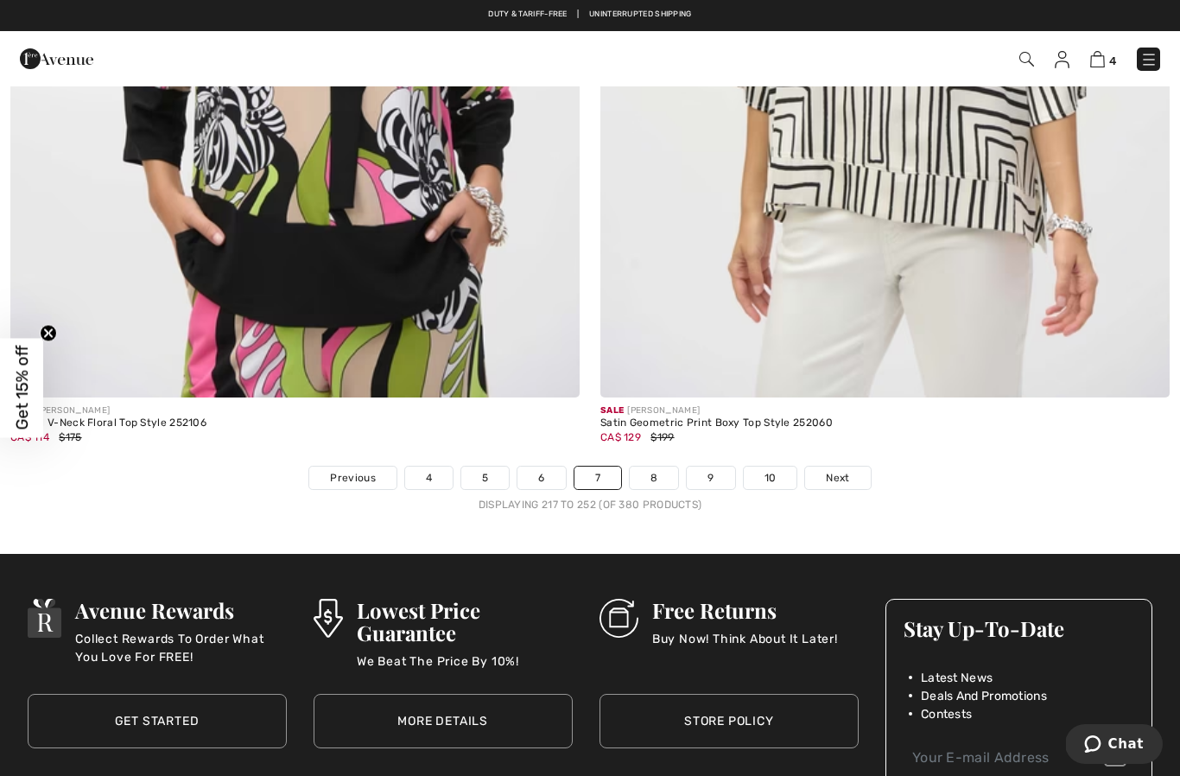
click at [836, 470] on span "Next" at bounding box center [837, 478] width 23 height 16
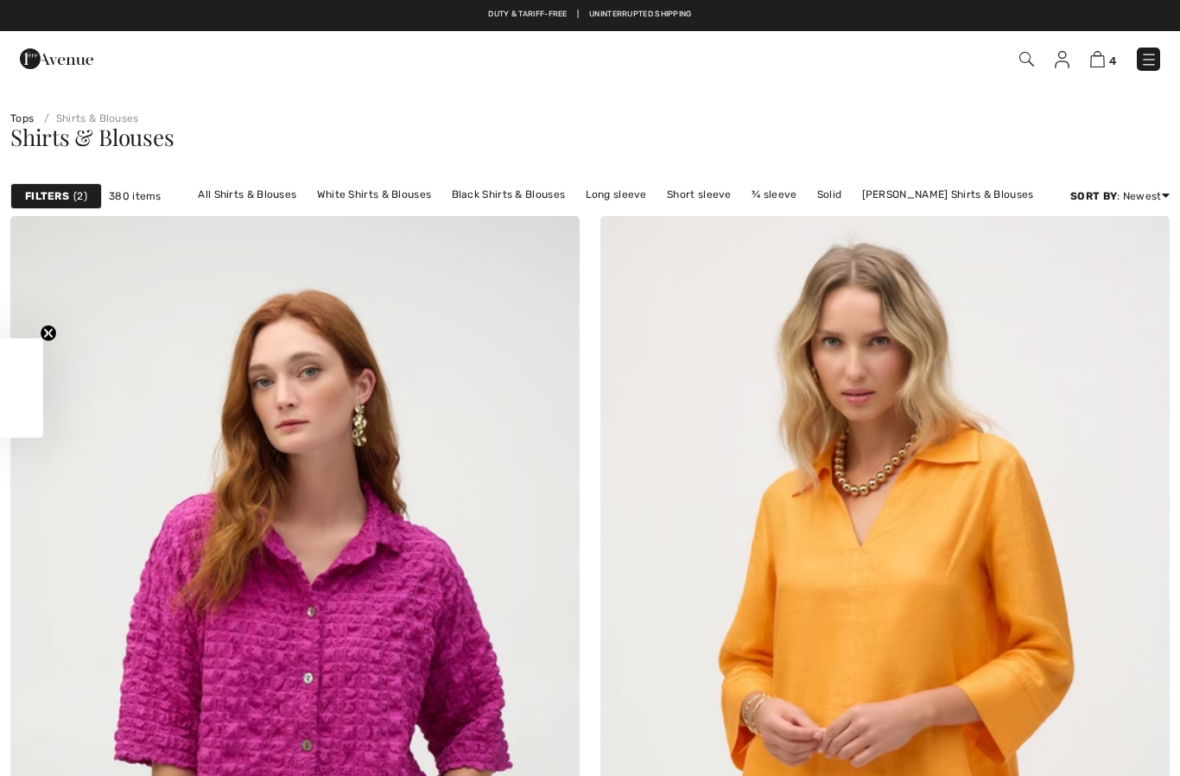
checkbox input "true"
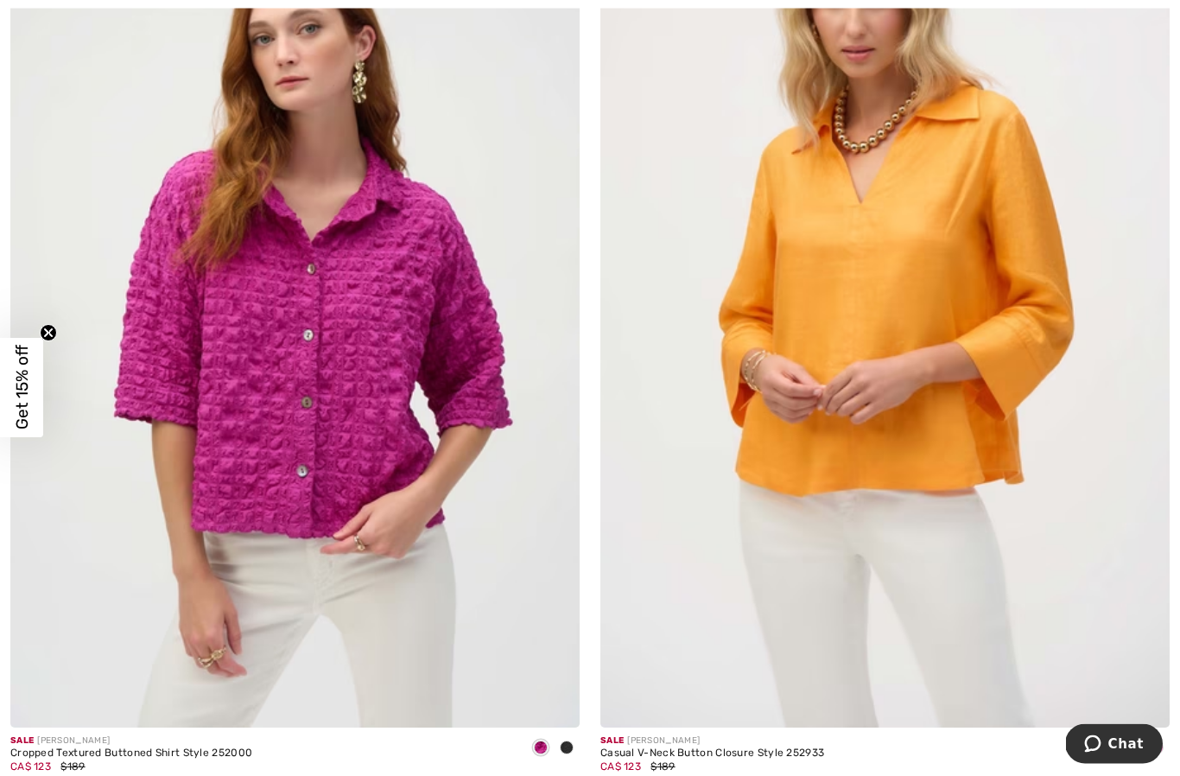
scroll to position [344, 0]
click at [573, 754] on div at bounding box center [567, 747] width 26 height 28
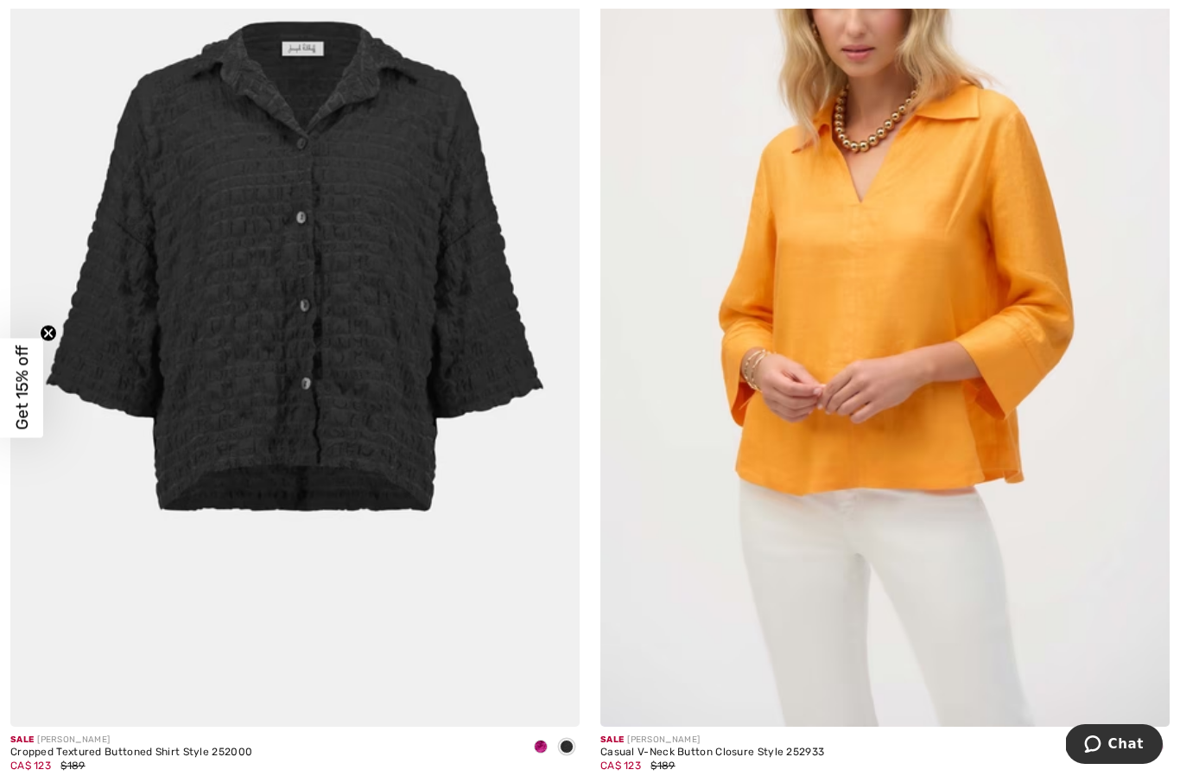
click at [541, 752] on span at bounding box center [541, 746] width 14 height 14
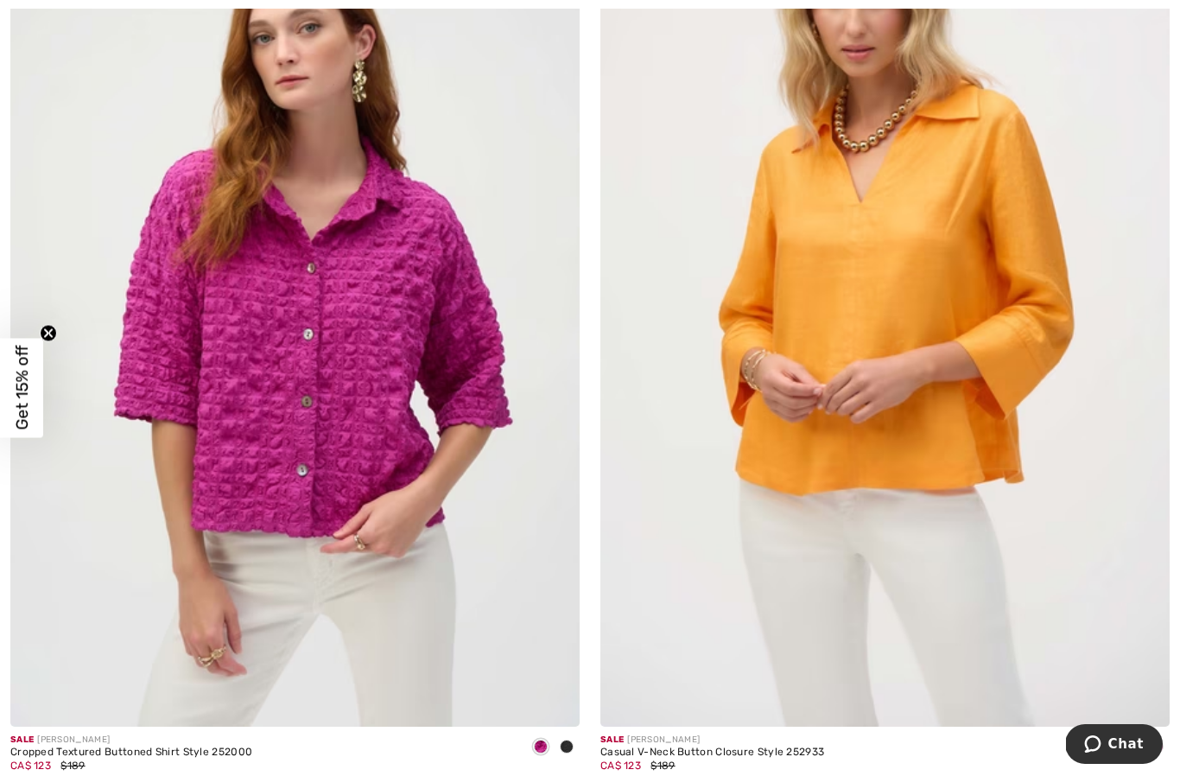
click at [1158, 750] on span at bounding box center [1156, 746] width 14 height 14
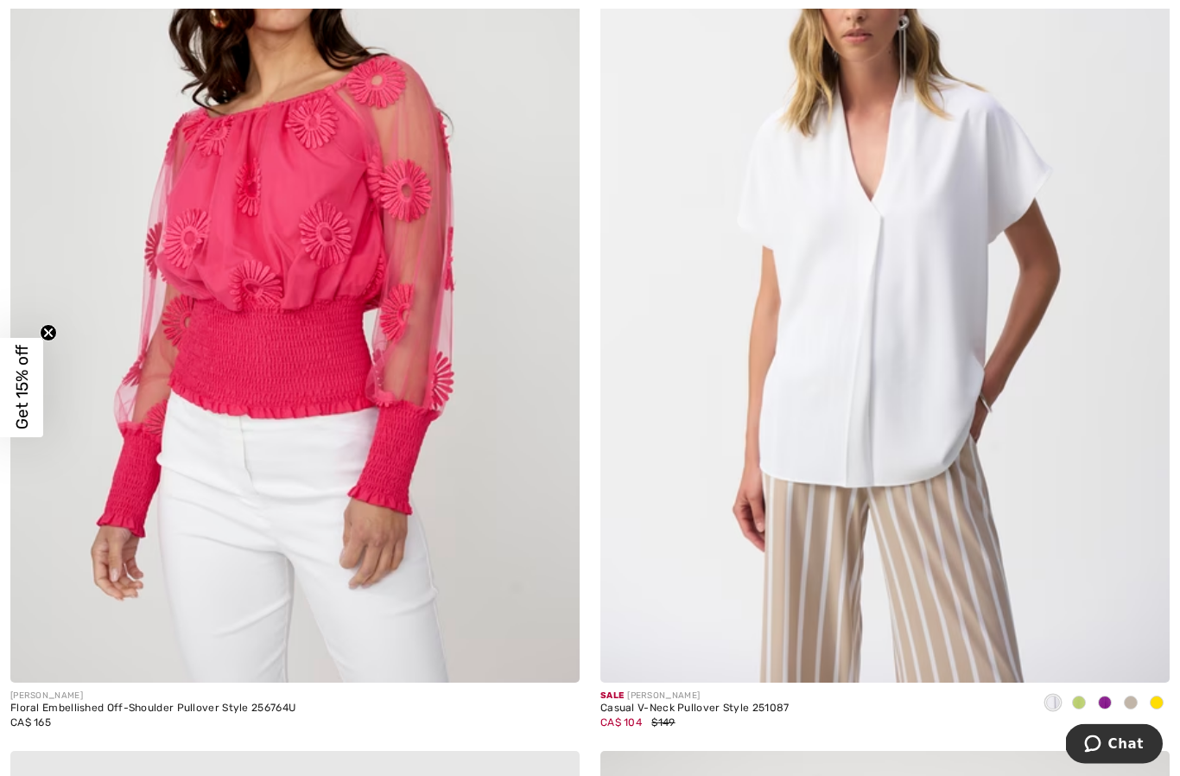
scroll to position [7019, 0]
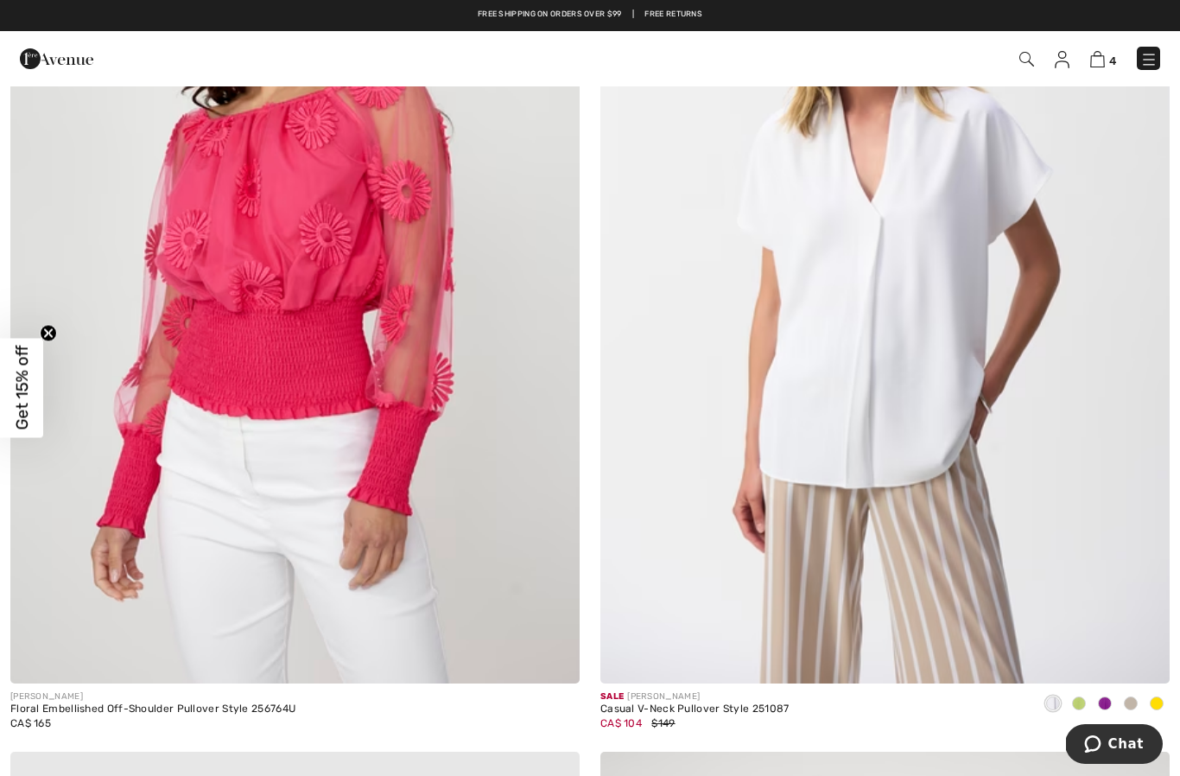
click at [1162, 700] on span at bounding box center [1156, 703] width 14 height 14
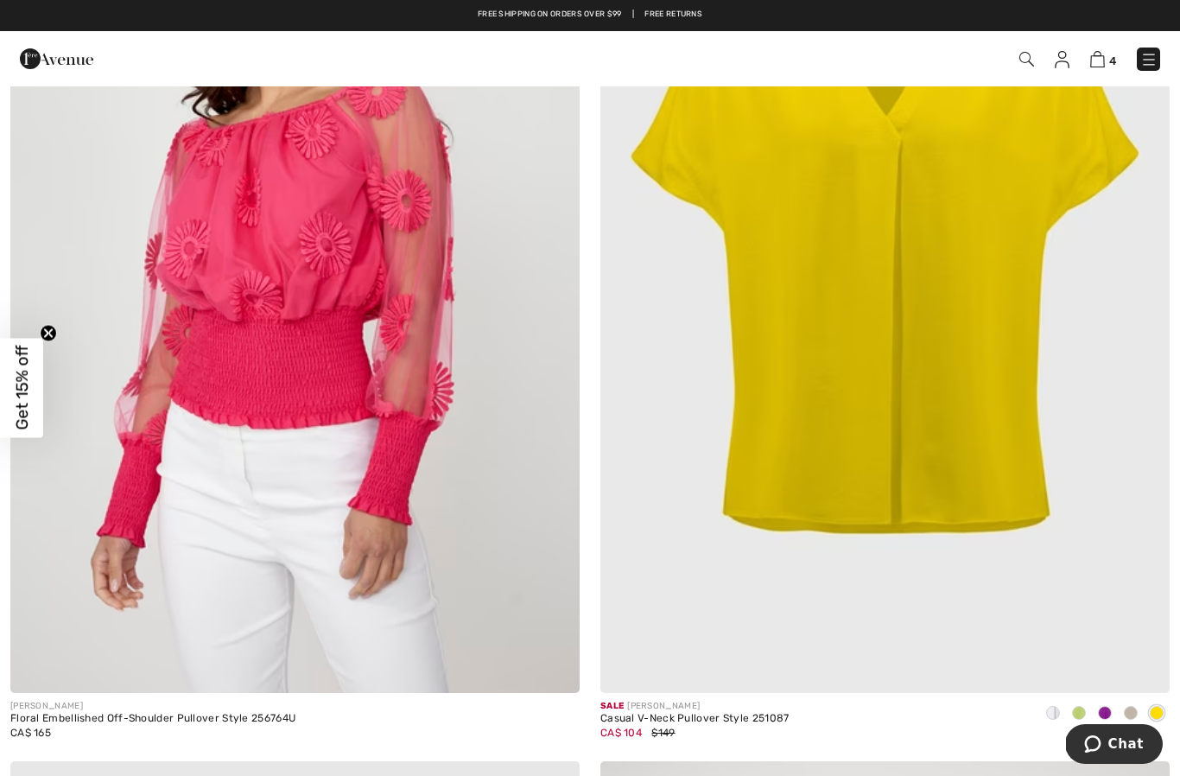
scroll to position [7006, 0]
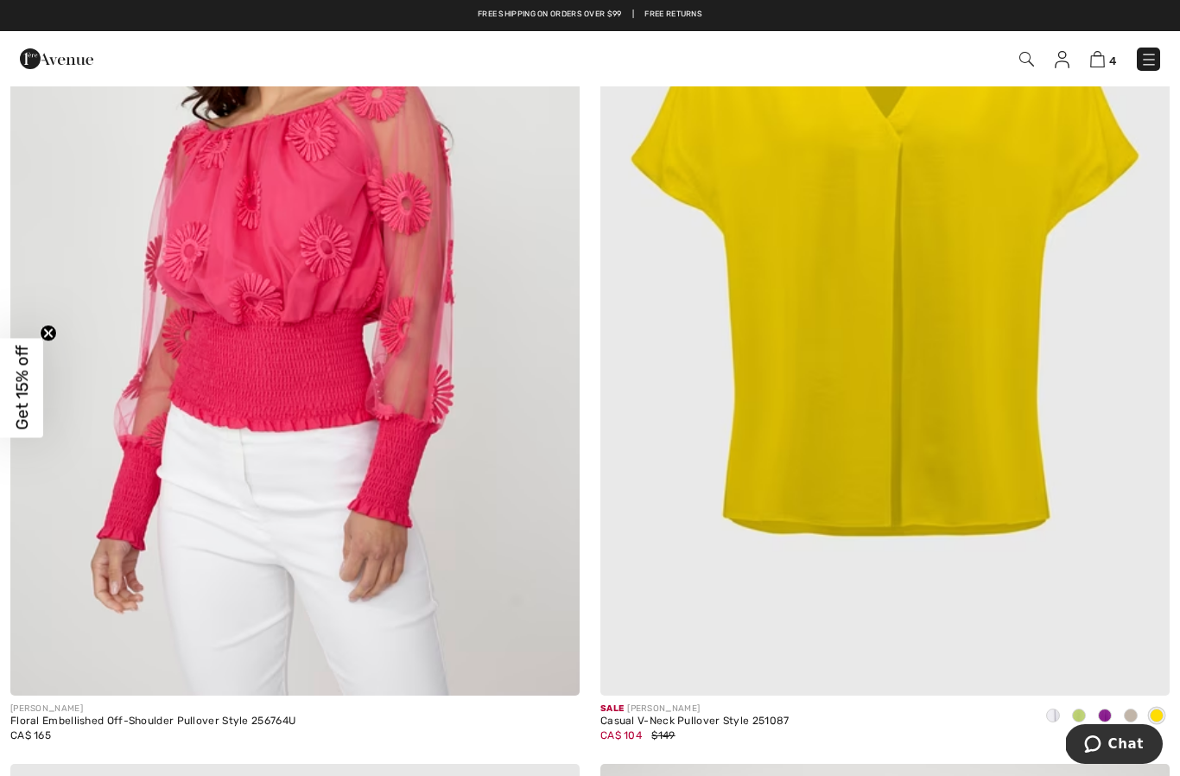
click at [1130, 719] on div at bounding box center [1131, 716] width 26 height 28
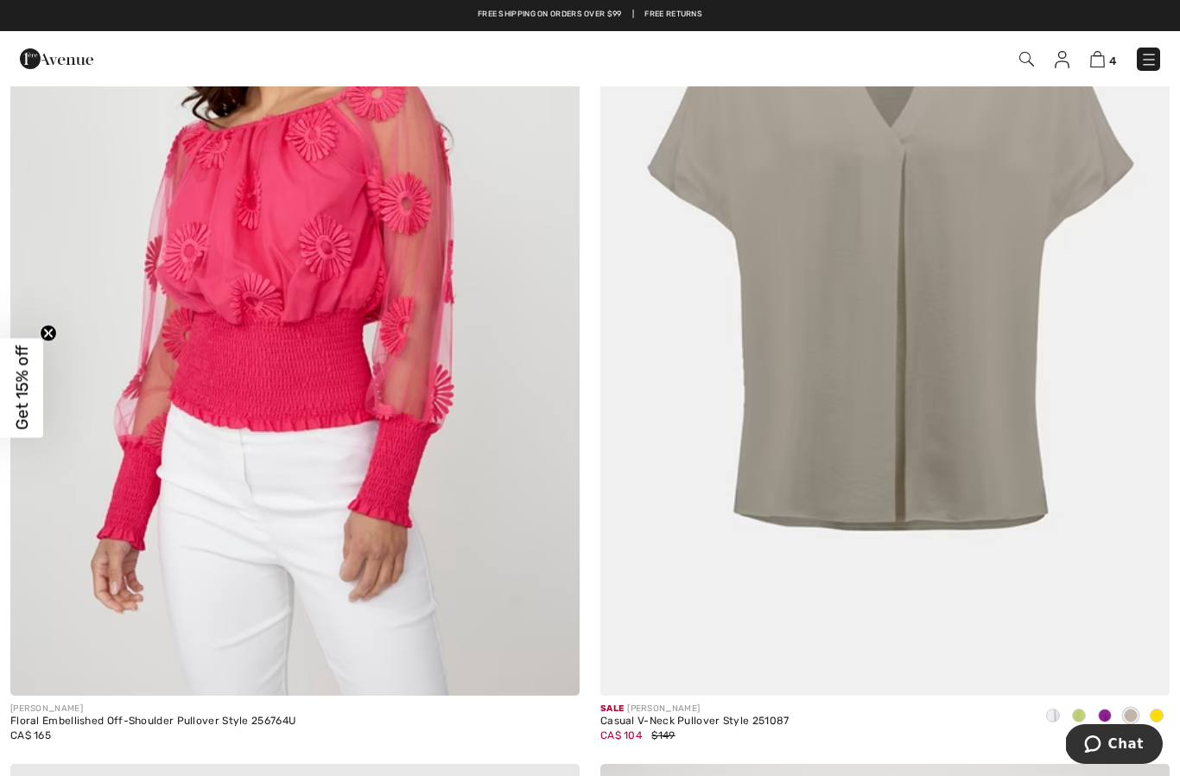
click at [1105, 715] on span at bounding box center [1105, 715] width 14 height 14
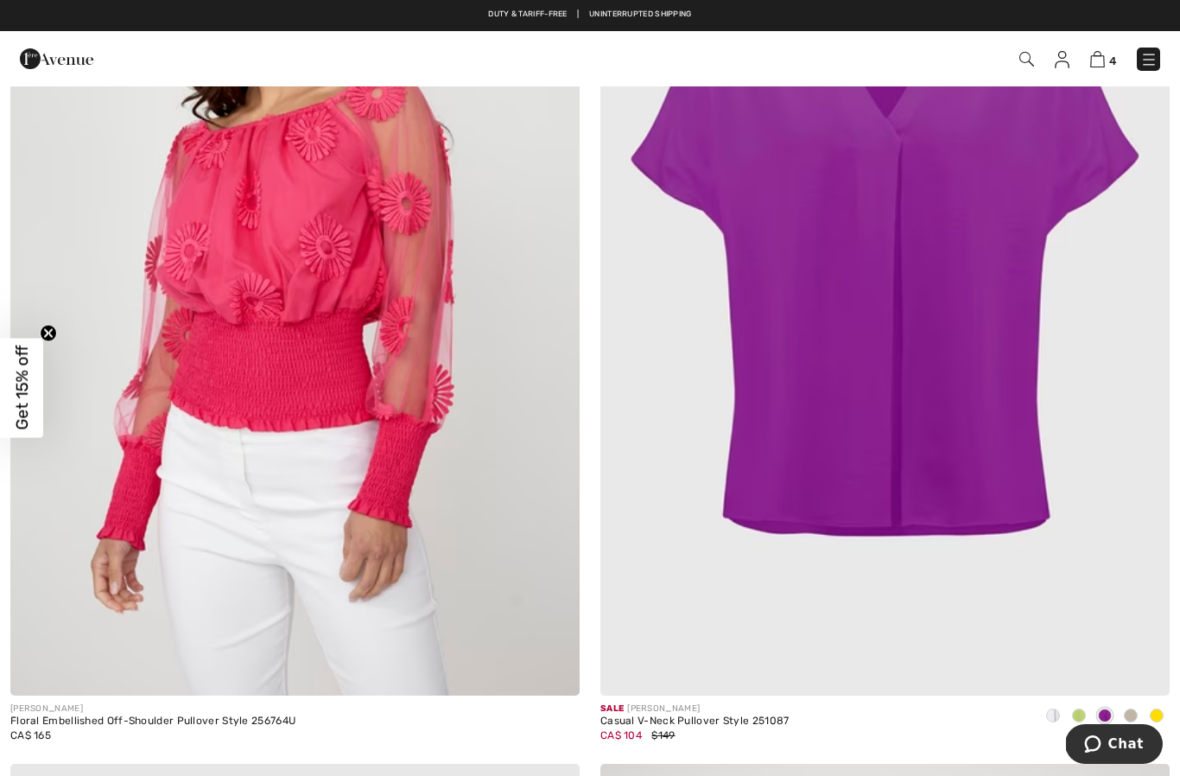
click at [1080, 717] on span at bounding box center [1079, 715] width 14 height 14
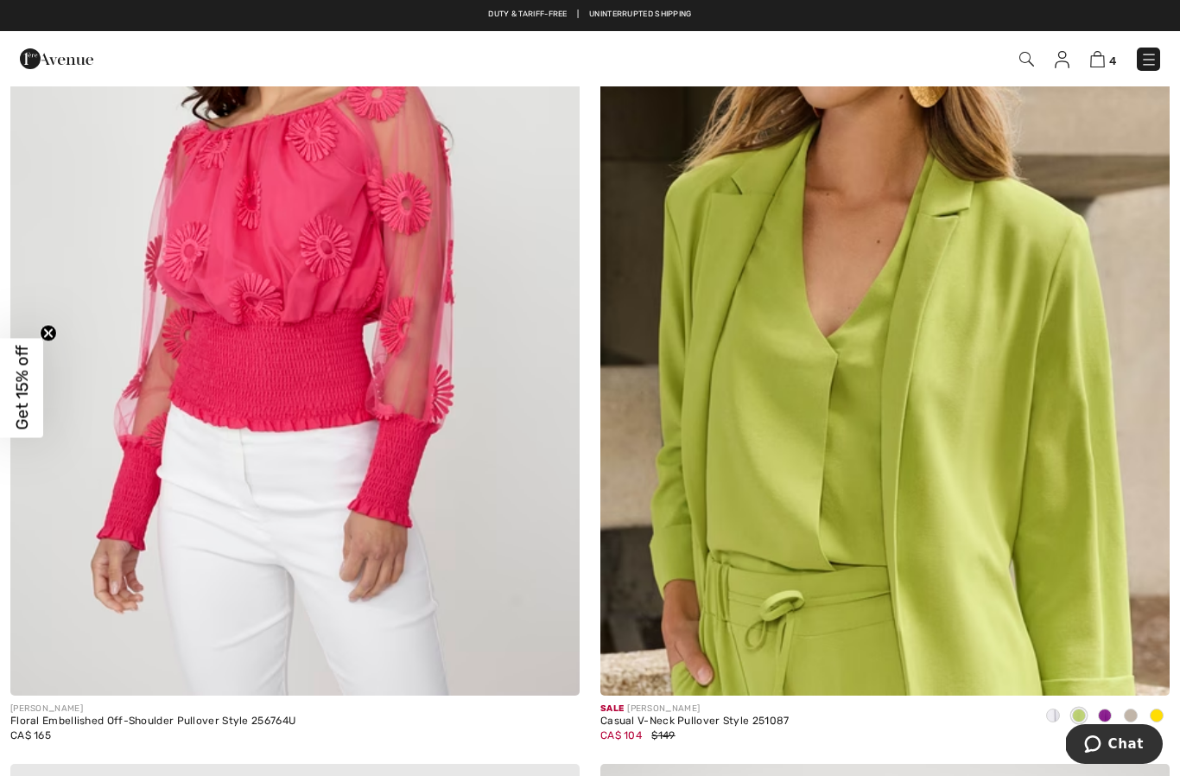
click at [1057, 715] on span at bounding box center [1053, 715] width 14 height 14
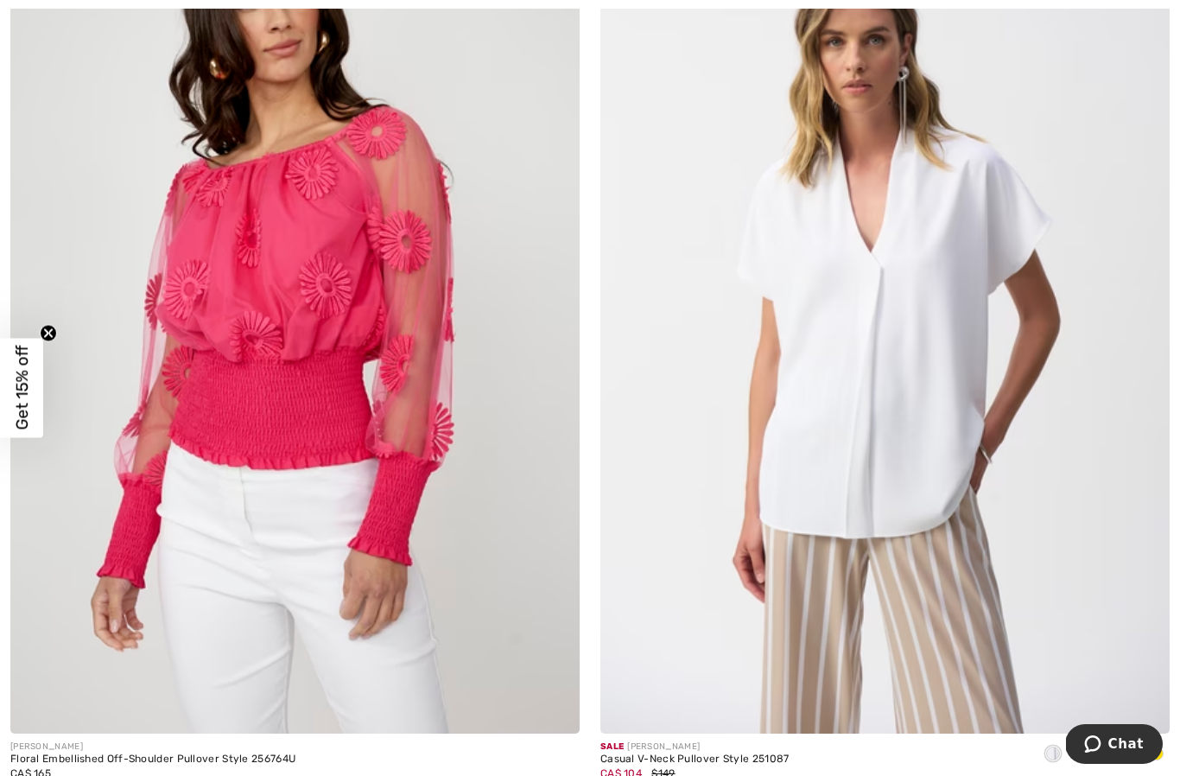
scroll to position [6969, 0]
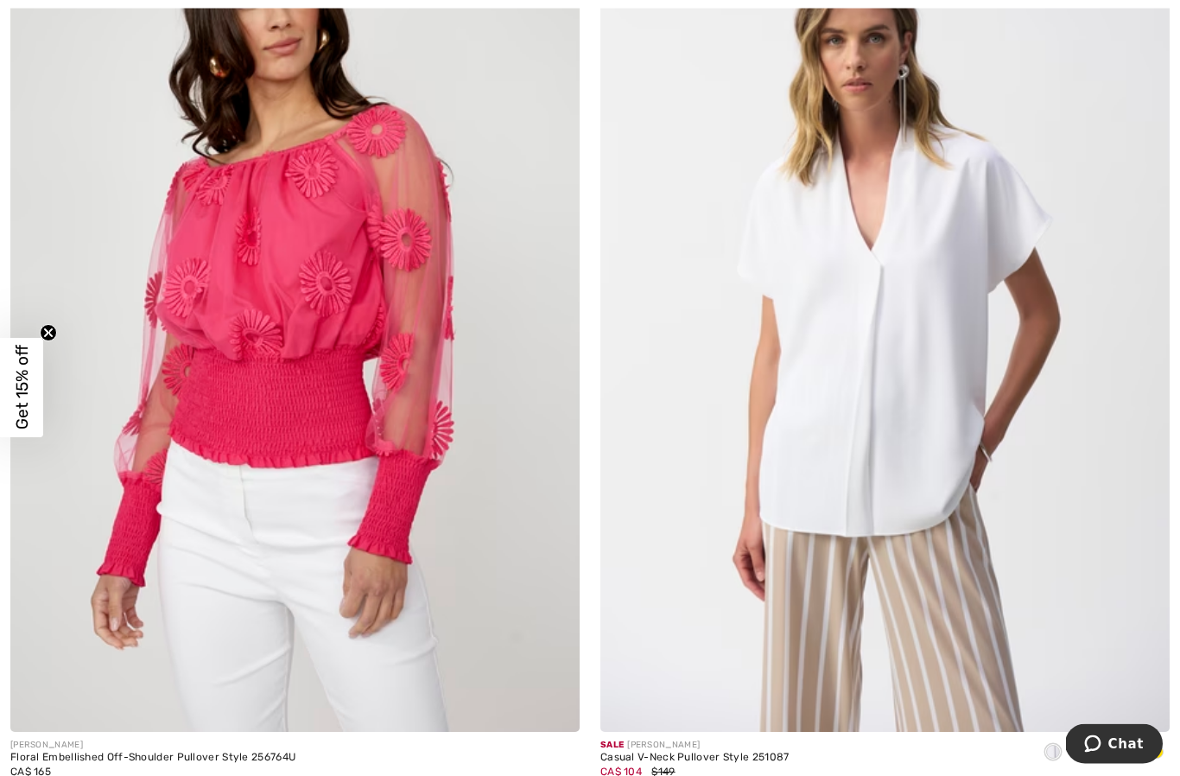
click at [941, 493] on img at bounding box center [884, 306] width 569 height 854
click at [943, 425] on img at bounding box center [884, 306] width 569 height 854
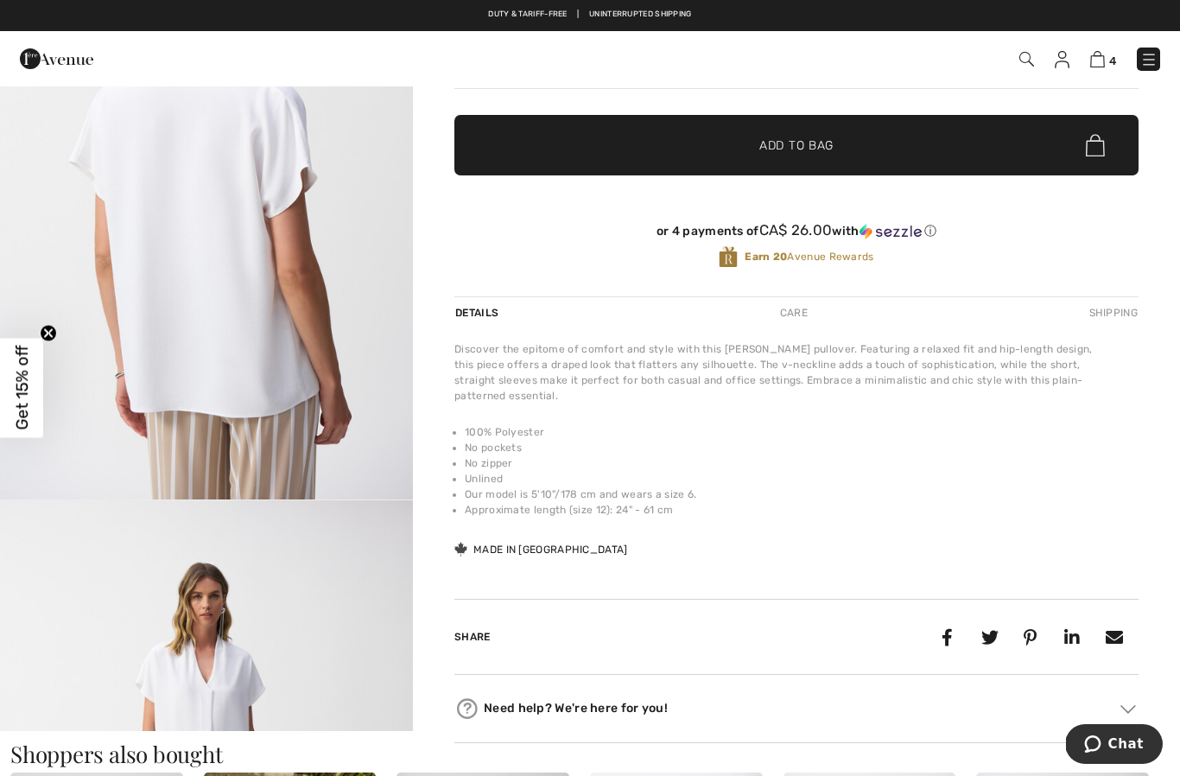
scroll to position [1668, 0]
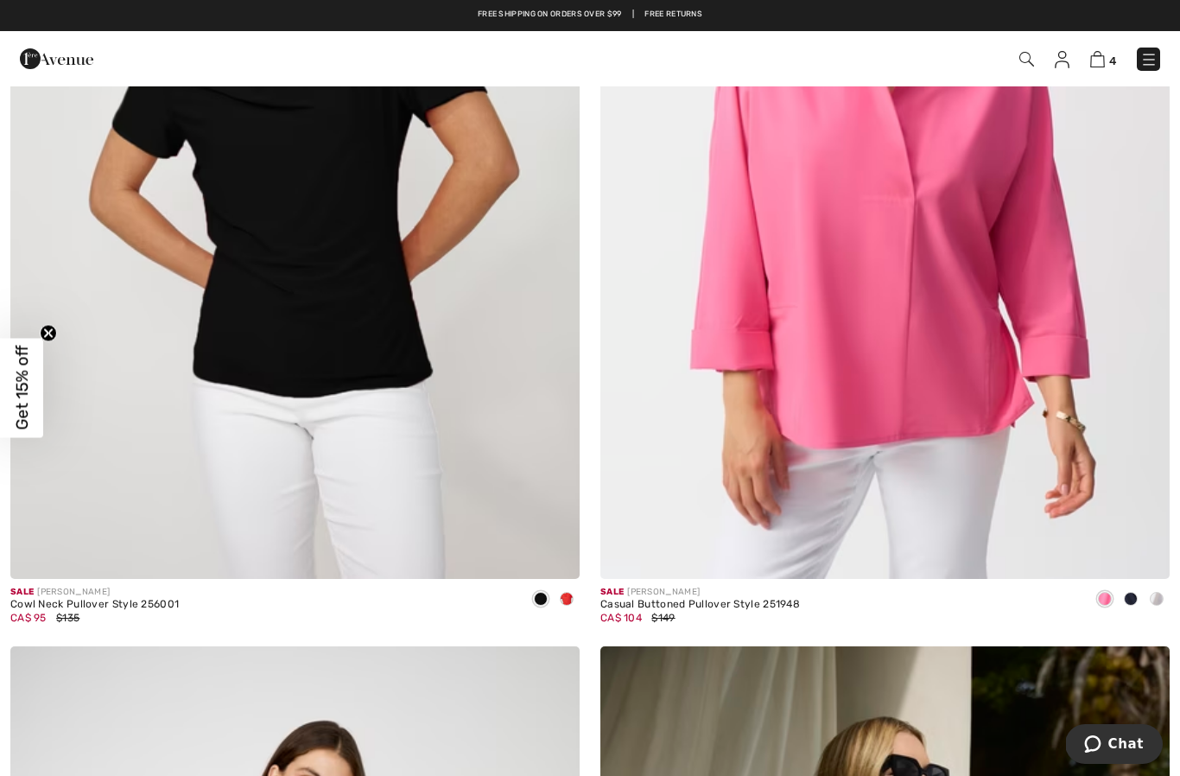
scroll to position [8956, 0]
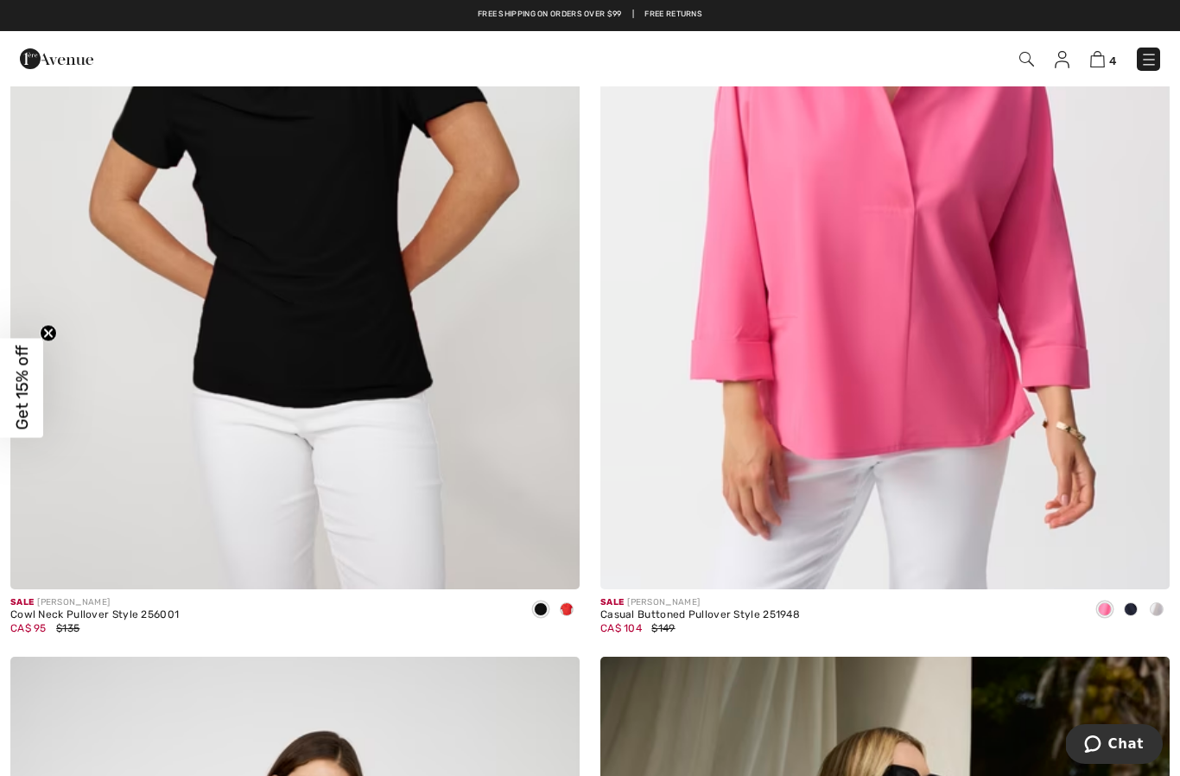
click at [559, 609] on div at bounding box center [567, 610] width 26 height 28
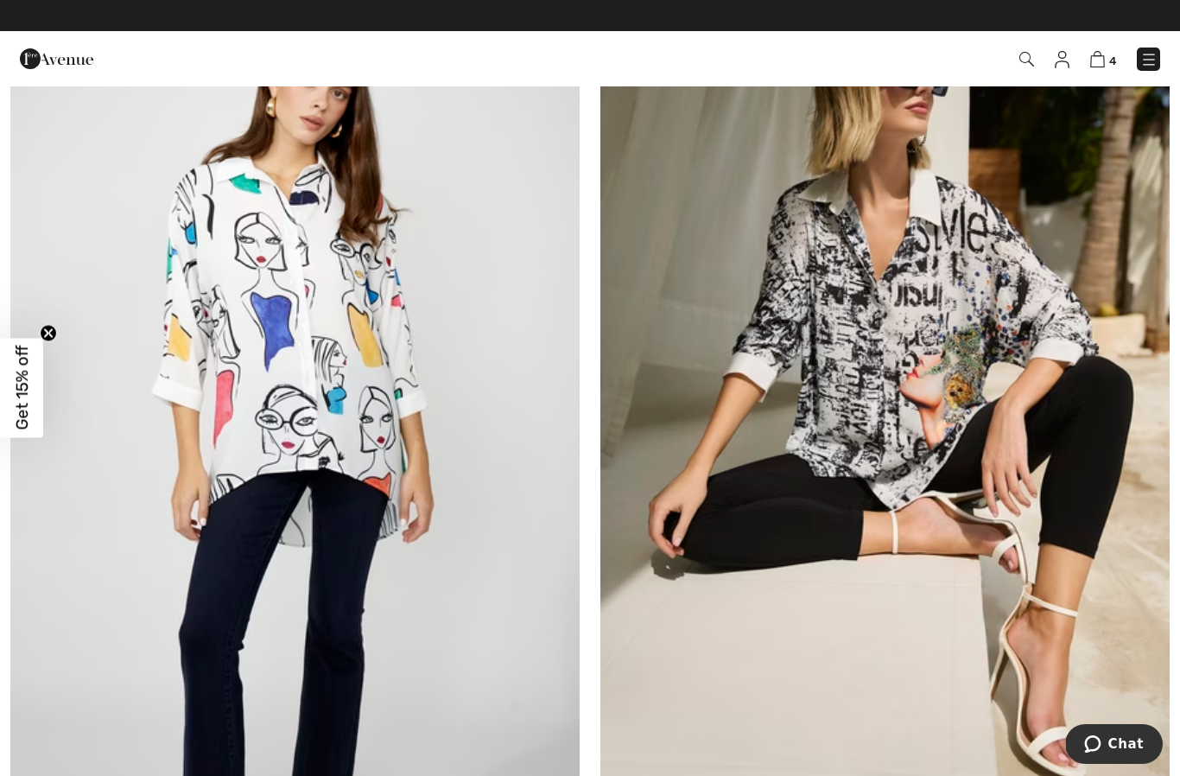
scroll to position [9672, 0]
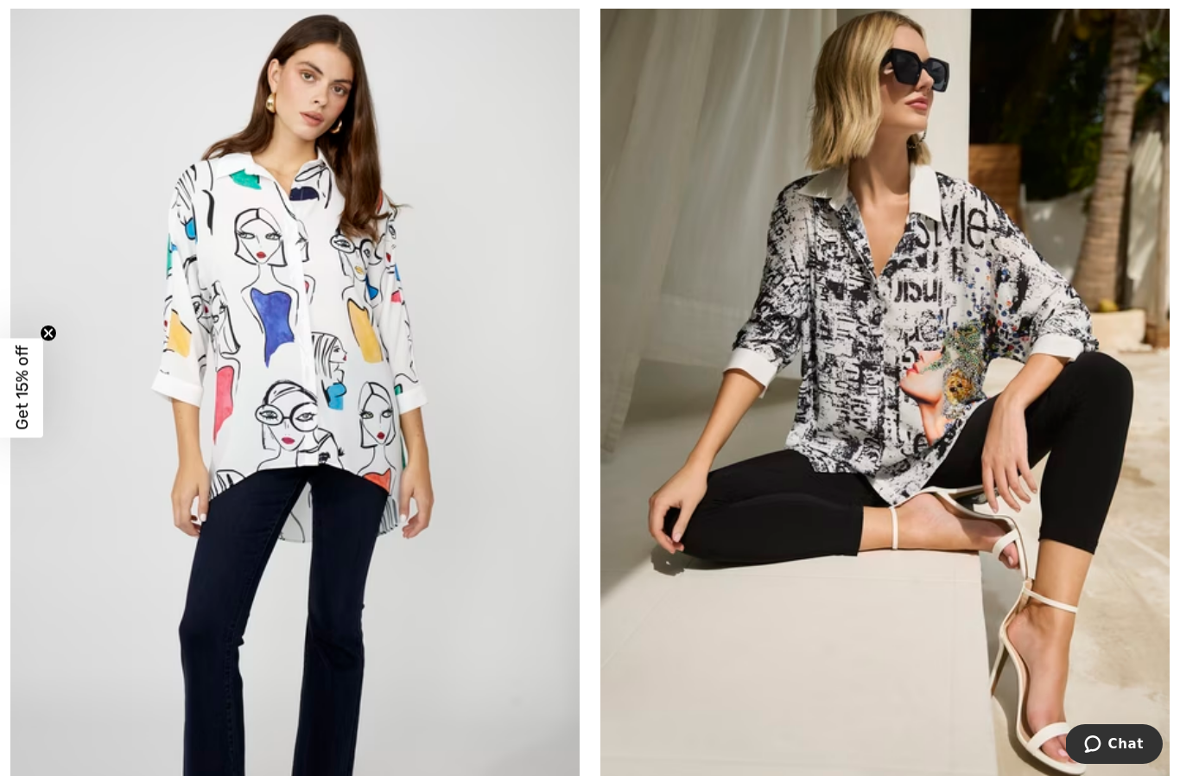
click at [910, 459] on img at bounding box center [884, 367] width 569 height 854
click at [950, 386] on img at bounding box center [884, 367] width 569 height 854
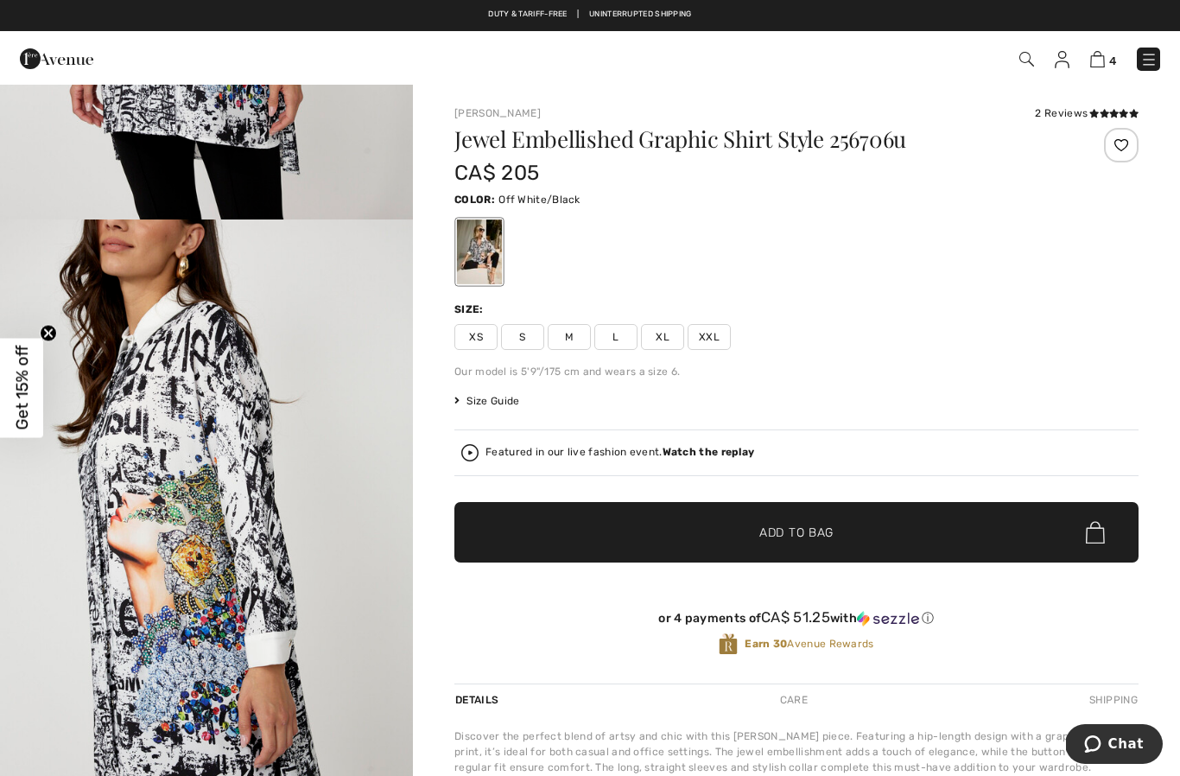
scroll to position [1104, 0]
click at [1105, 113] on icon at bounding box center [1103, 113] width 9 height 9
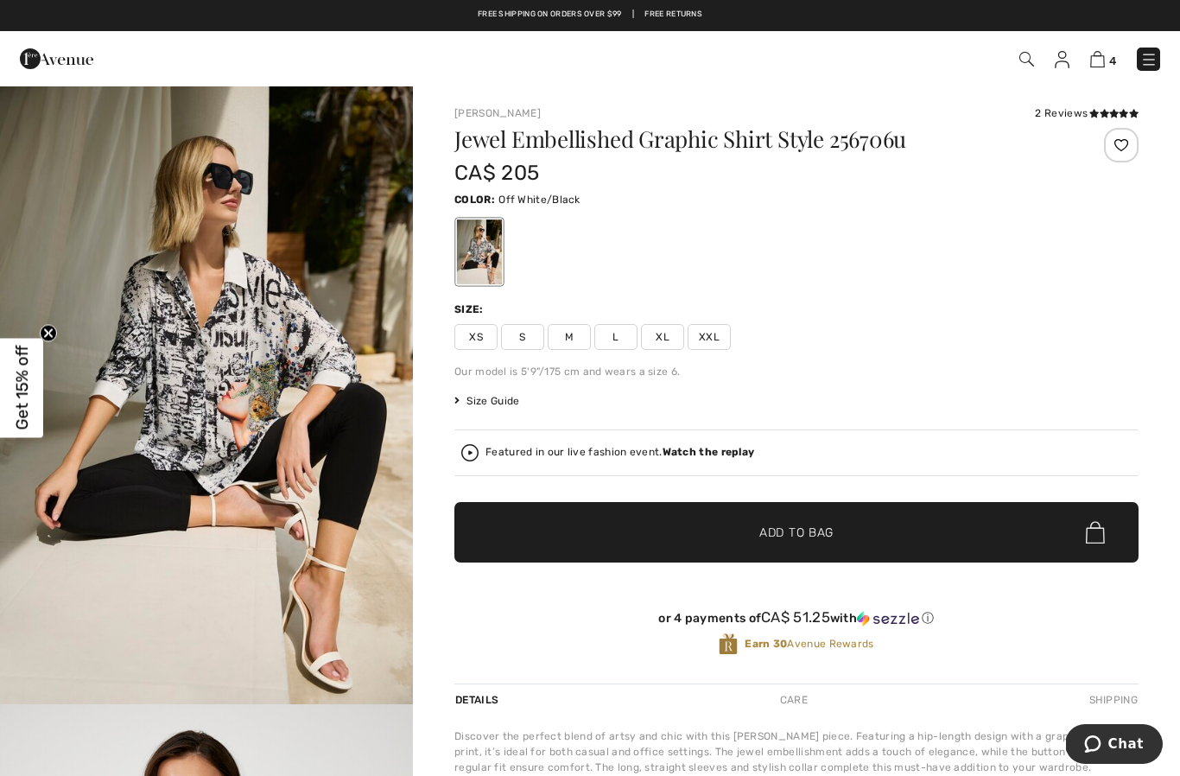
click at [1130, 149] on div at bounding box center [1121, 145] width 35 height 35
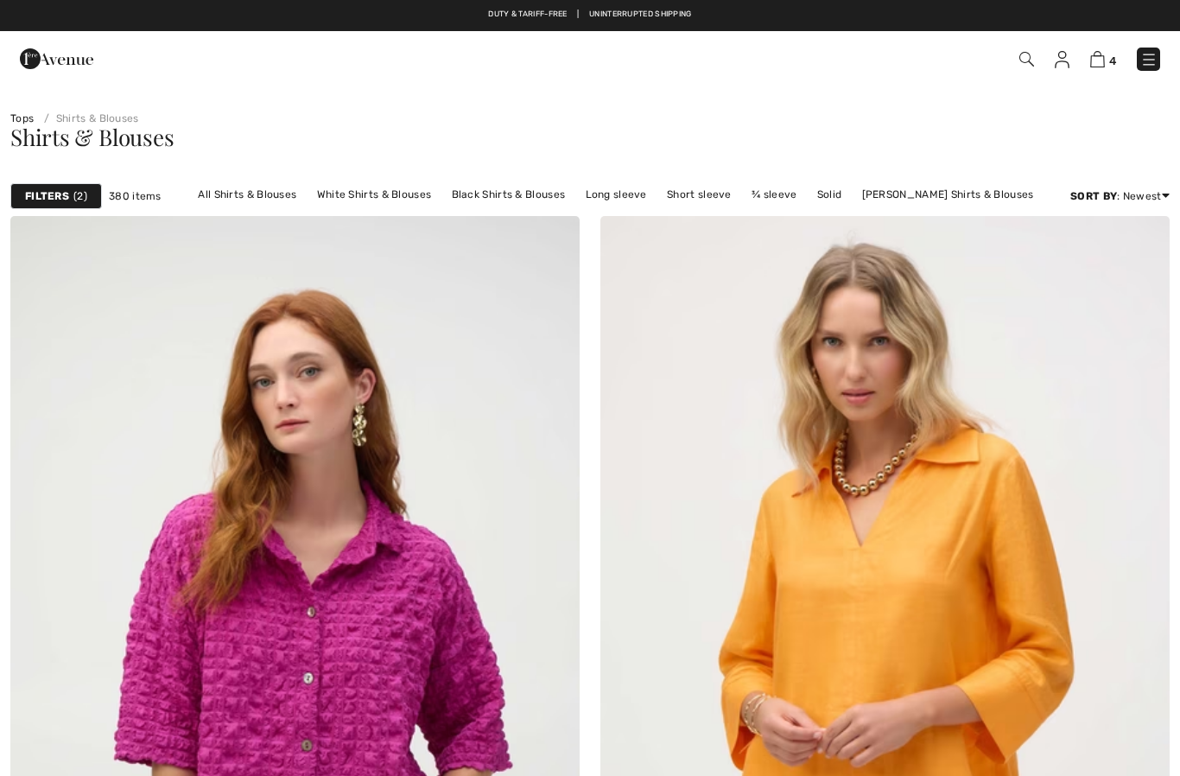
checkbox input "true"
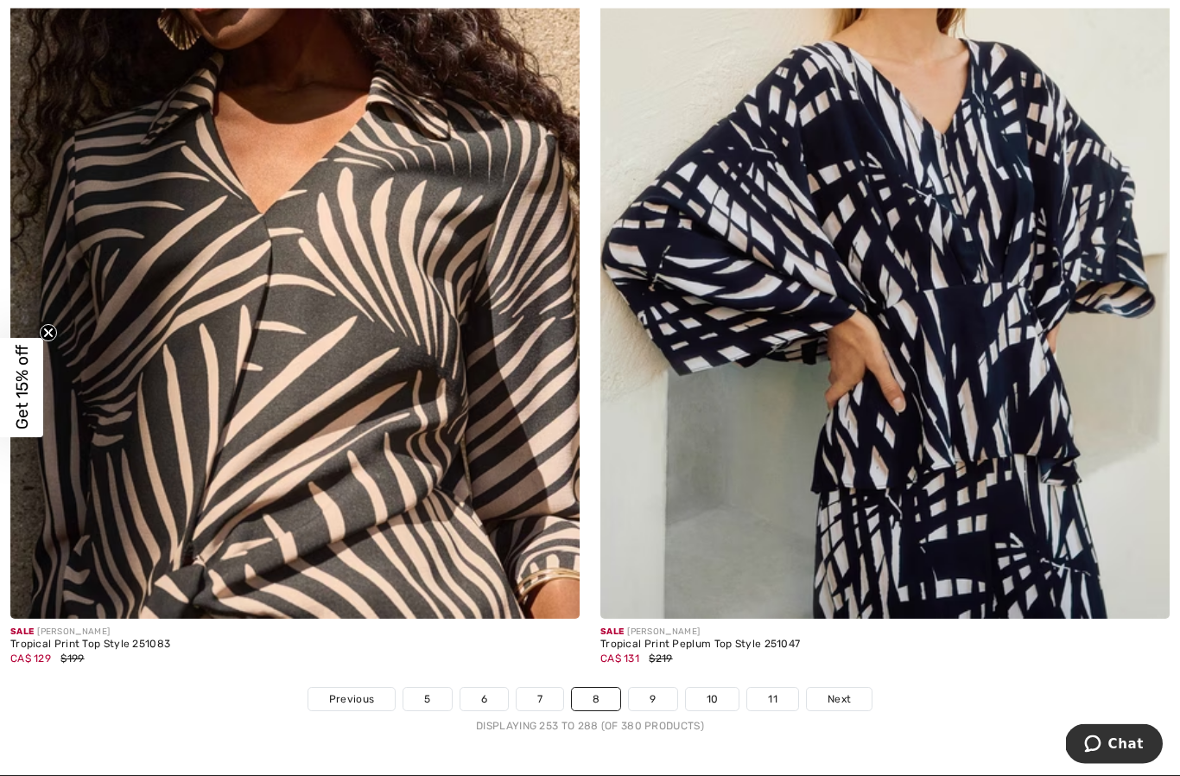
scroll to position [16526, 0]
click at [852, 687] on link "Next" at bounding box center [839, 698] width 65 height 22
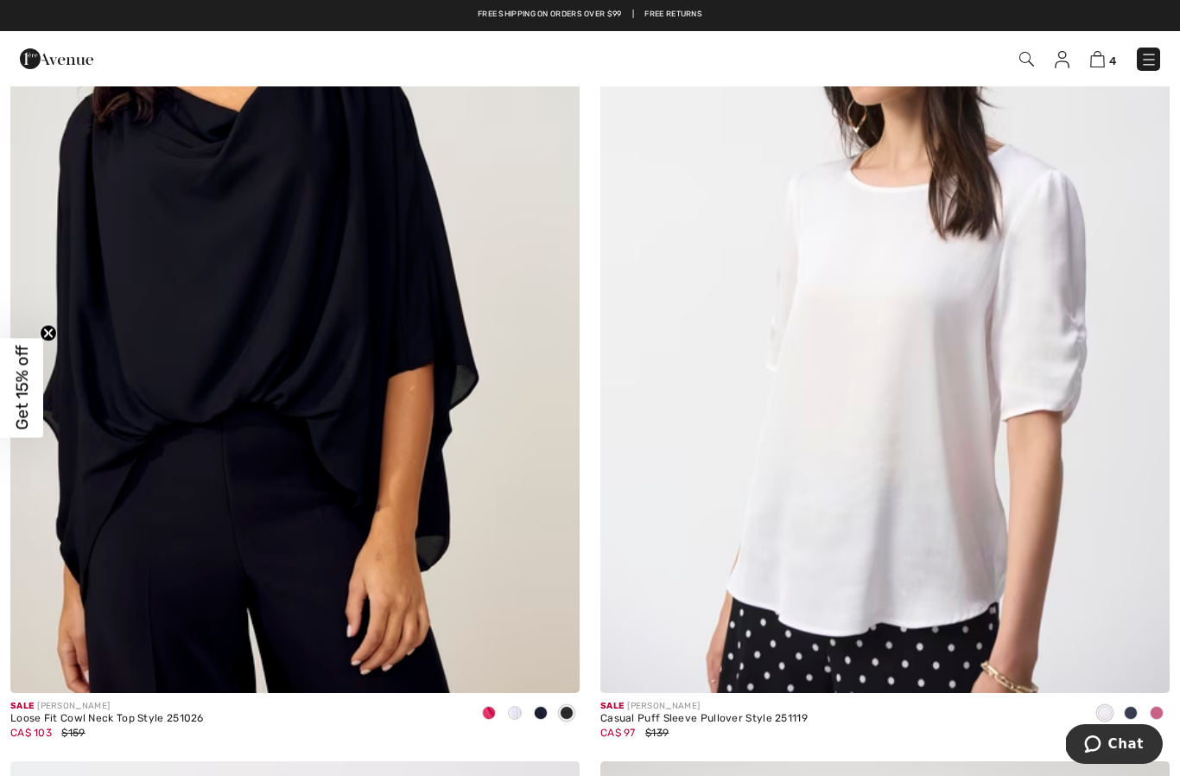
scroll to position [6085, 0]
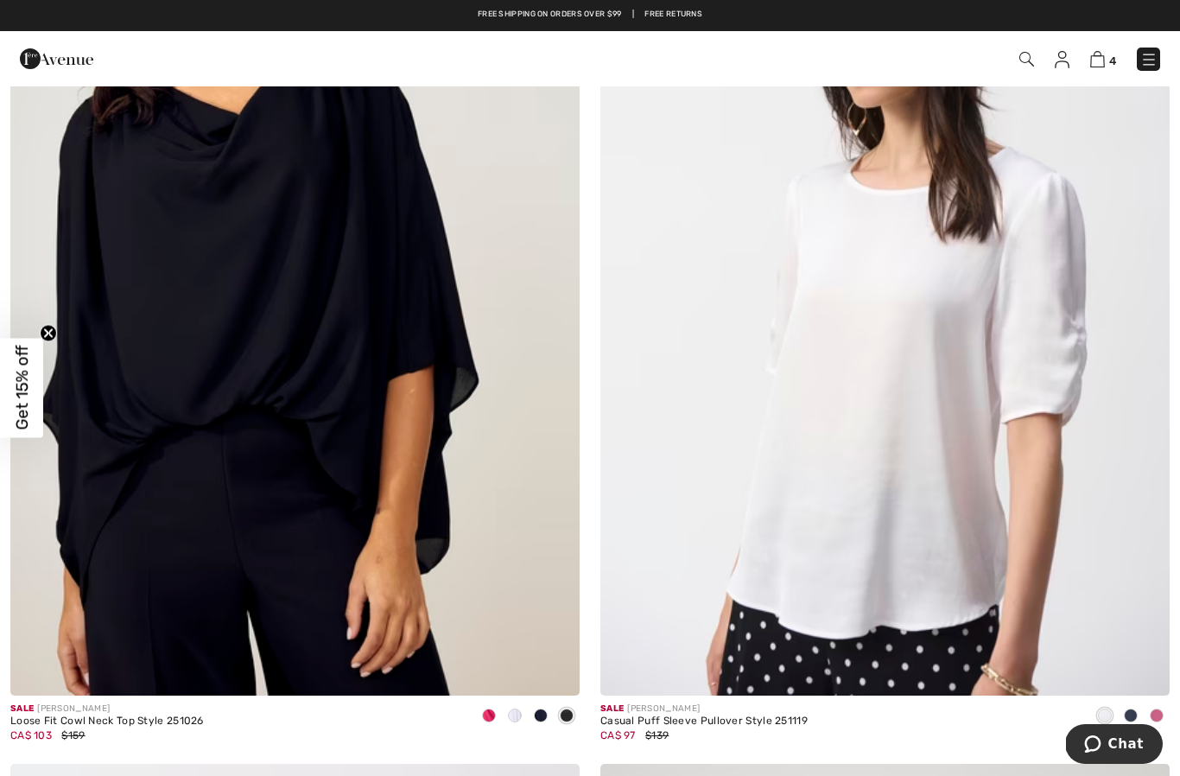
click at [516, 719] on div at bounding box center [515, 716] width 26 height 28
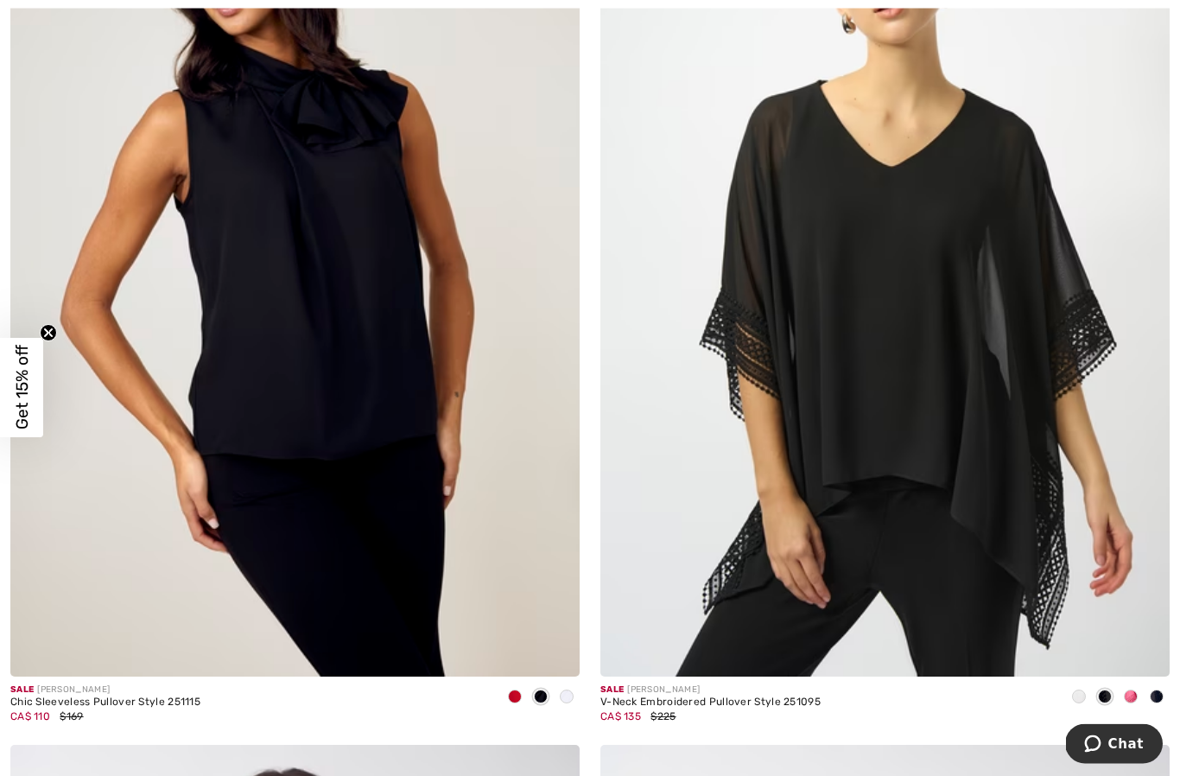
scroll to position [15547, 0]
click at [1132, 689] on span at bounding box center [1131, 696] width 14 height 14
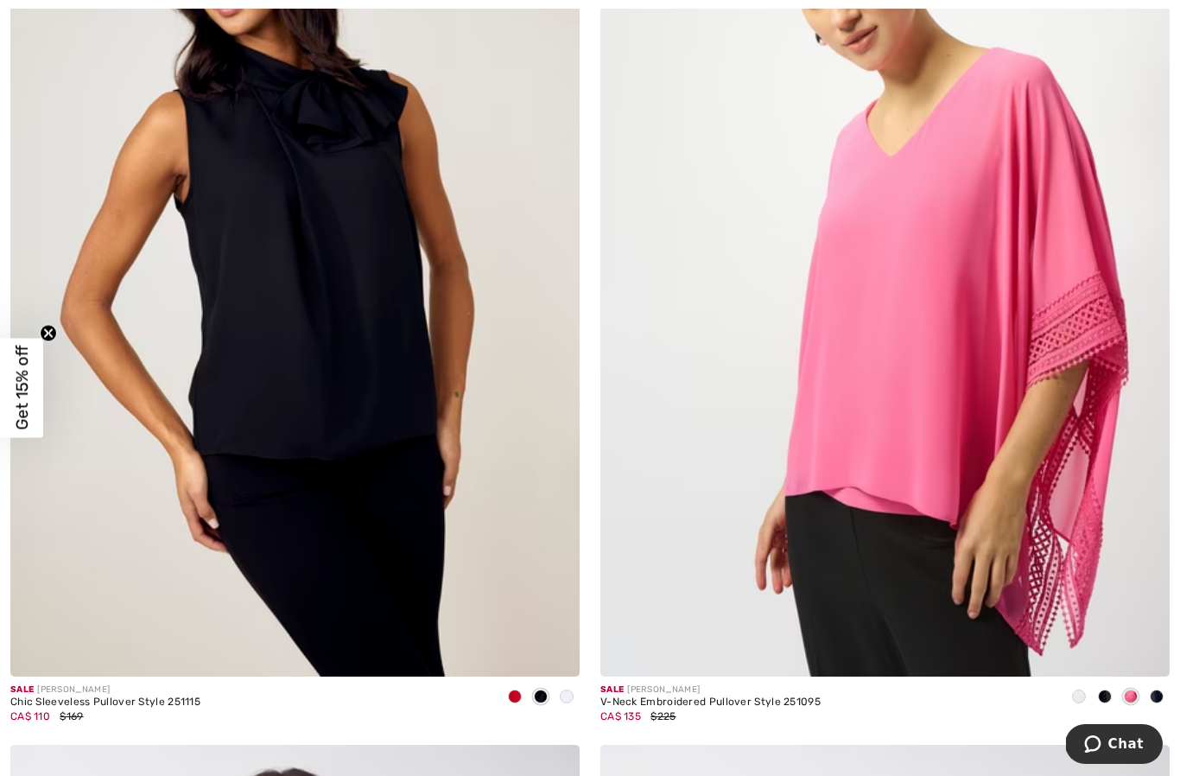
click at [1085, 692] on div at bounding box center [1079, 697] width 26 height 28
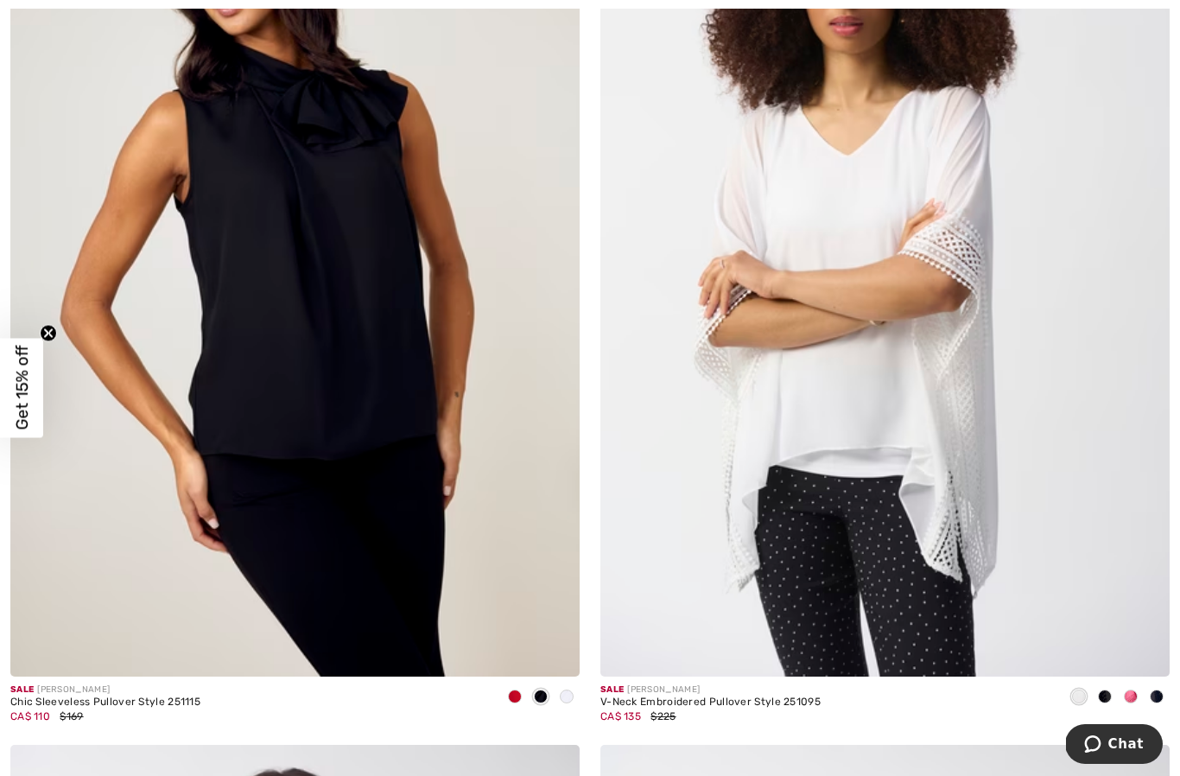
click at [1155, 689] on span at bounding box center [1156, 696] width 14 height 14
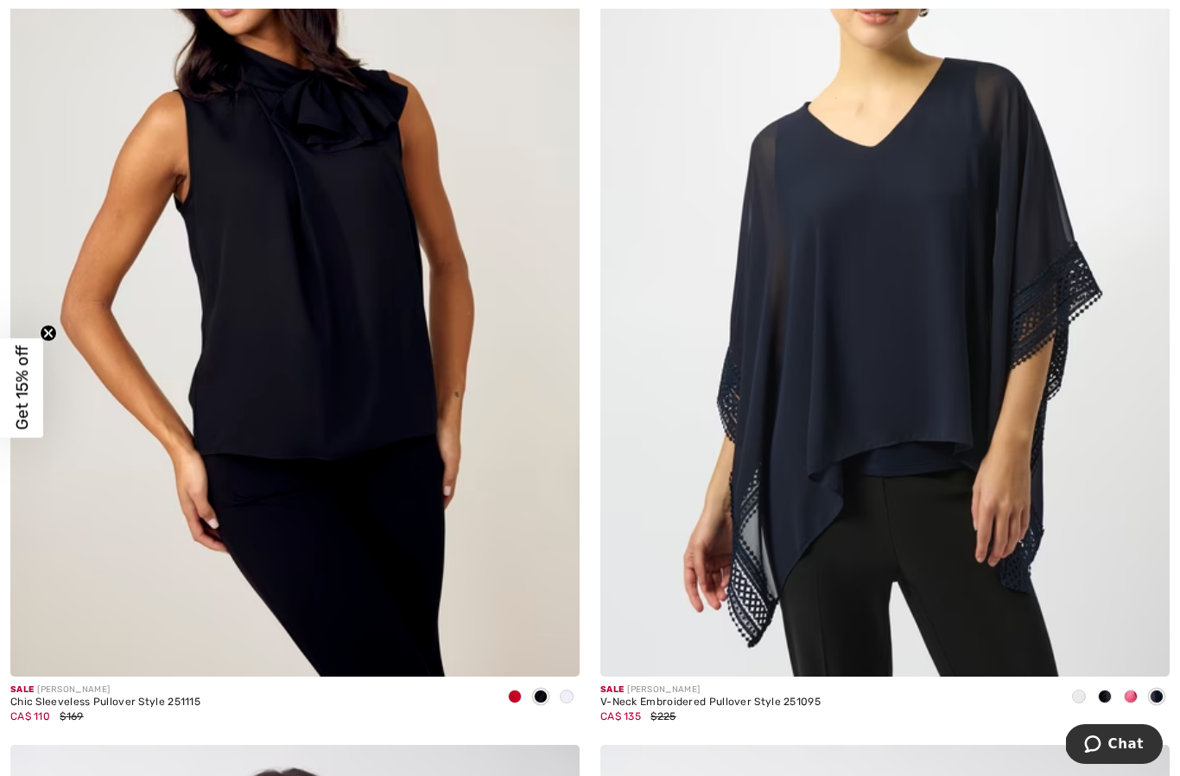
click at [893, 493] on img at bounding box center [884, 250] width 569 height 854
click at [901, 432] on img at bounding box center [884, 250] width 569 height 854
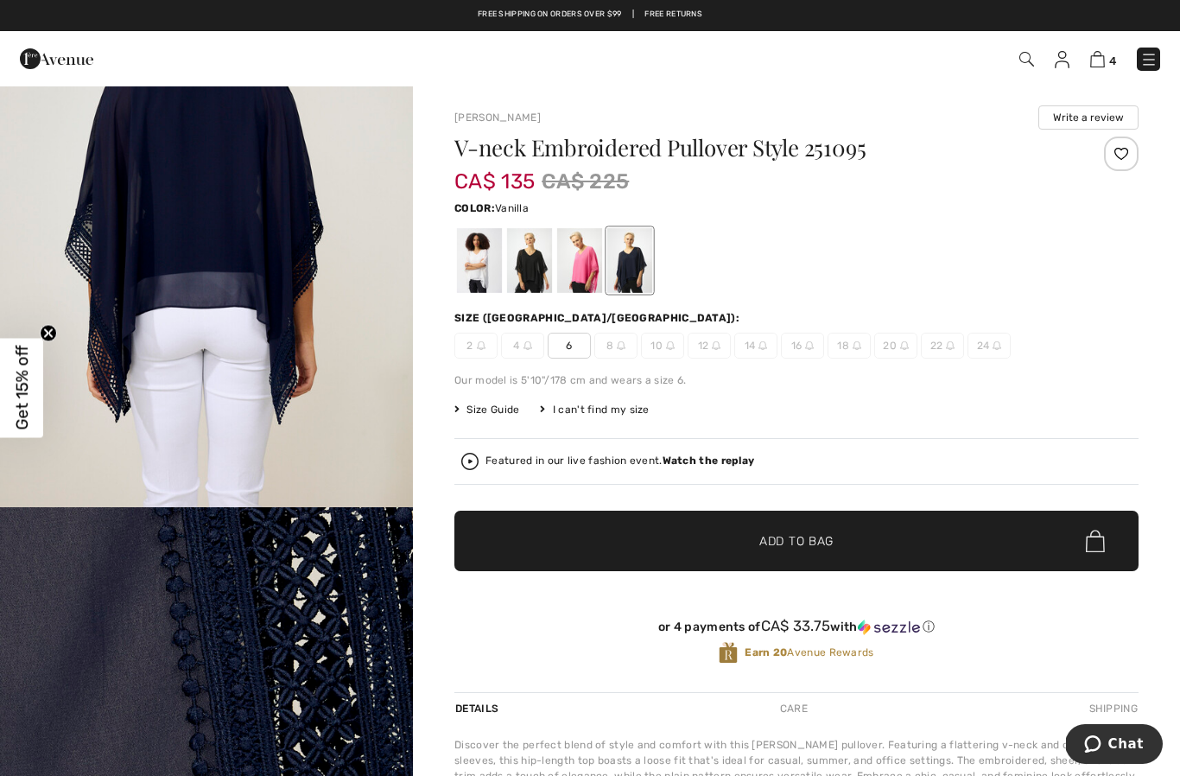
click at [482, 279] on div at bounding box center [479, 260] width 45 height 65
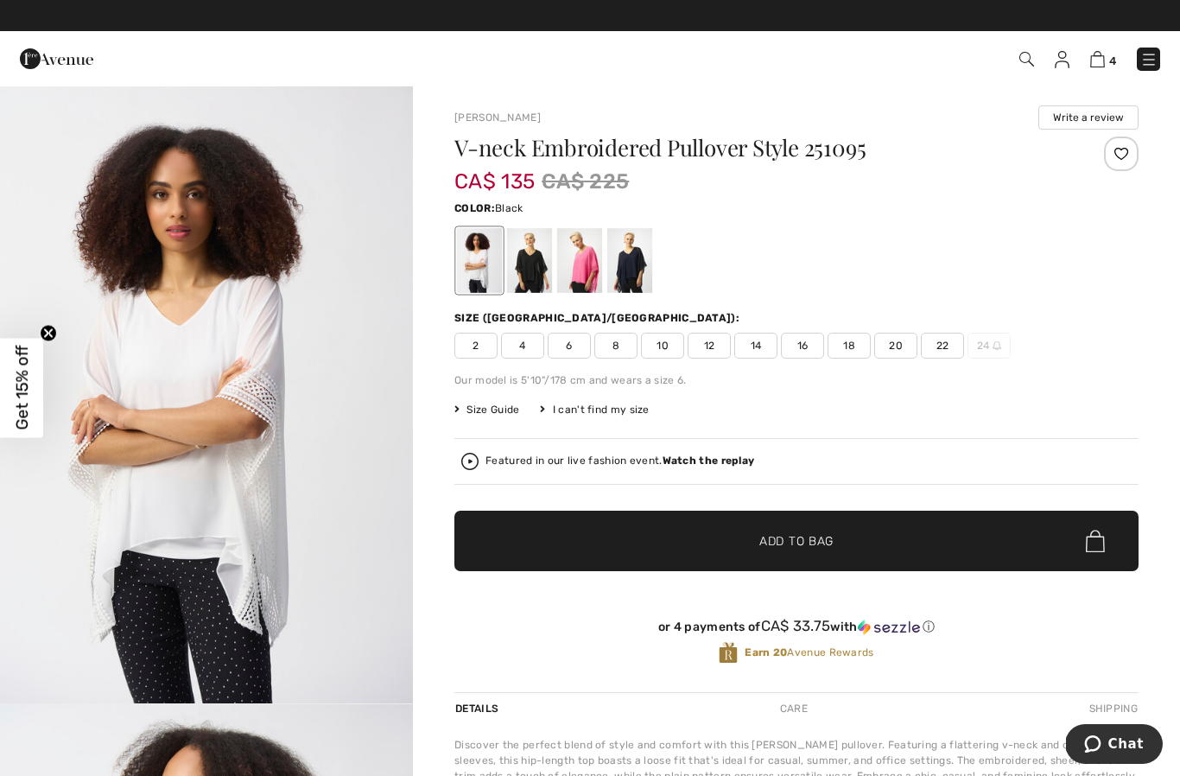
click at [535, 280] on div at bounding box center [529, 260] width 45 height 65
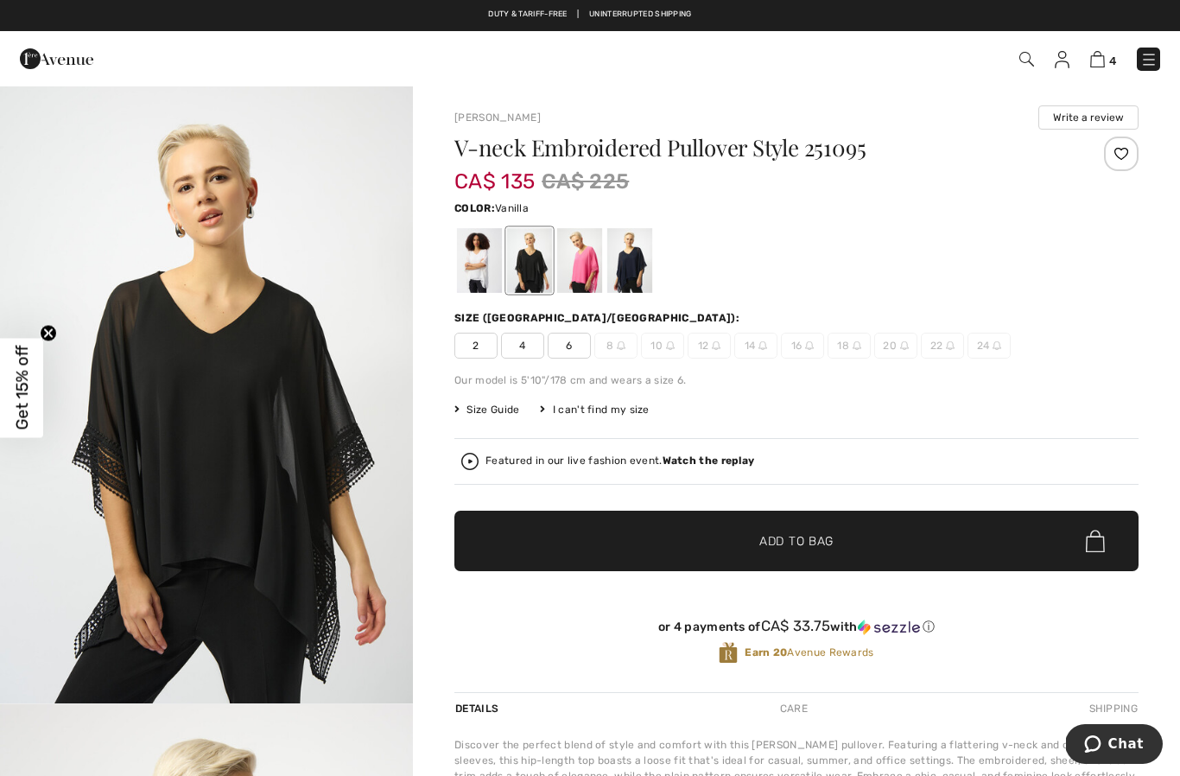
click at [484, 274] on div at bounding box center [479, 260] width 45 height 65
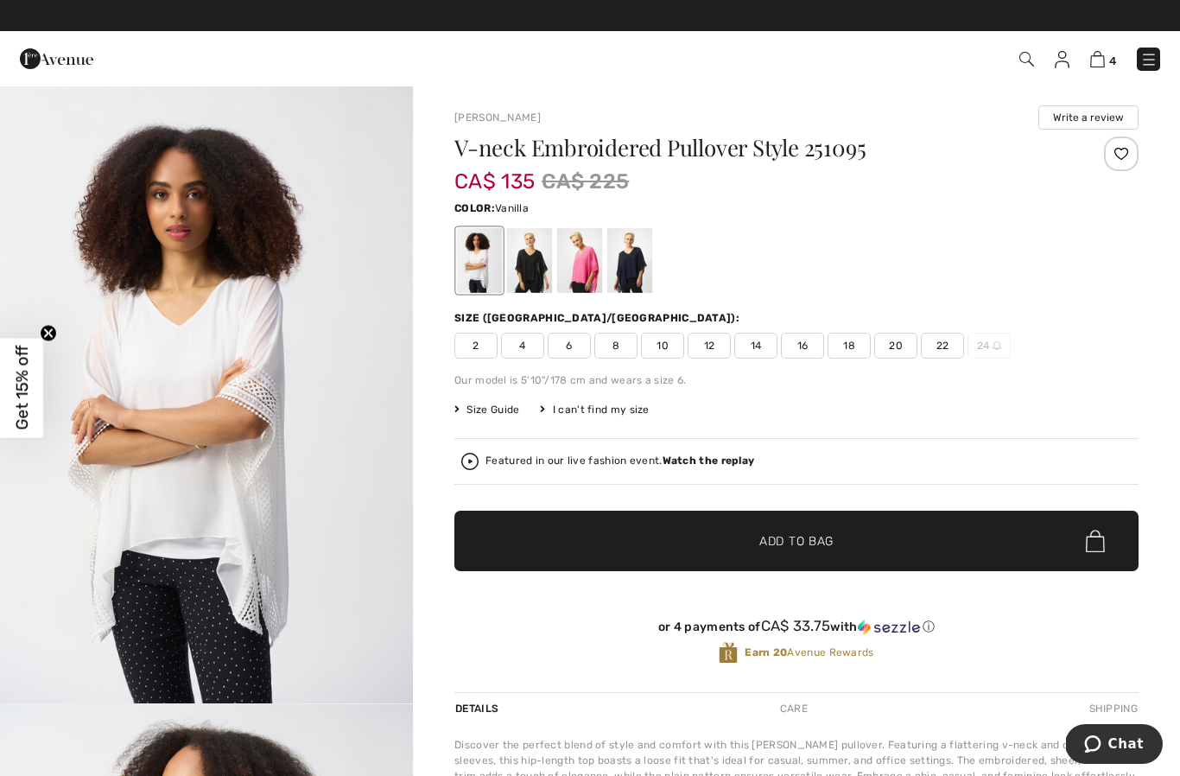
click at [592, 273] on div at bounding box center [579, 260] width 45 height 65
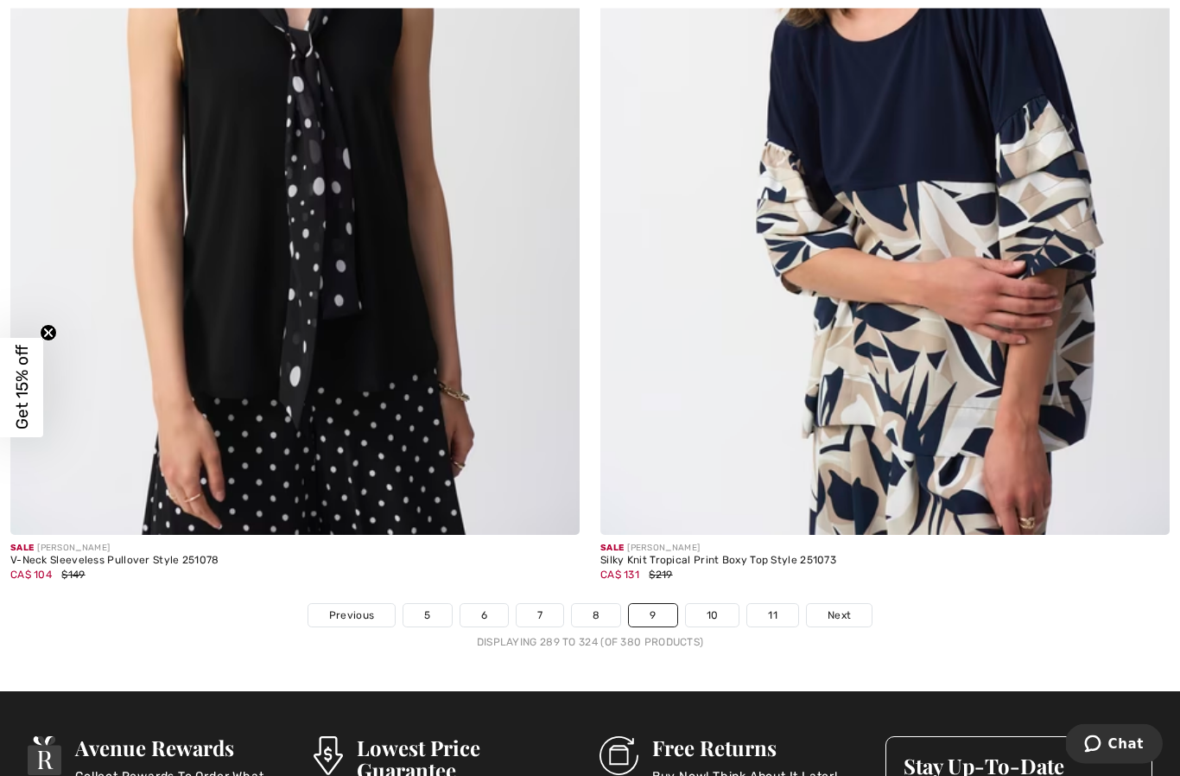
scroll to position [16610, 0]
click at [843, 608] on span "Next" at bounding box center [838, 615] width 23 height 16
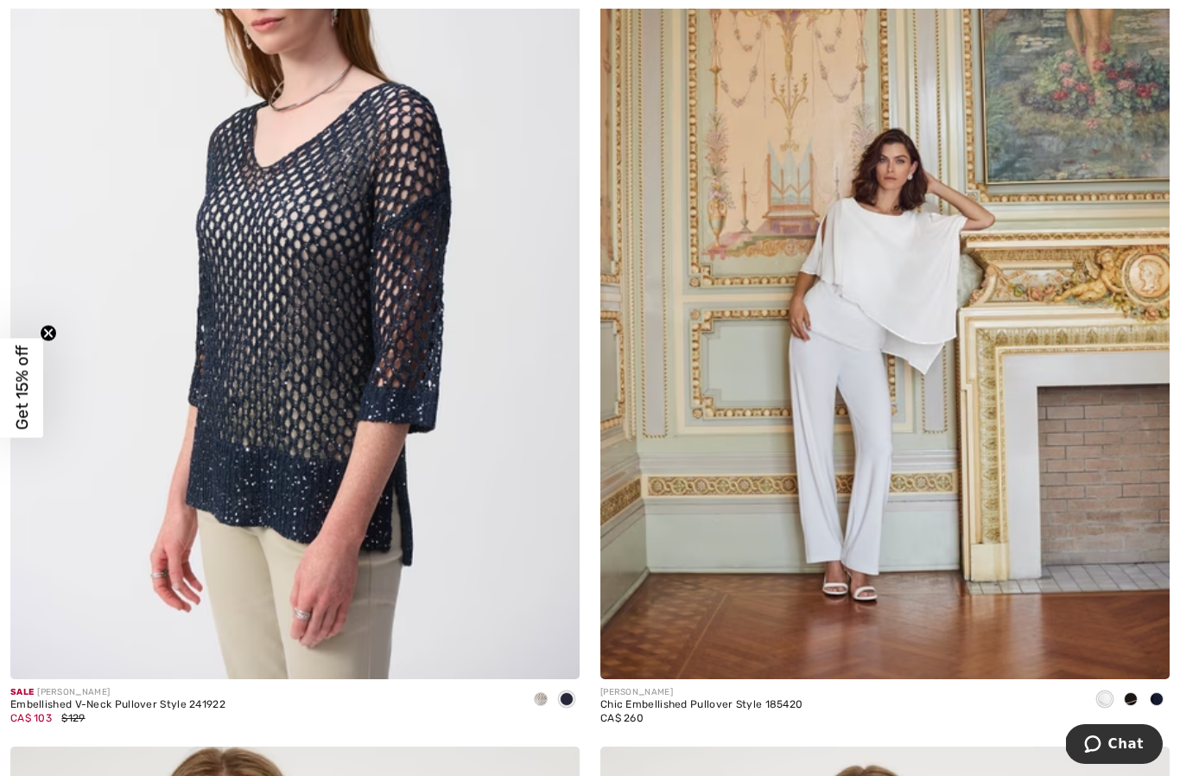
scroll to position [390, 0]
click at [885, 392] on img at bounding box center [884, 253] width 569 height 854
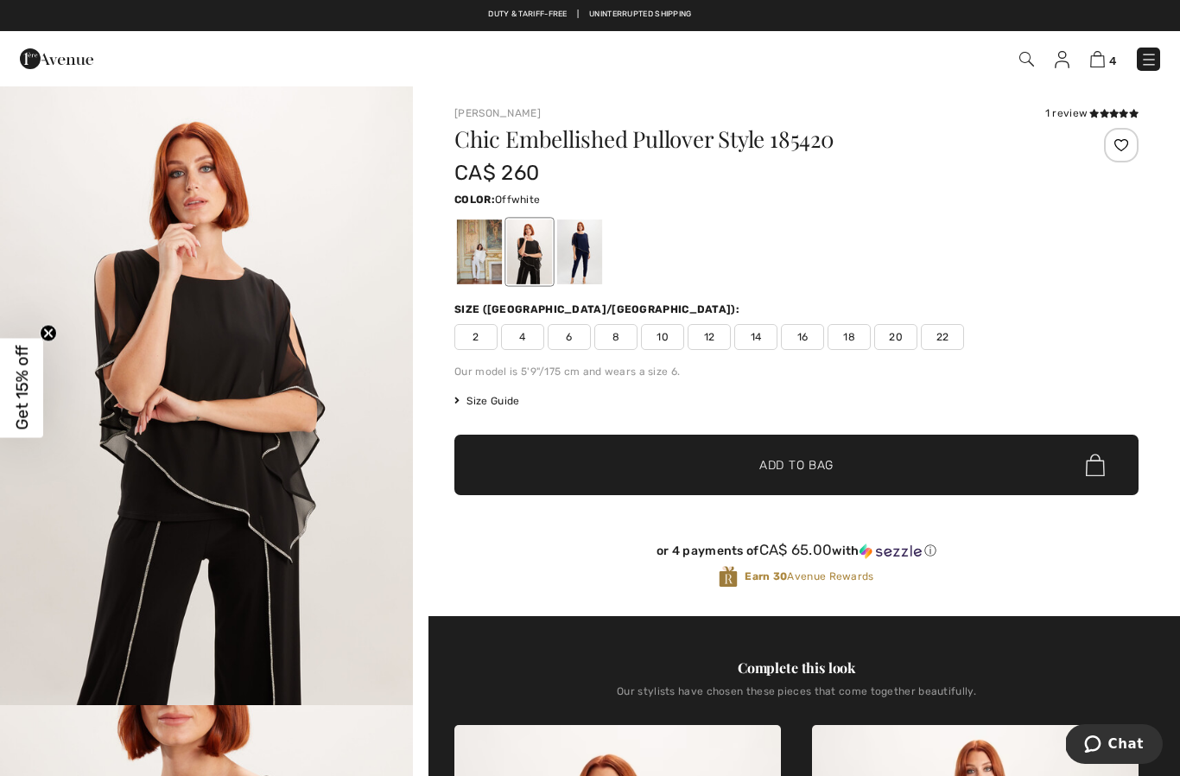
click at [488, 258] on div at bounding box center [479, 251] width 45 height 65
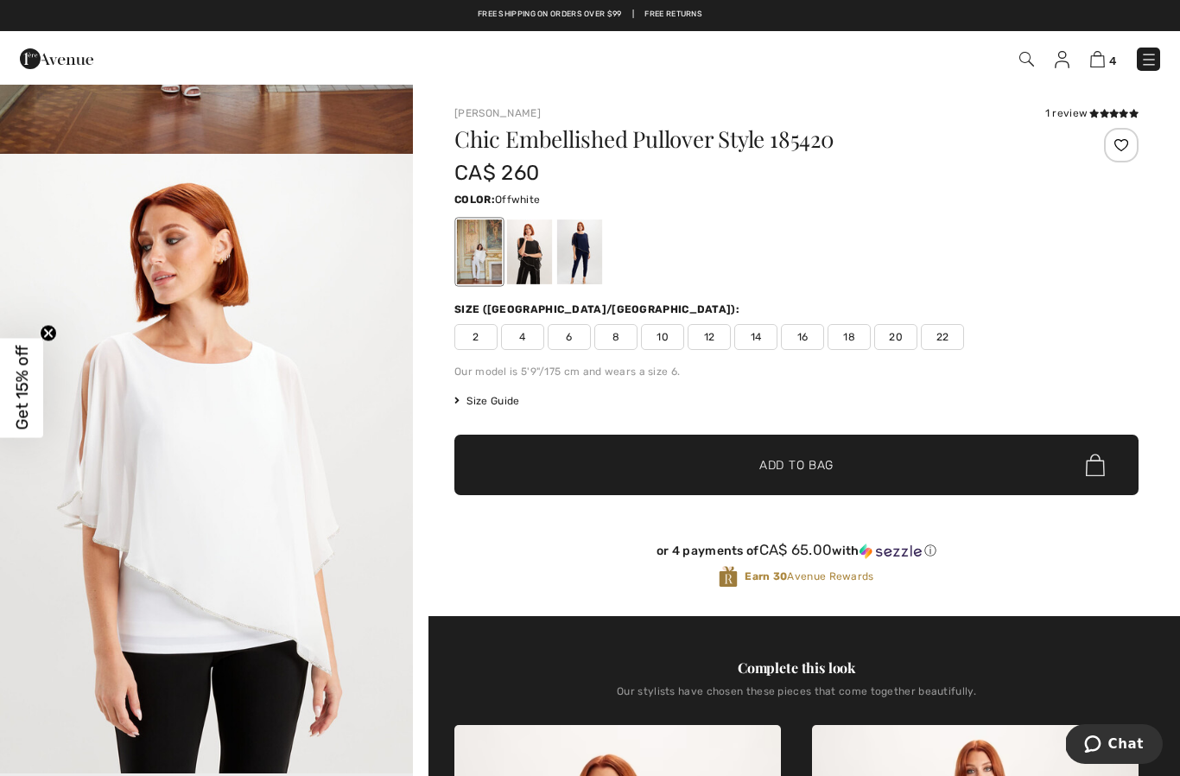
scroll to position [539, 0]
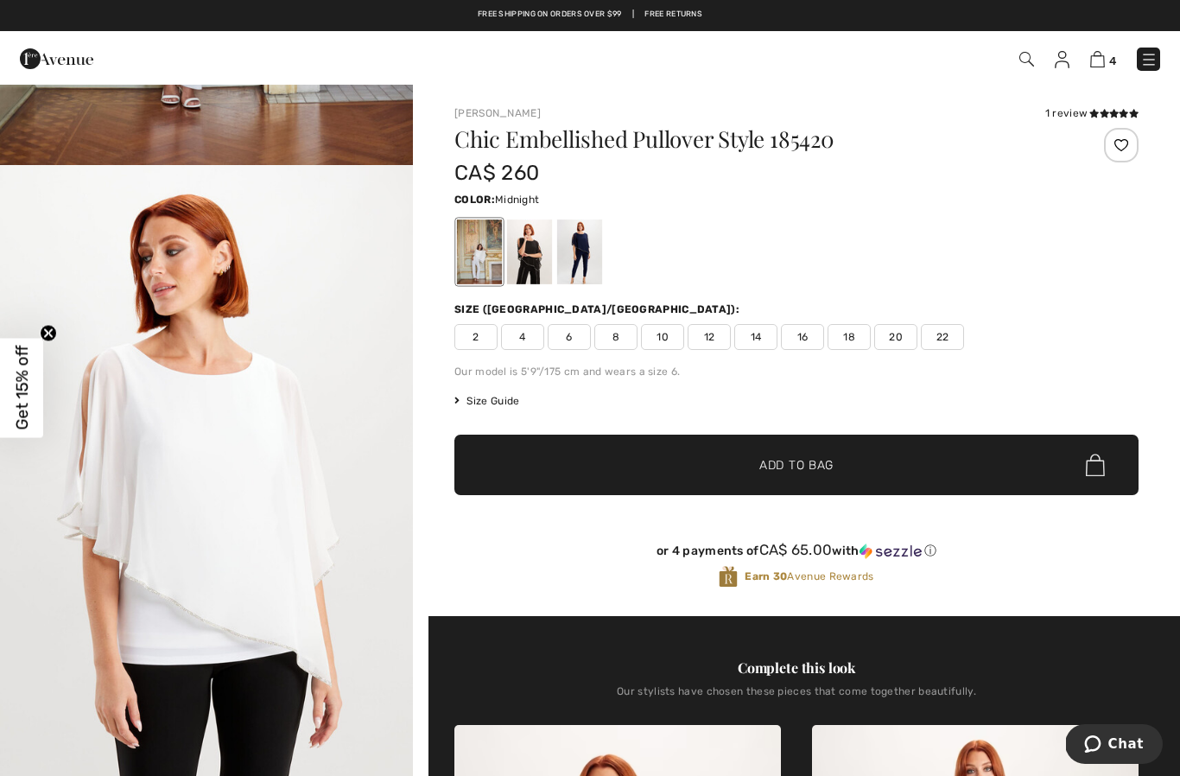
click at [588, 269] on div at bounding box center [579, 251] width 45 height 65
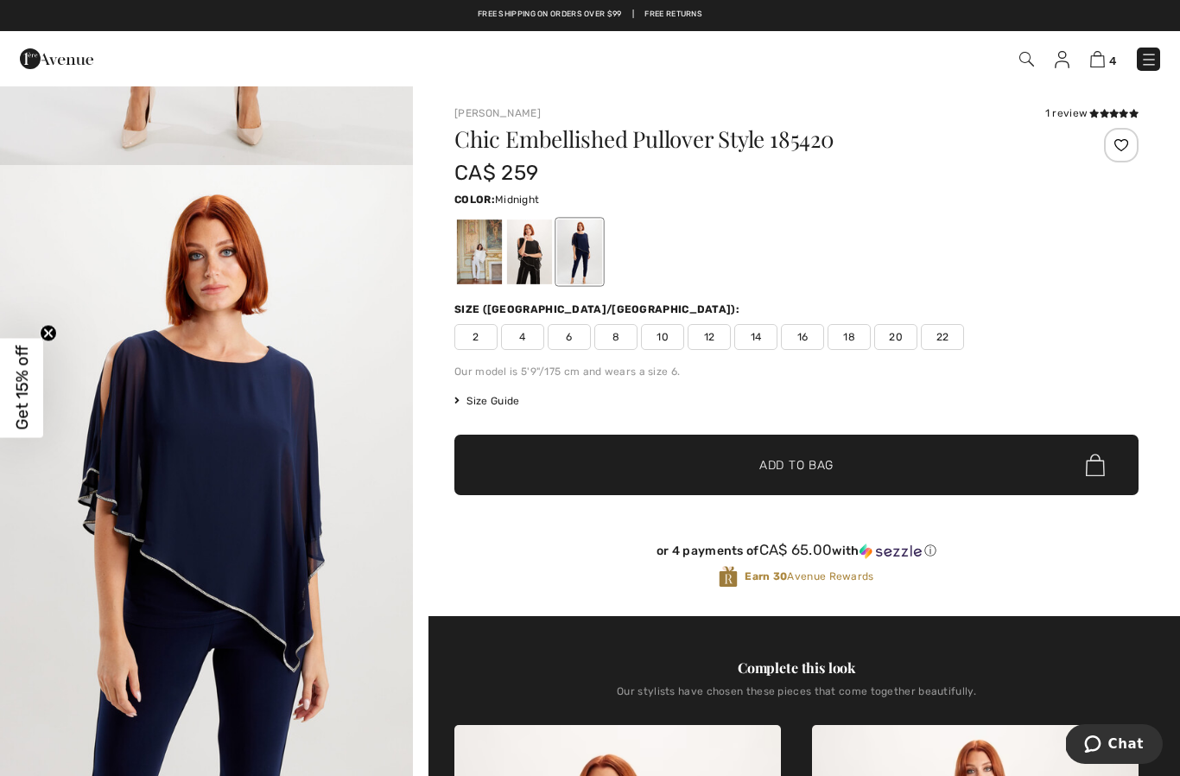
scroll to position [0, 0]
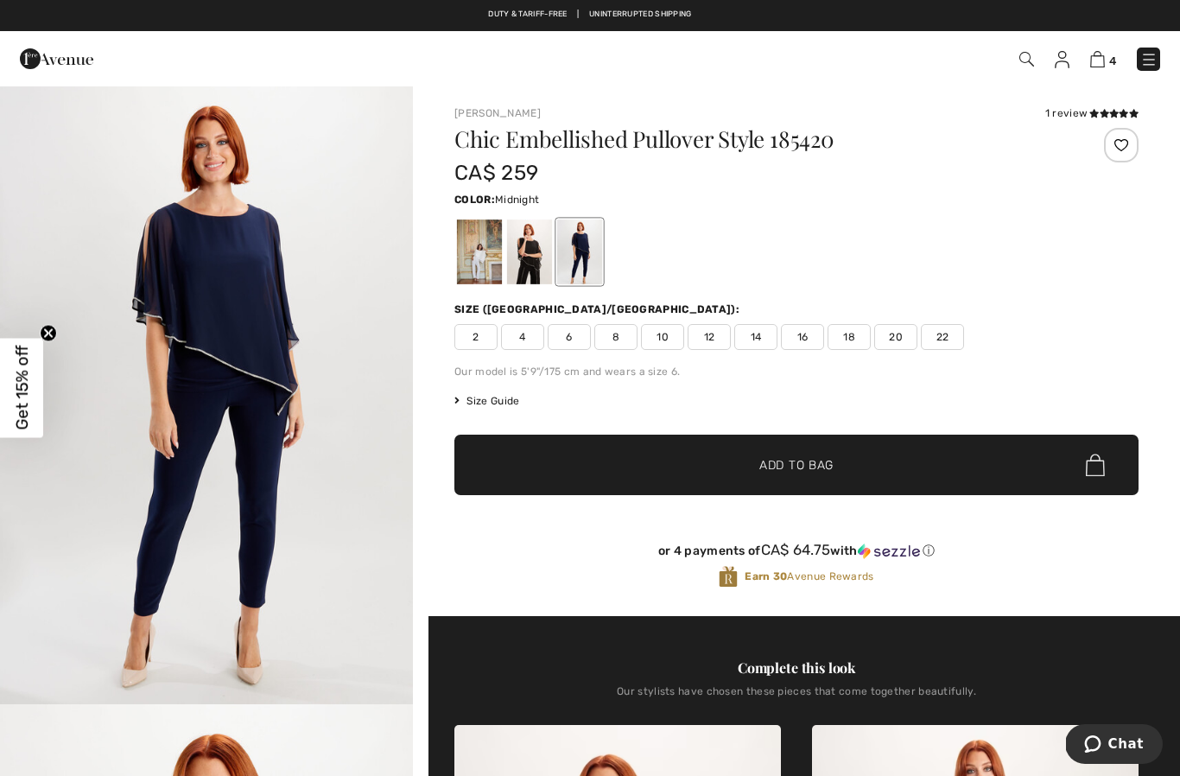
click at [1108, 109] on span at bounding box center [1113, 114] width 49 height 10
click at [1130, 144] on div at bounding box center [1121, 145] width 35 height 35
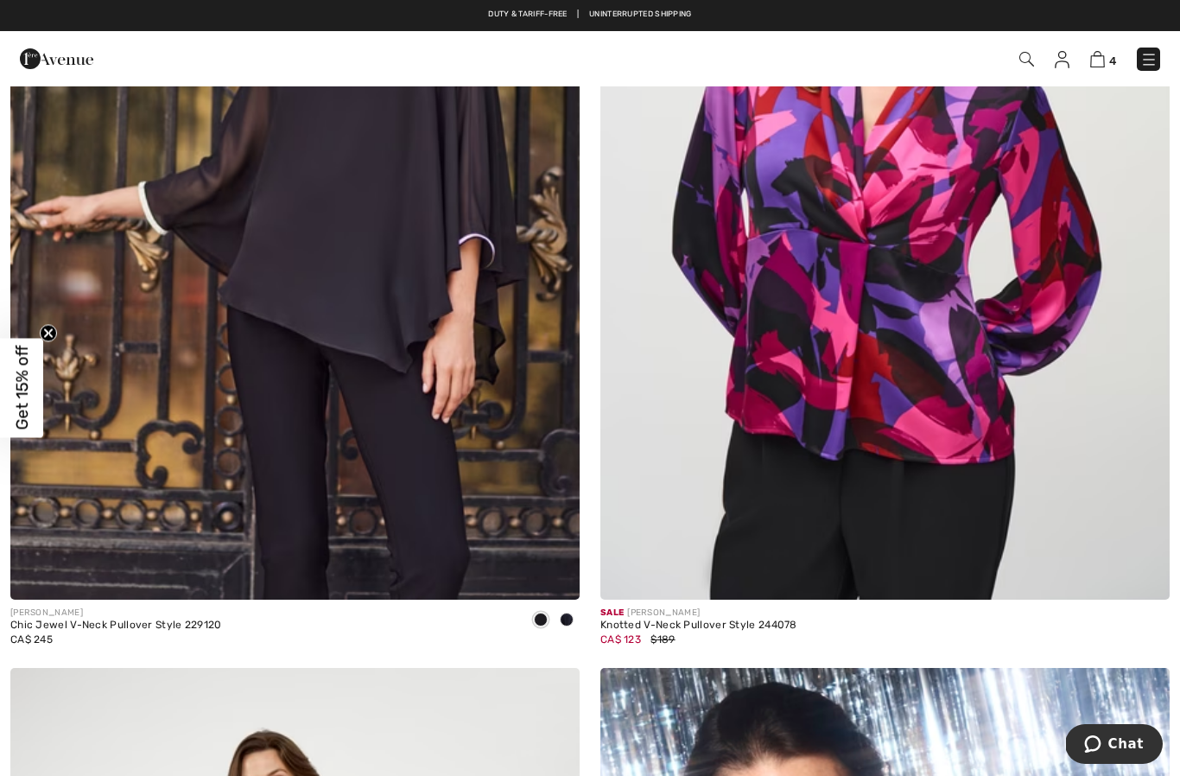
scroll to position [3229, 0]
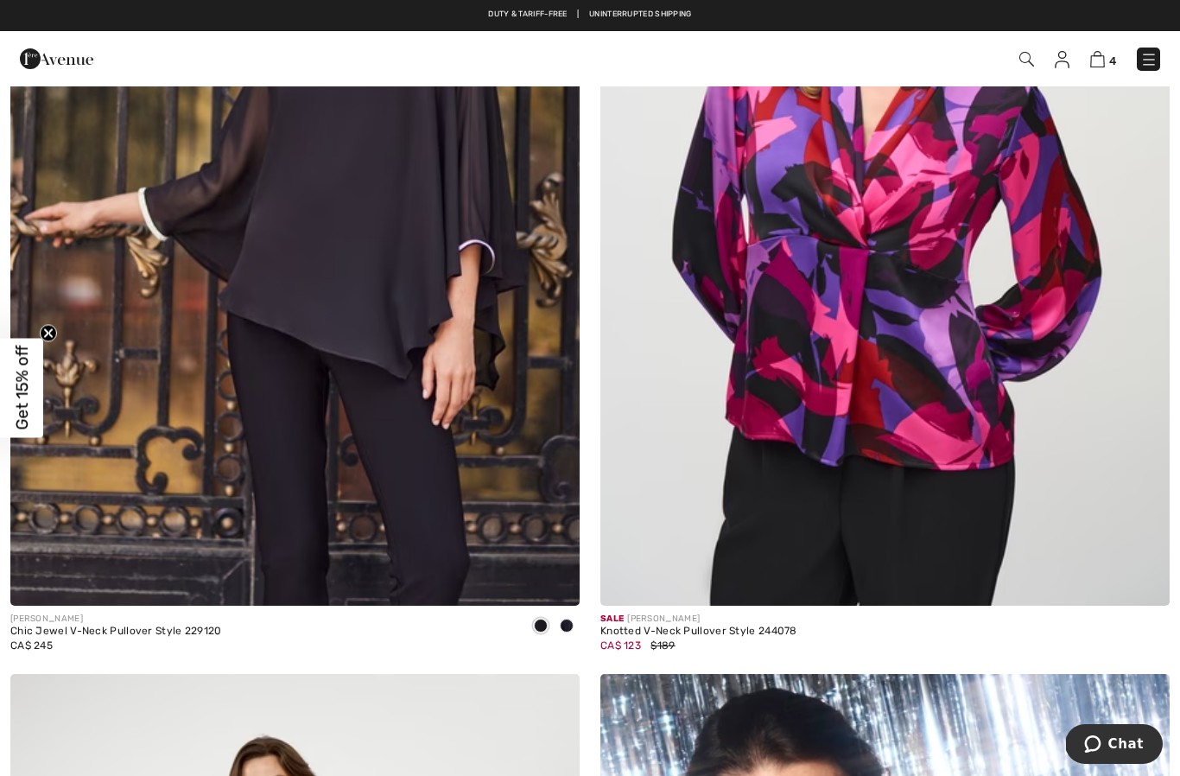
click at [366, 353] on img at bounding box center [294, 179] width 569 height 854
click at [397, 359] on img at bounding box center [294, 179] width 569 height 854
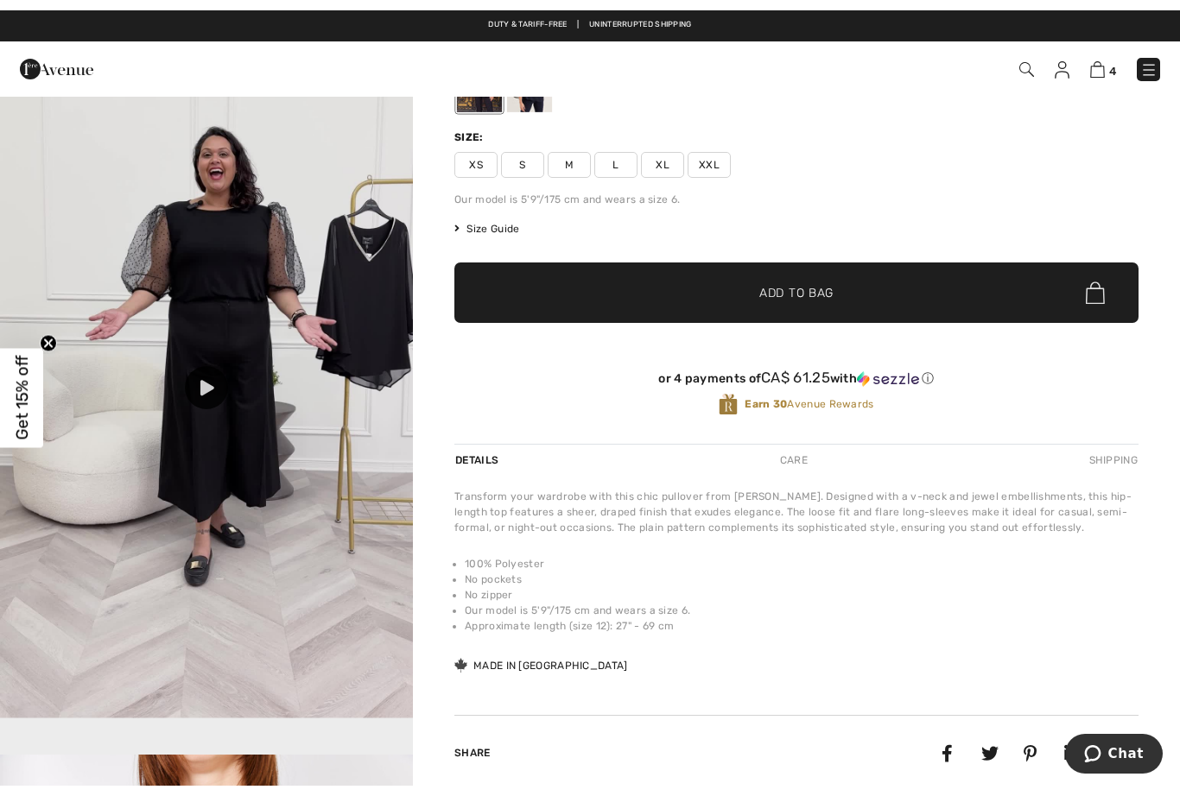
scroll to position [1684, 0]
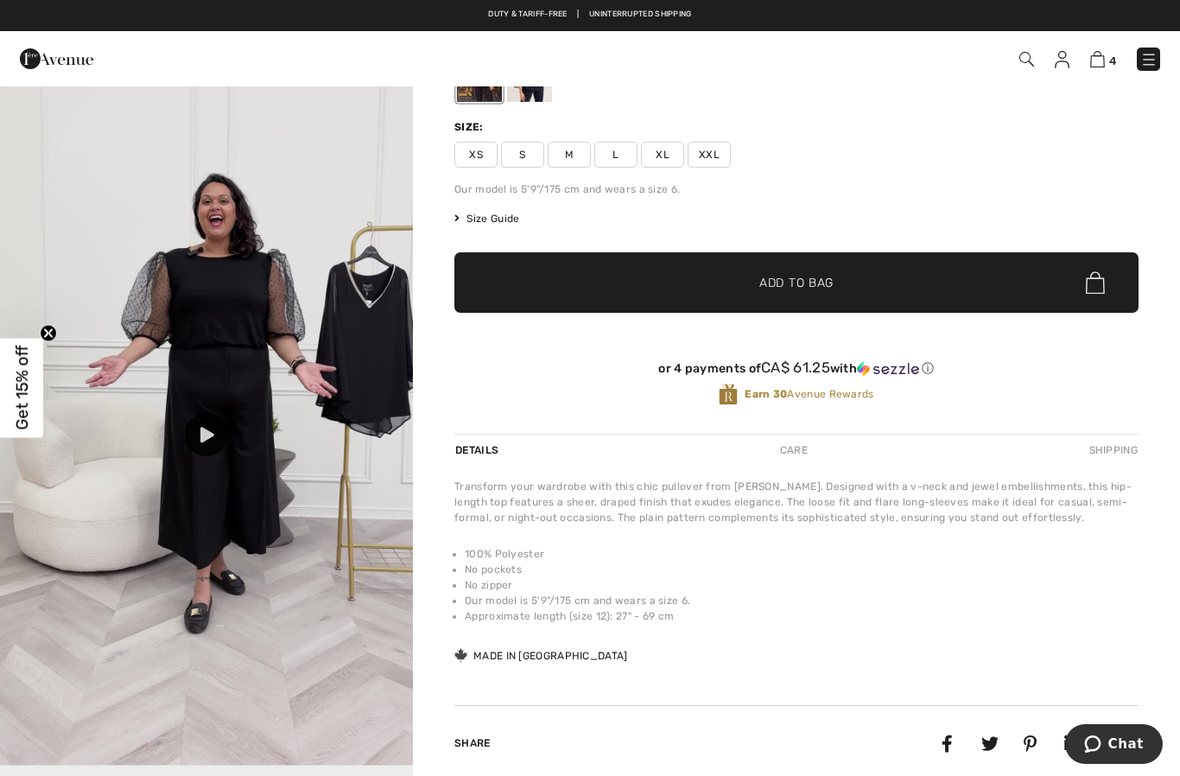
click at [214, 442] on icon at bounding box center [207, 435] width 14 height 16
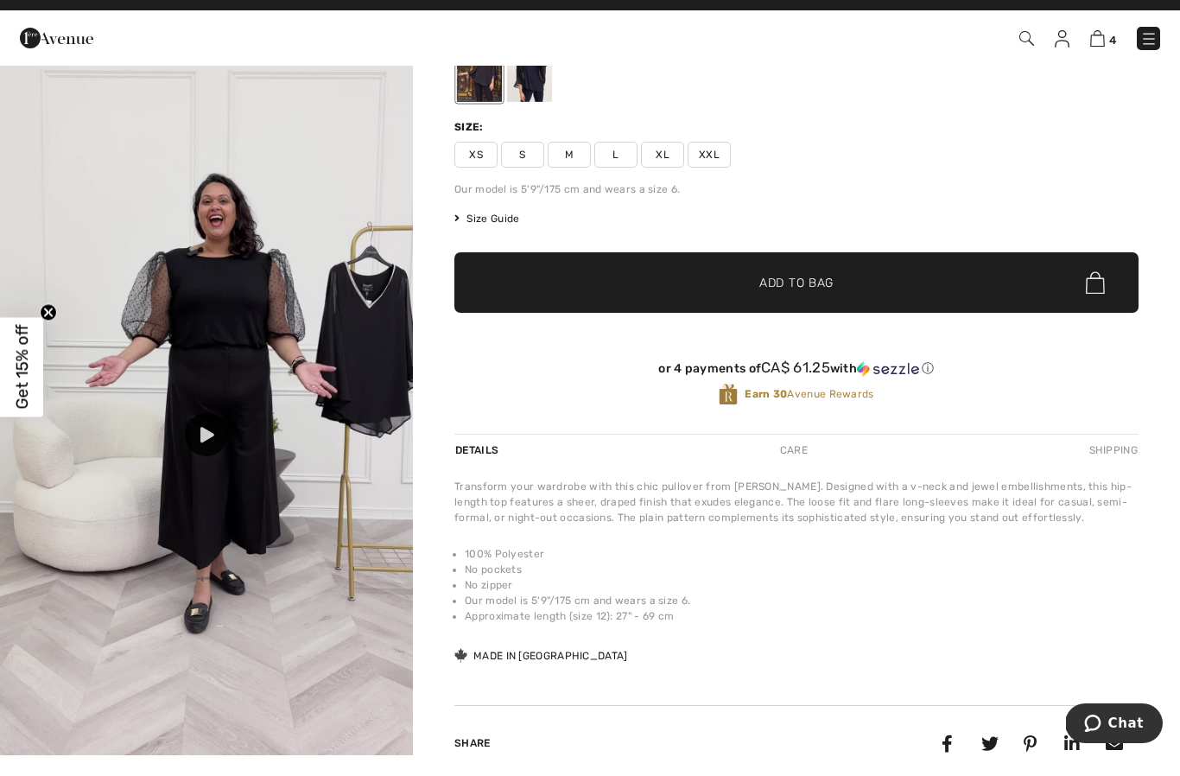
scroll to position [191, 0]
